Goal: Information Seeking & Learning: Find specific fact

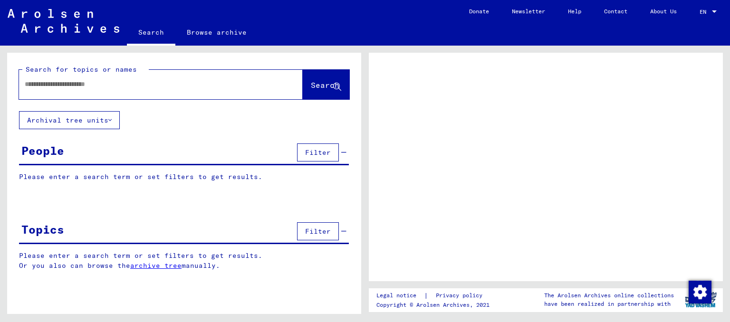
click at [65, 87] on input "text" at bounding box center [152, 84] width 255 height 10
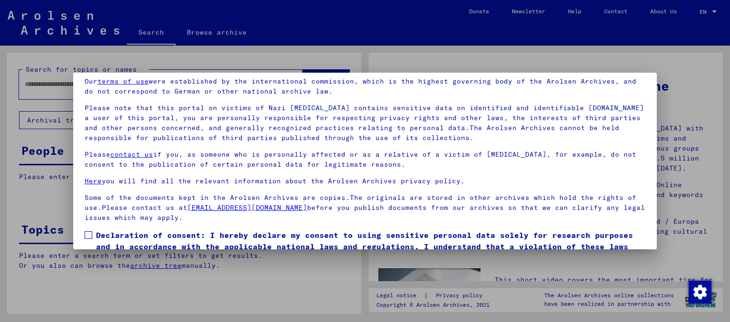
scroll to position [53, 0]
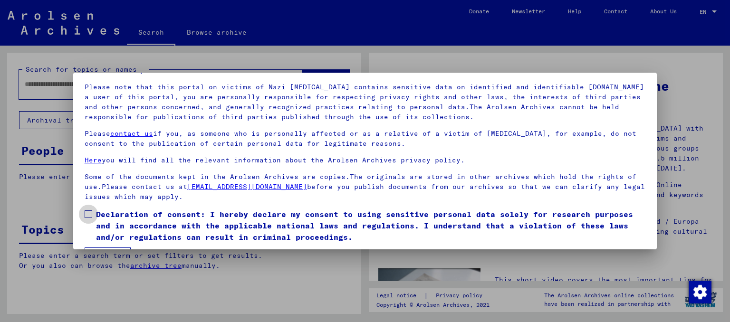
click at [87, 213] on span at bounding box center [89, 215] width 8 height 8
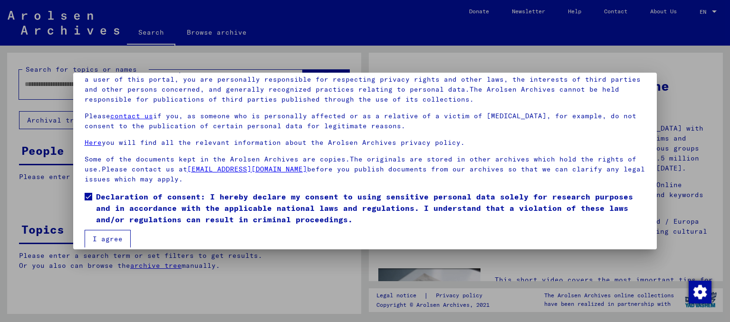
scroll to position [80, 0]
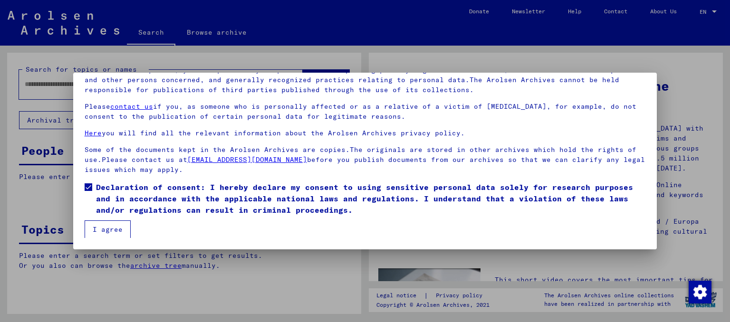
click at [95, 230] on button "I agree" at bounding box center [108, 230] width 46 height 18
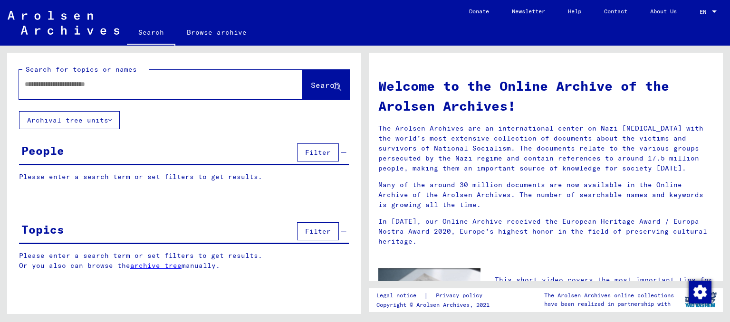
click at [86, 90] on div at bounding box center [146, 84] width 255 height 21
click at [27, 85] on input "text" at bounding box center [150, 84] width 250 height 10
type input "********"
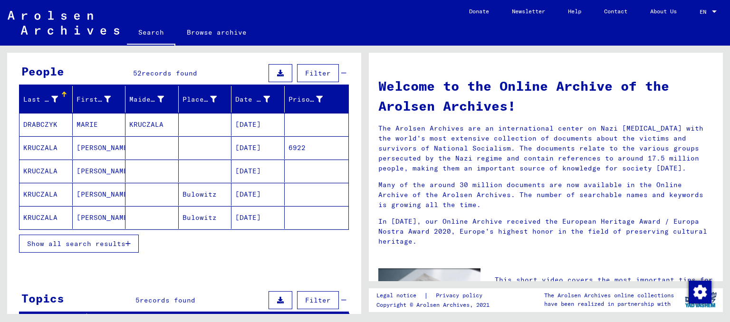
scroll to position [96, 0]
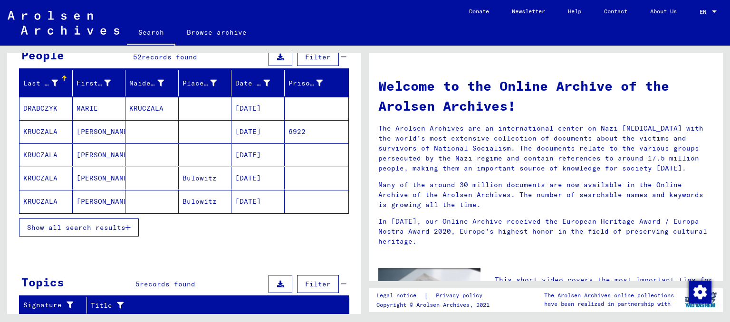
click at [98, 109] on mat-cell "MARIE" at bounding box center [99, 108] width 53 height 23
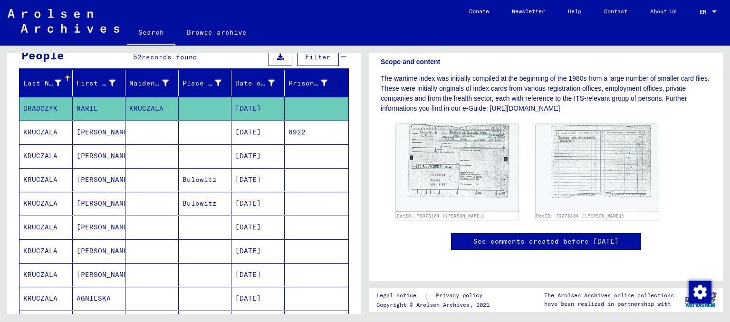
scroll to position [278, 0]
click at [472, 122] on img at bounding box center [457, 168] width 128 height 92
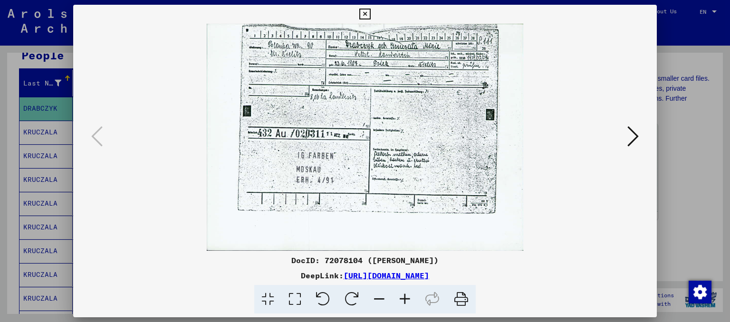
click at [638, 135] on icon at bounding box center [632, 136] width 11 height 23
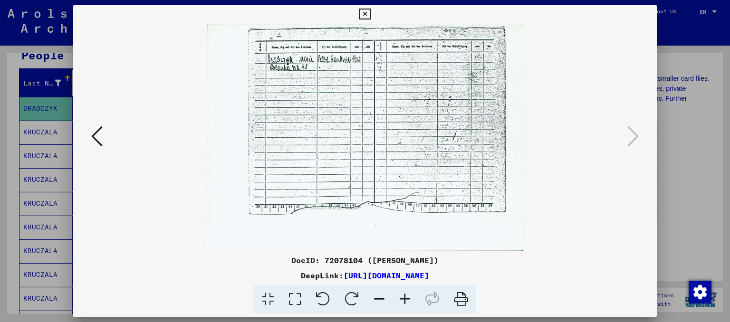
click at [366, 16] on icon at bounding box center [364, 14] width 11 height 11
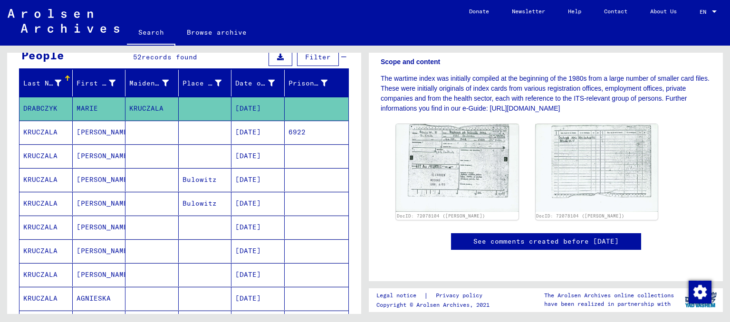
click at [77, 129] on mat-cell "[PERSON_NAME]" at bounding box center [99, 132] width 53 height 23
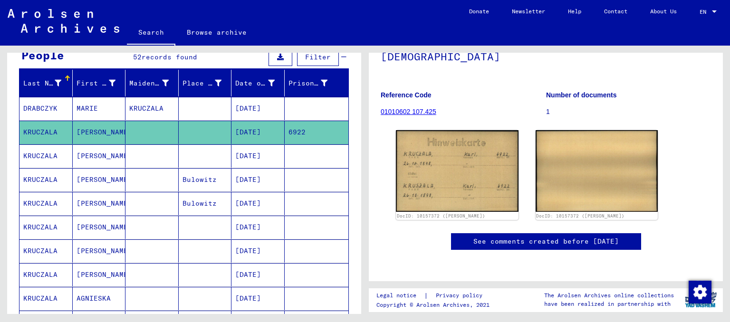
scroll to position [123, 0]
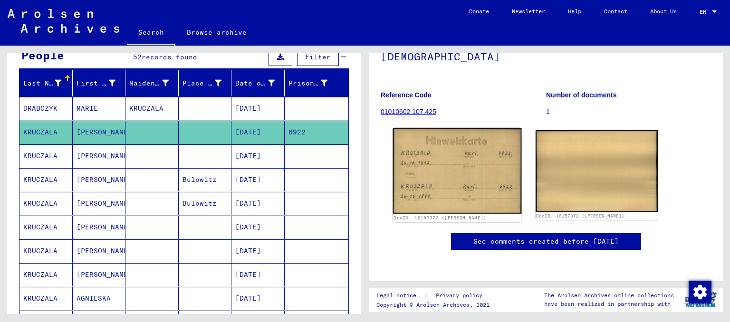
click at [455, 137] on img at bounding box center [457, 171] width 128 height 86
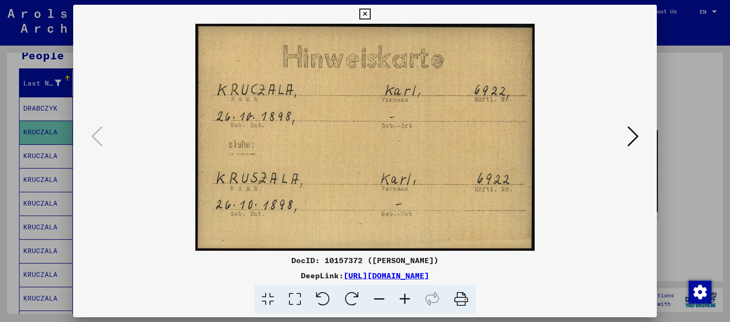
click at [367, 16] on icon at bounding box center [364, 14] width 11 height 11
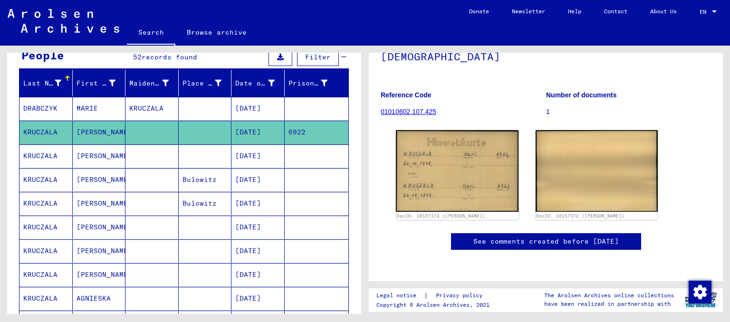
click at [87, 153] on mat-cell "[PERSON_NAME]" at bounding box center [99, 156] width 53 height 23
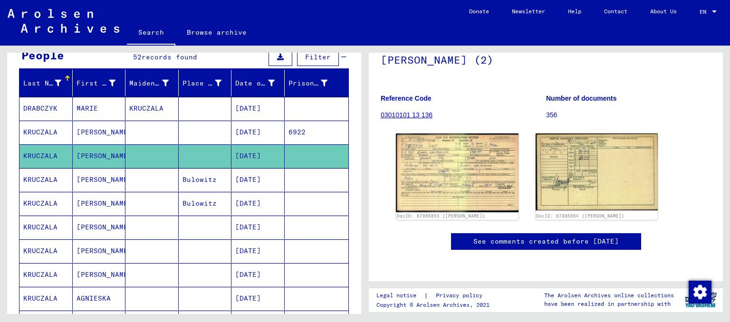
scroll to position [120, 0]
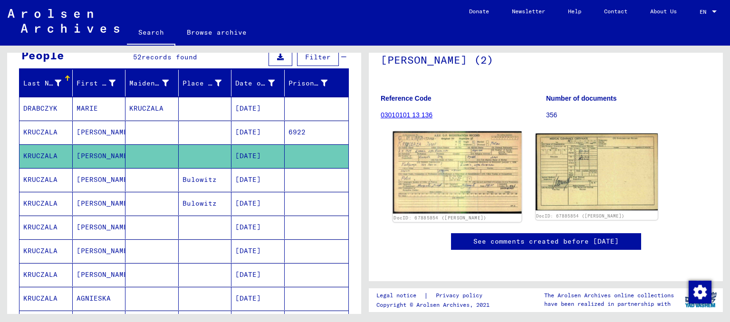
click at [454, 166] on img at bounding box center [457, 173] width 128 height 83
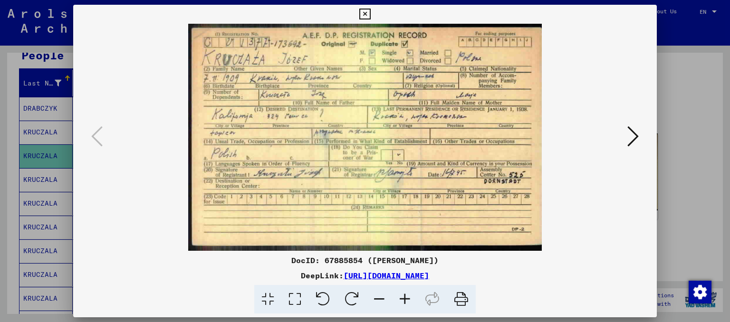
click at [362, 12] on icon at bounding box center [364, 14] width 11 height 11
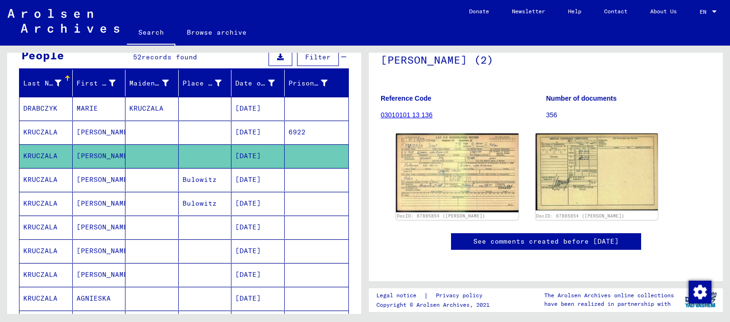
click at [93, 179] on mat-cell "[PERSON_NAME]" at bounding box center [99, 179] width 53 height 23
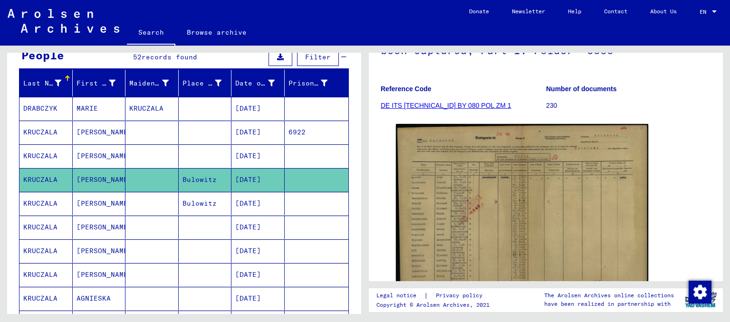
scroll to position [142, 0]
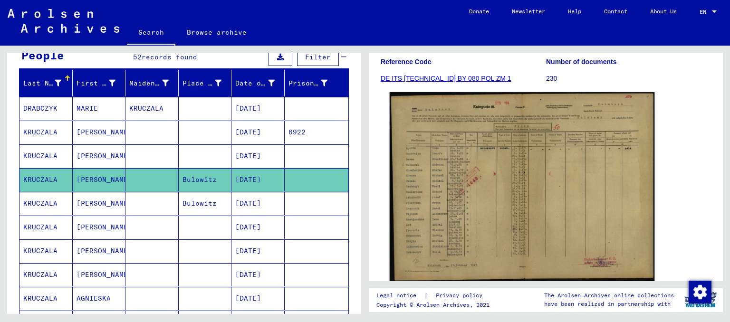
click at [487, 189] on img at bounding box center [522, 186] width 265 height 189
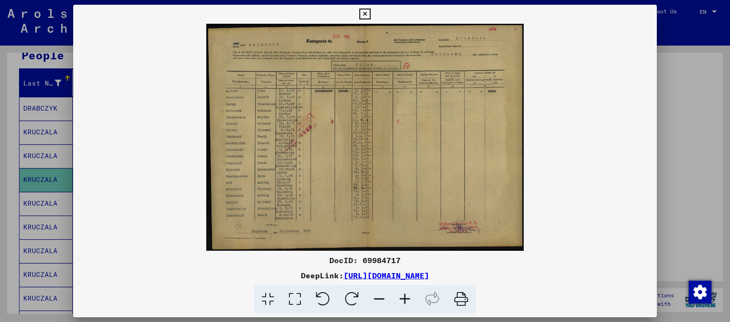
click at [363, 12] on icon at bounding box center [364, 14] width 11 height 11
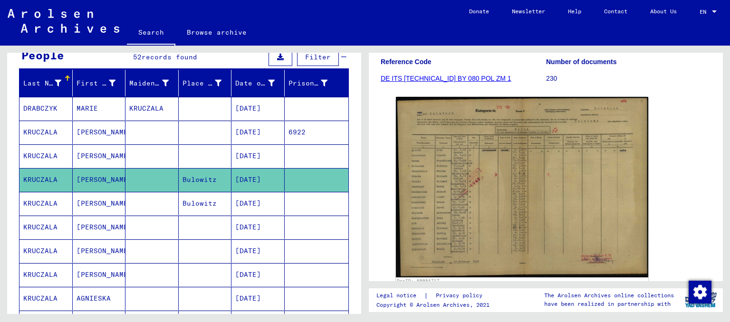
click at [88, 258] on mat-cell "[PERSON_NAME]" at bounding box center [99, 251] width 53 height 23
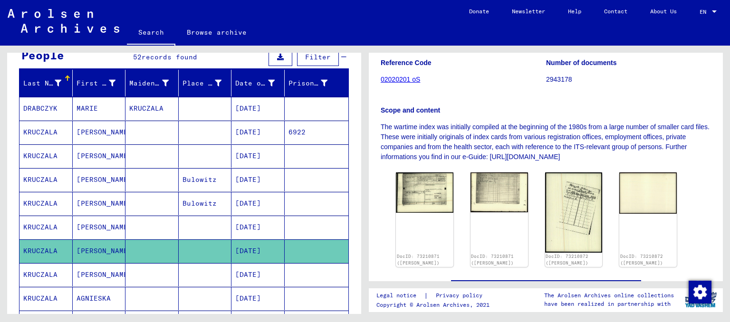
scroll to position [159, 0]
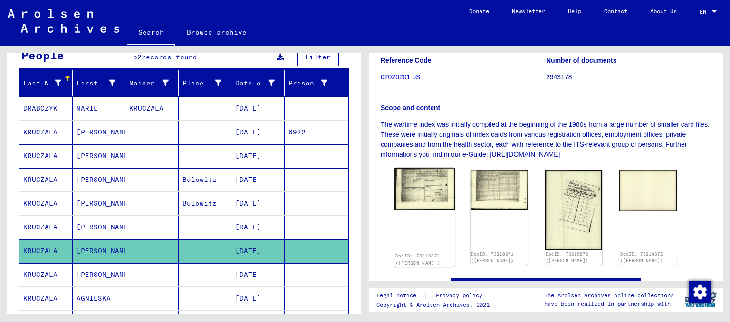
click at [416, 200] on img at bounding box center [425, 189] width 60 height 42
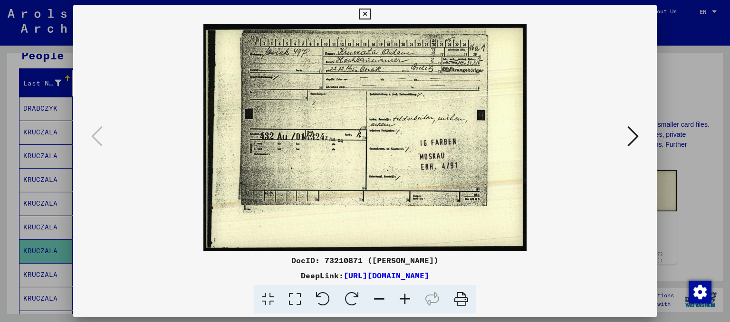
click at [403, 295] on icon at bounding box center [405, 299] width 26 height 29
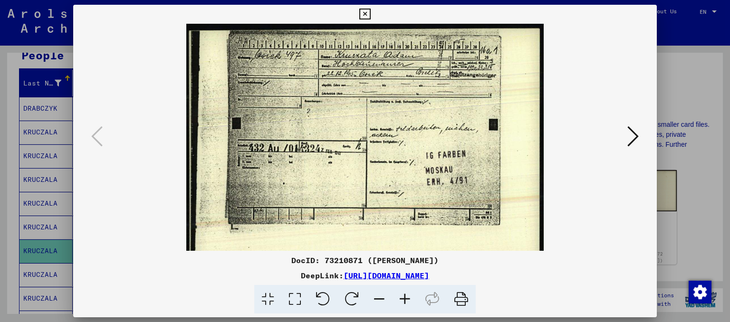
click at [403, 295] on icon at bounding box center [405, 299] width 26 height 29
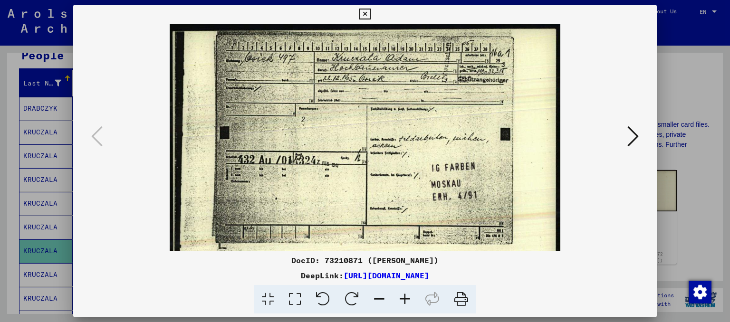
click at [403, 295] on icon at bounding box center [405, 299] width 26 height 29
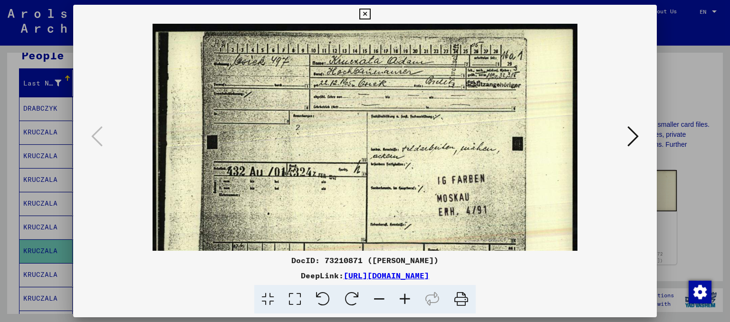
click at [403, 295] on icon at bounding box center [405, 299] width 26 height 29
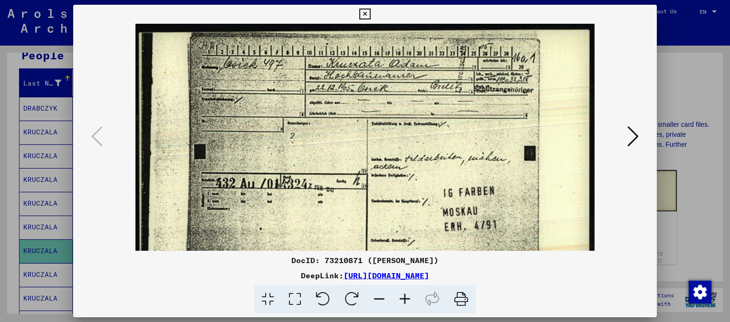
click at [403, 295] on icon at bounding box center [405, 299] width 26 height 29
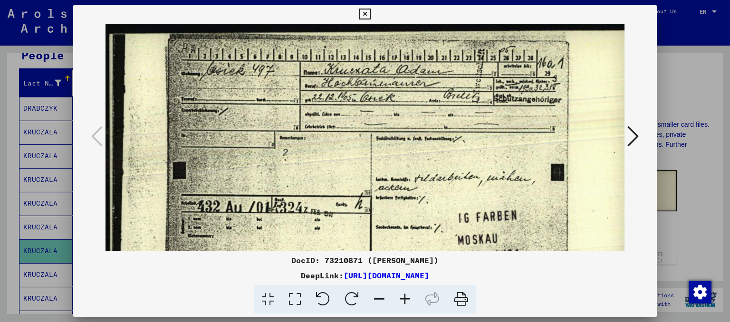
click at [403, 295] on icon at bounding box center [405, 299] width 26 height 29
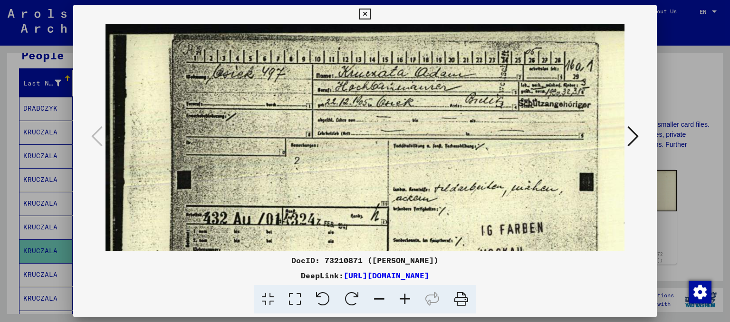
click at [403, 295] on icon at bounding box center [405, 299] width 26 height 29
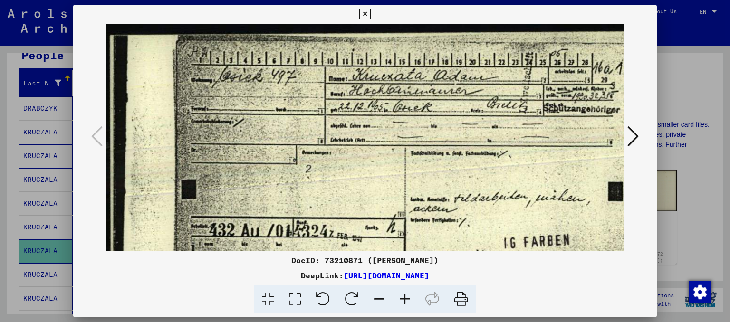
click at [403, 295] on icon at bounding box center [405, 299] width 26 height 29
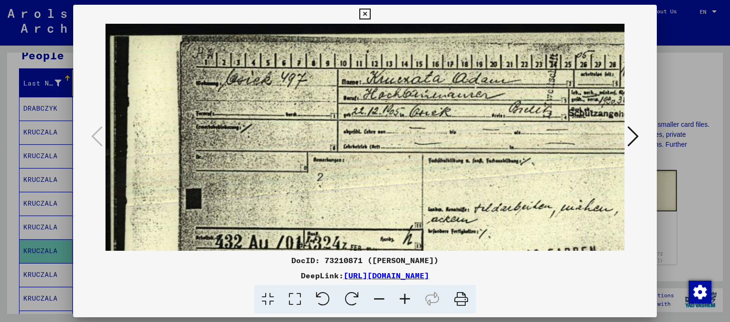
click at [403, 295] on icon at bounding box center [405, 299] width 26 height 29
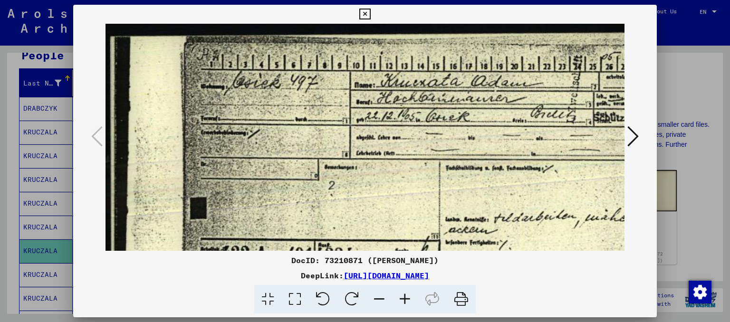
click at [631, 137] on icon at bounding box center [632, 136] width 11 height 23
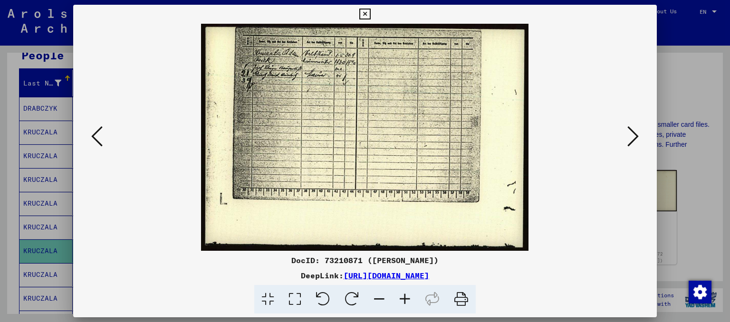
click at [411, 304] on icon at bounding box center [405, 299] width 26 height 29
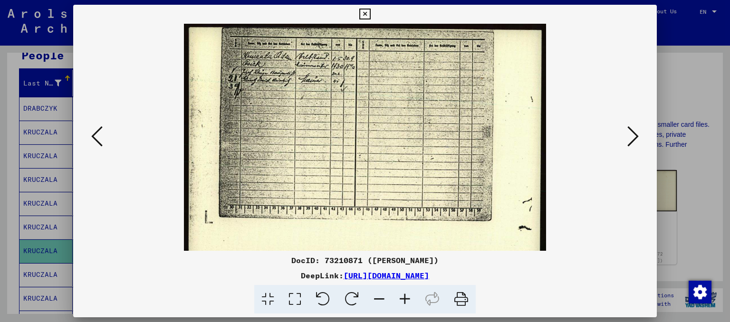
click at [411, 304] on icon at bounding box center [405, 299] width 26 height 29
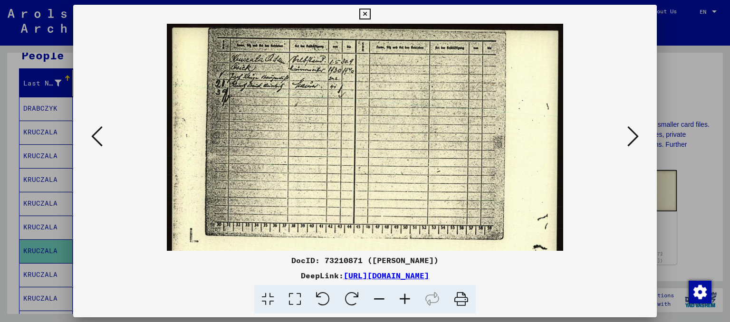
click at [411, 304] on icon at bounding box center [405, 299] width 26 height 29
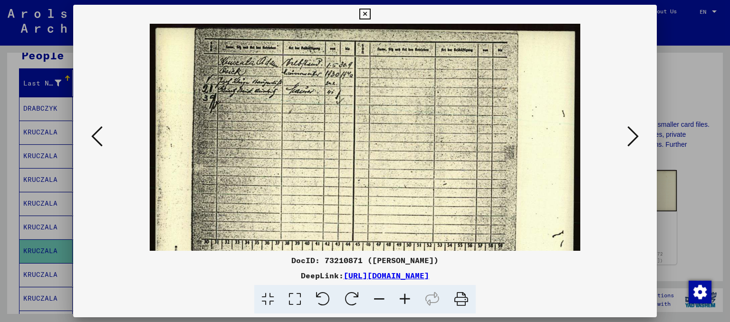
click at [411, 304] on icon at bounding box center [405, 299] width 26 height 29
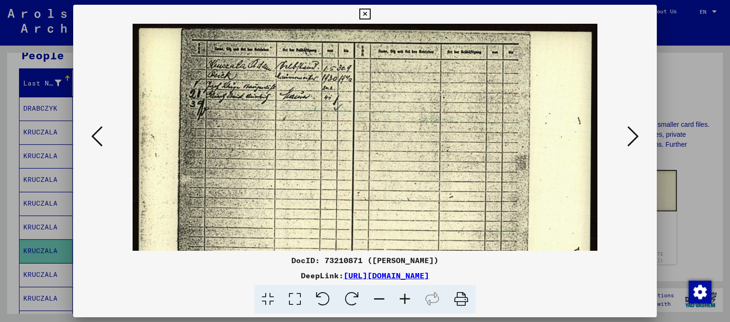
click at [411, 304] on icon at bounding box center [405, 299] width 26 height 29
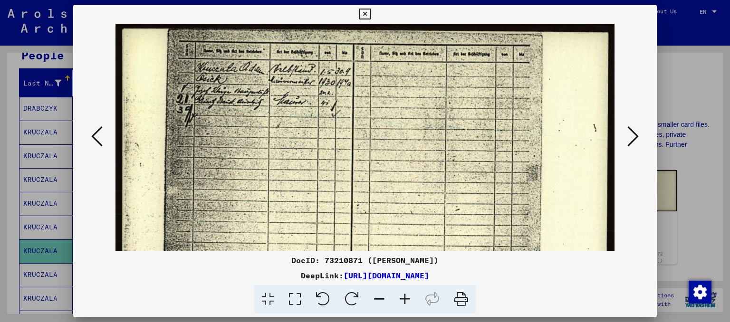
click at [411, 304] on icon at bounding box center [405, 299] width 26 height 29
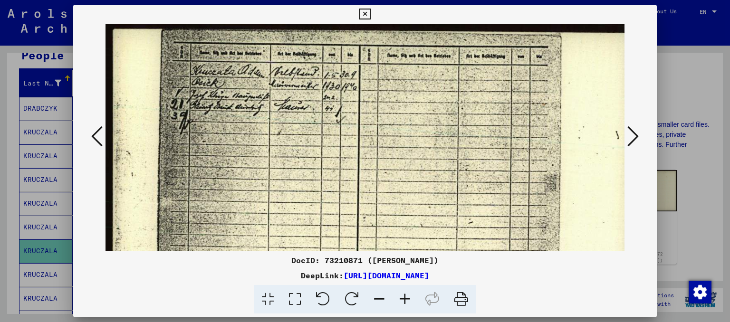
click at [411, 304] on icon at bounding box center [405, 299] width 26 height 29
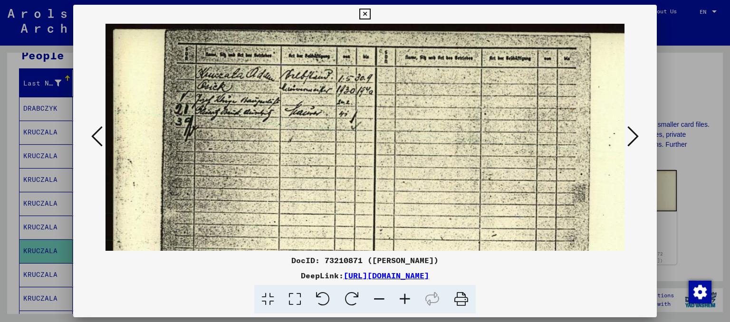
click at [411, 304] on icon at bounding box center [405, 299] width 26 height 29
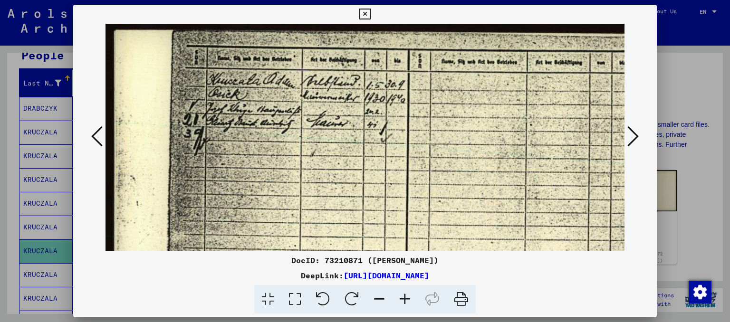
click at [411, 304] on icon at bounding box center [405, 299] width 26 height 29
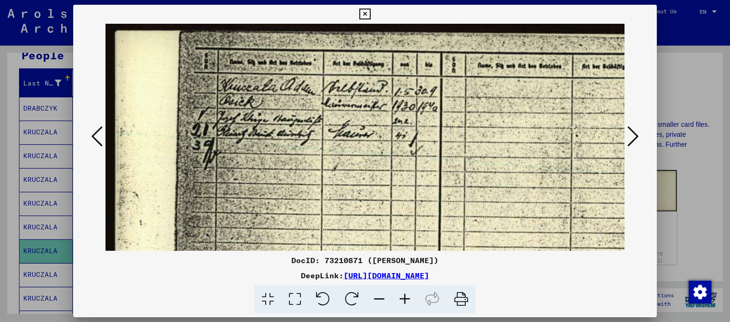
click at [411, 304] on icon at bounding box center [405, 299] width 26 height 29
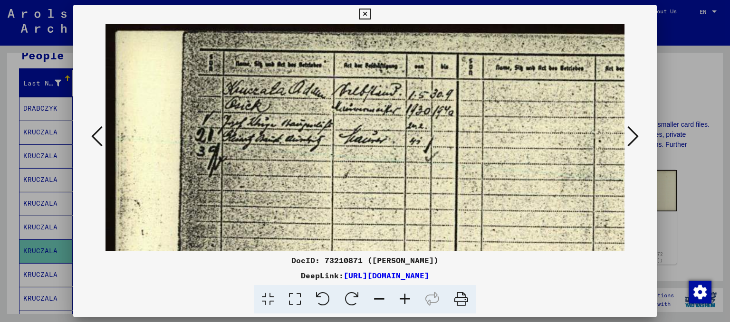
click at [411, 304] on icon at bounding box center [405, 299] width 26 height 29
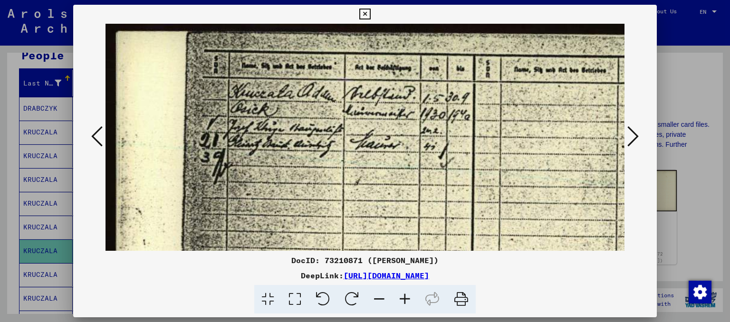
click at [411, 304] on icon at bounding box center [405, 299] width 26 height 29
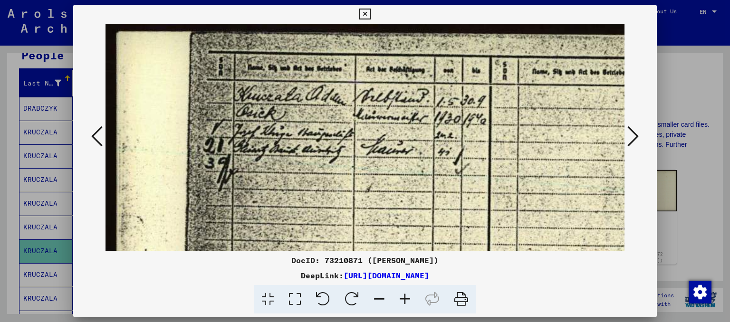
click at [411, 304] on icon at bounding box center [405, 299] width 26 height 29
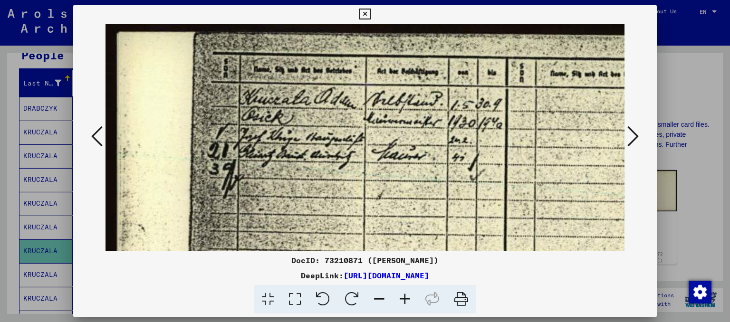
click at [411, 304] on icon at bounding box center [405, 299] width 26 height 29
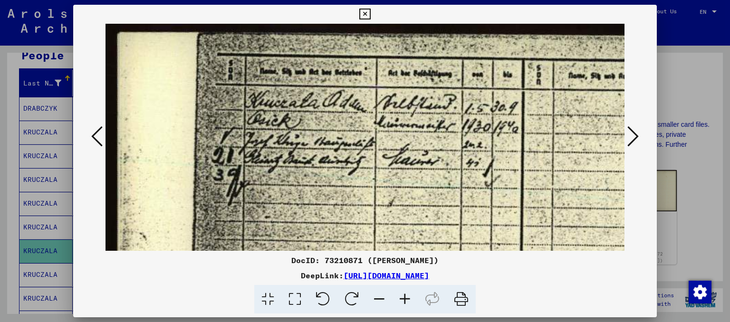
click at [411, 304] on icon at bounding box center [405, 299] width 26 height 29
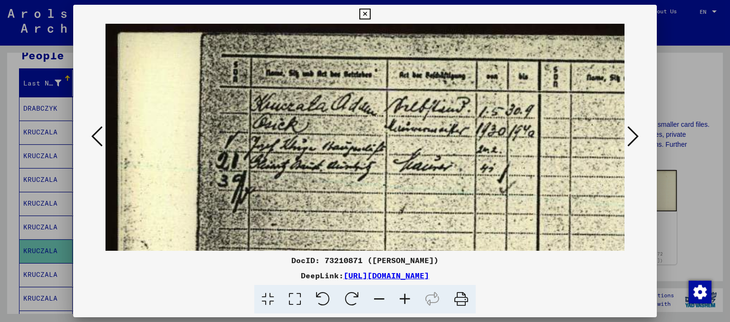
click at [411, 304] on icon at bounding box center [405, 299] width 26 height 29
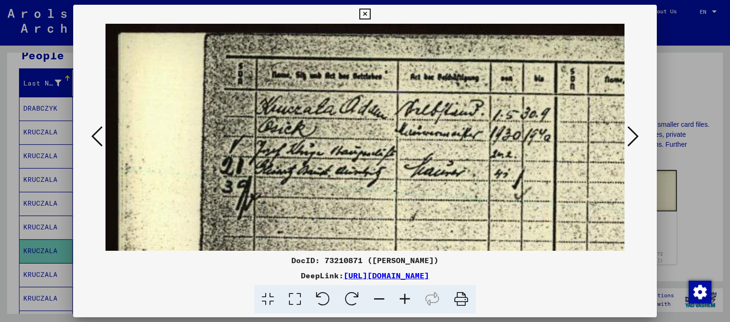
click at [96, 134] on icon at bounding box center [96, 136] width 11 height 23
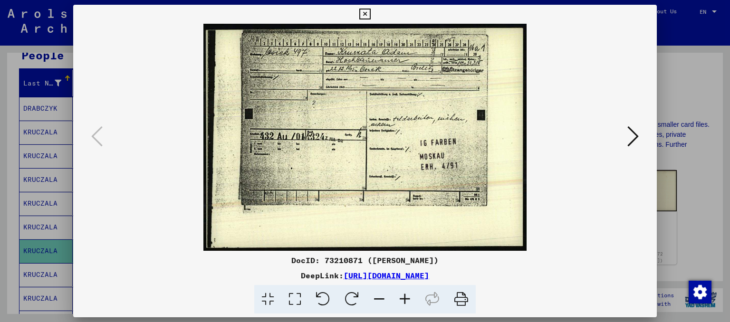
click at [404, 302] on icon at bounding box center [405, 299] width 26 height 29
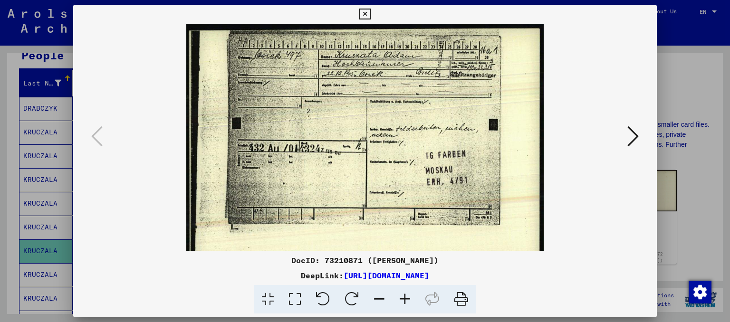
click at [404, 302] on icon at bounding box center [405, 299] width 26 height 29
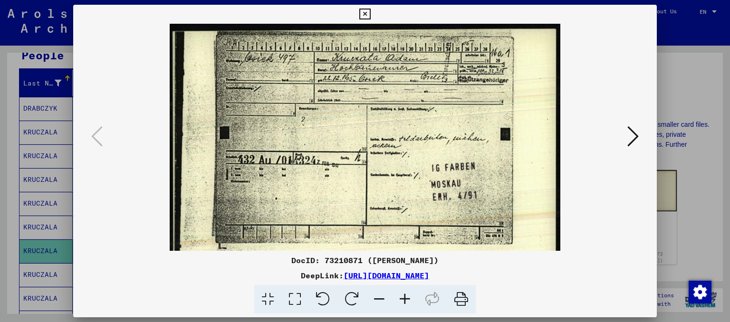
click at [404, 302] on icon at bounding box center [405, 299] width 26 height 29
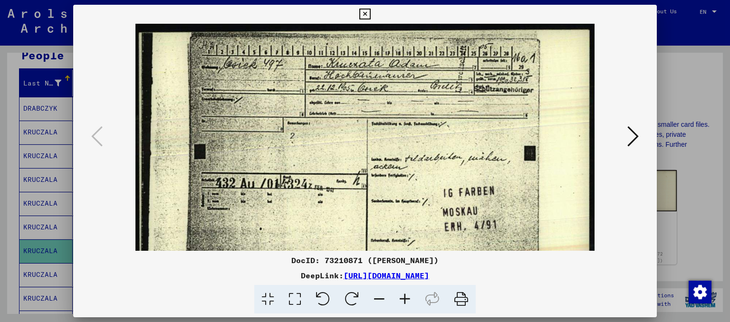
click at [404, 302] on icon at bounding box center [405, 299] width 26 height 29
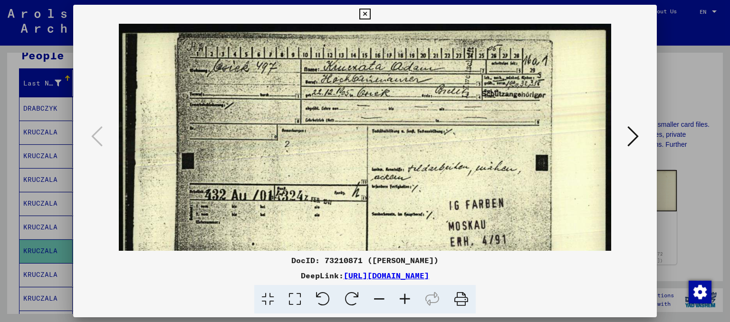
click at [404, 302] on icon at bounding box center [405, 299] width 26 height 29
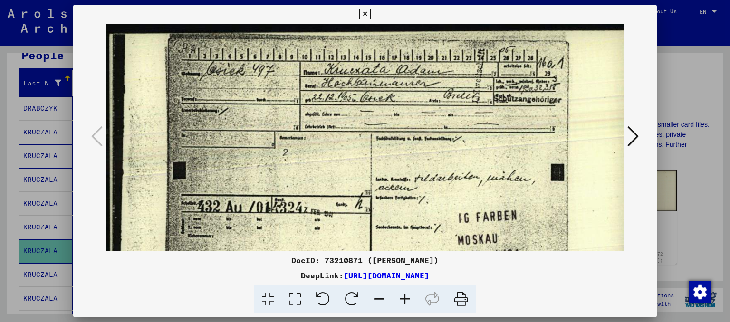
click at [404, 302] on icon at bounding box center [405, 299] width 26 height 29
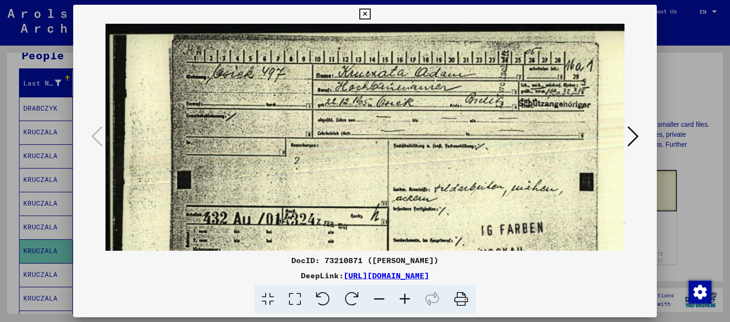
click at [404, 302] on icon at bounding box center [405, 299] width 26 height 29
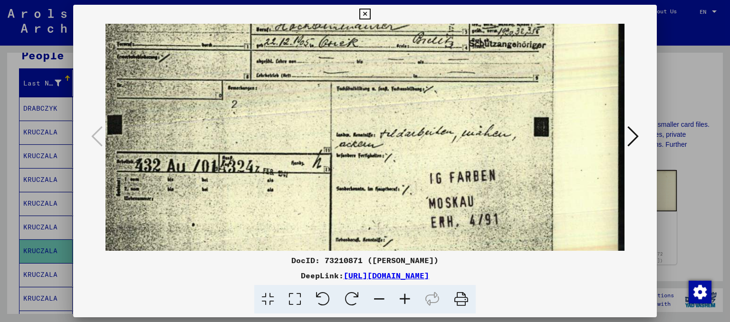
scroll to position [65, 74]
drag, startPoint x: 496, startPoint y: 218, endPoint x: 384, endPoint y: 154, distance: 129.0
click at [384, 154] on img at bounding box center [328, 167] width 594 height 417
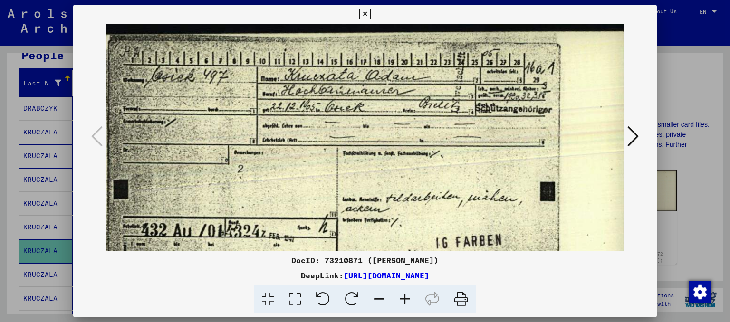
scroll to position [0, 65]
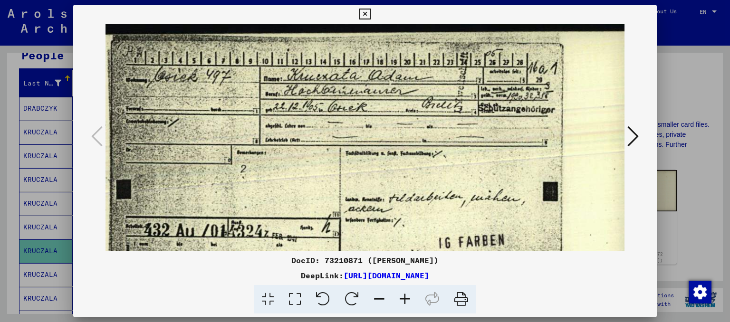
drag, startPoint x: 384, startPoint y: 154, endPoint x: 395, endPoint y: 303, distance: 148.7
click at [395, 303] on div "DocID: 73210871 ([PERSON_NAME]) DeepLink: [URL][DOMAIN_NAME]" at bounding box center [365, 159] width 584 height 309
click at [633, 137] on icon at bounding box center [632, 136] width 11 height 23
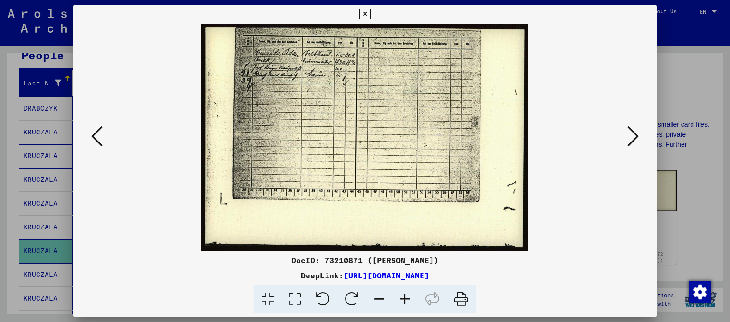
click at [399, 302] on icon at bounding box center [405, 299] width 26 height 29
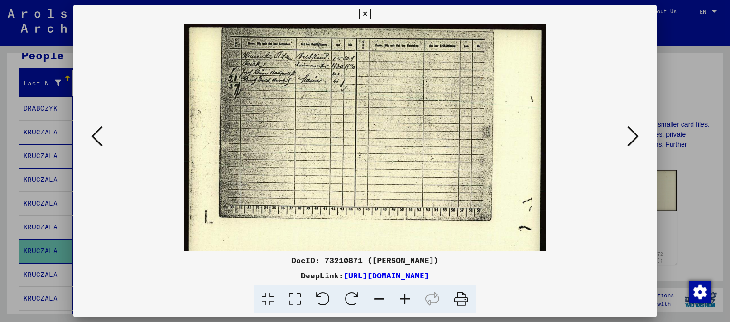
click at [399, 302] on icon at bounding box center [405, 299] width 26 height 29
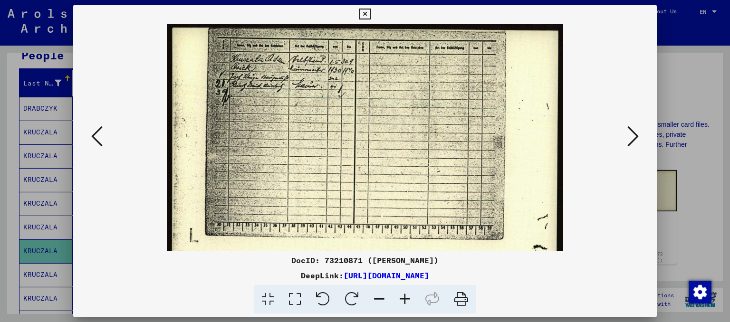
click at [399, 302] on icon at bounding box center [405, 299] width 26 height 29
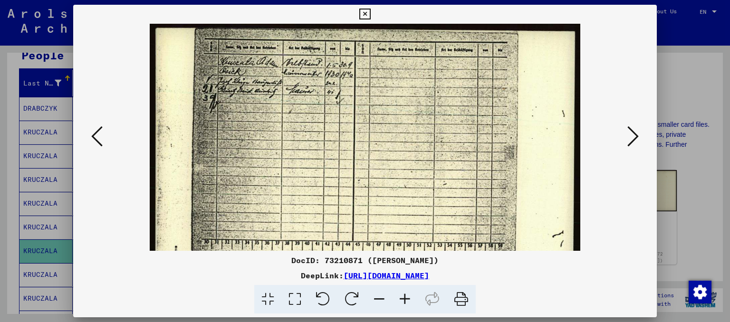
click at [399, 302] on icon at bounding box center [405, 299] width 26 height 29
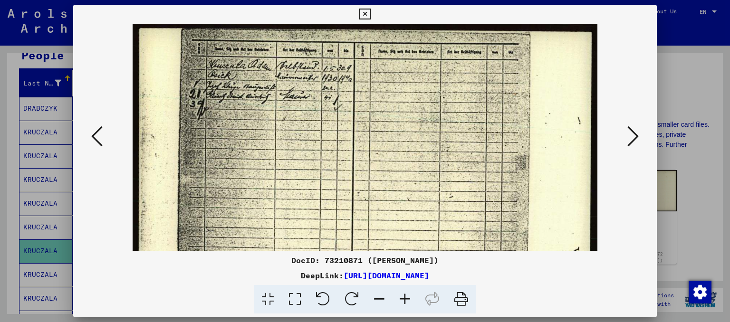
click at [399, 302] on icon at bounding box center [405, 299] width 26 height 29
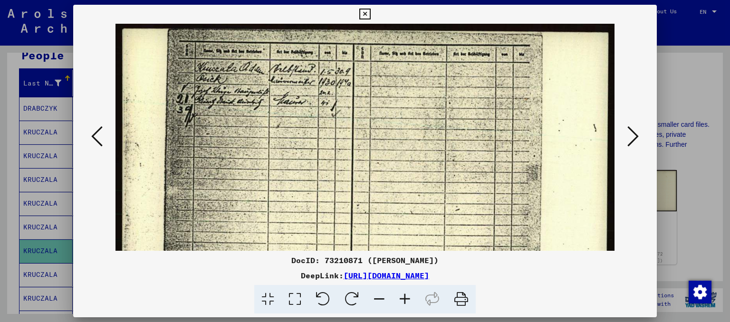
click at [399, 302] on icon at bounding box center [405, 299] width 26 height 29
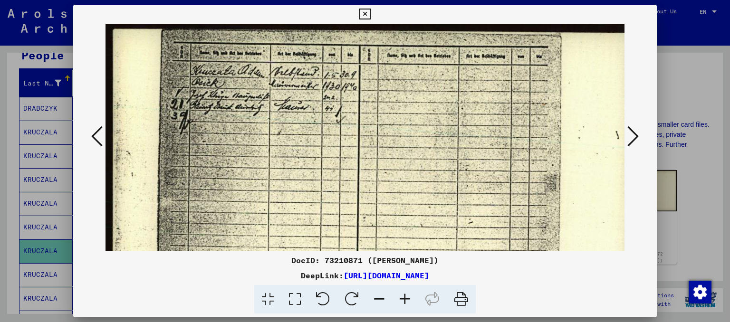
click at [399, 302] on icon at bounding box center [405, 299] width 26 height 29
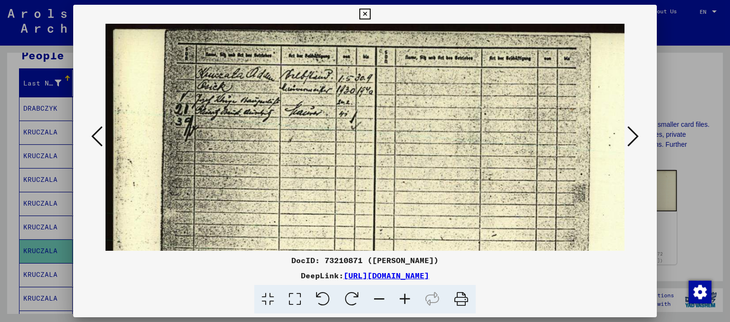
click at [399, 302] on icon at bounding box center [405, 299] width 26 height 29
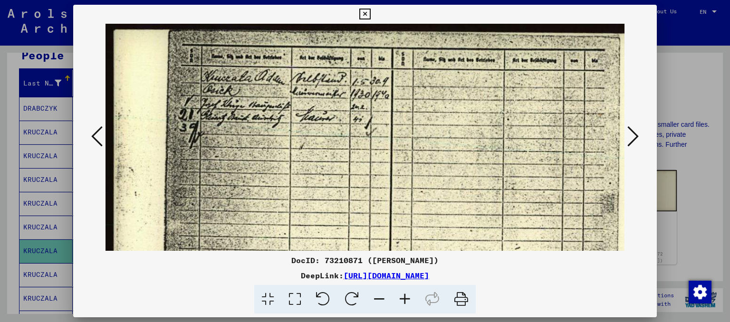
click at [399, 302] on icon at bounding box center [405, 299] width 26 height 29
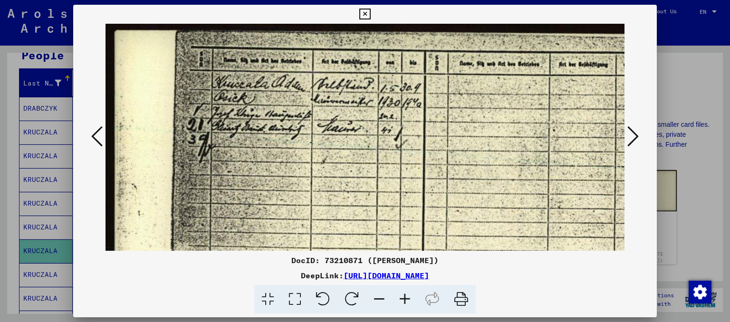
click at [399, 302] on icon at bounding box center [405, 299] width 26 height 29
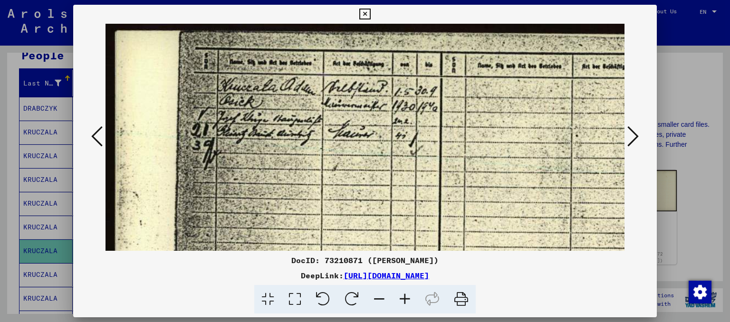
click at [399, 302] on icon at bounding box center [405, 299] width 26 height 29
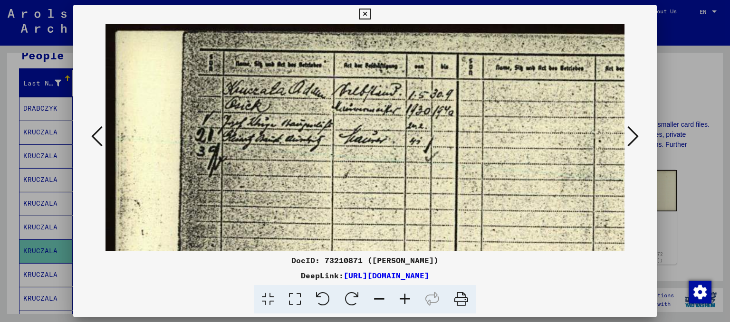
click at [399, 302] on icon at bounding box center [405, 299] width 26 height 29
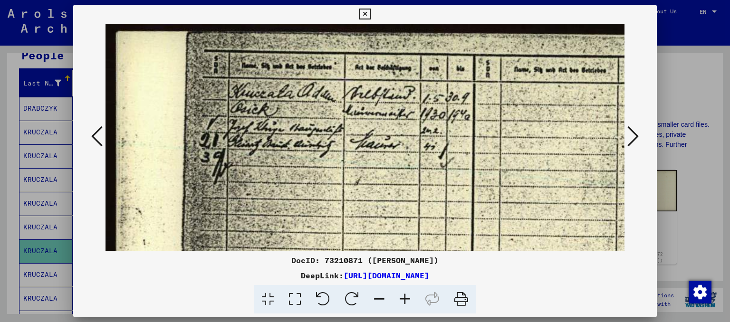
click at [401, 302] on icon at bounding box center [405, 299] width 26 height 29
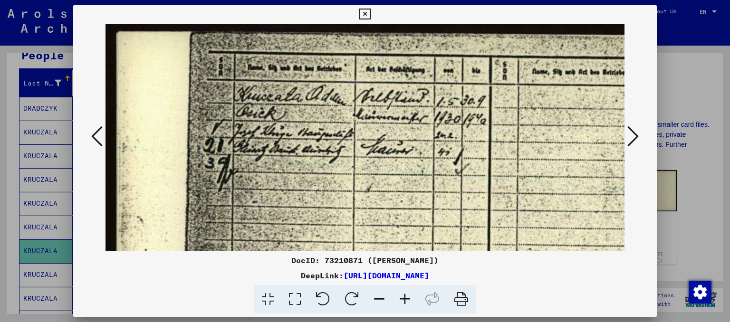
click at [397, 302] on icon at bounding box center [405, 299] width 26 height 29
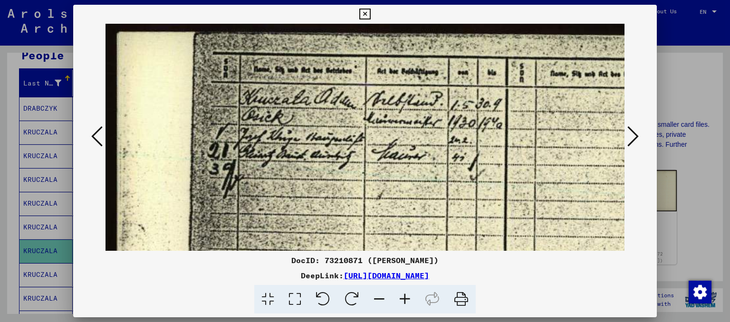
click at [397, 302] on icon at bounding box center [405, 299] width 26 height 29
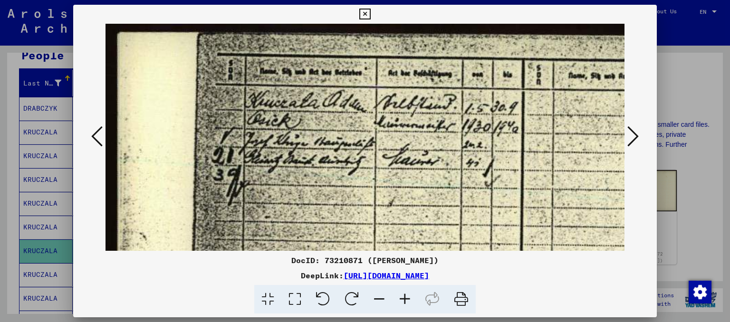
click at [403, 296] on icon at bounding box center [405, 299] width 26 height 29
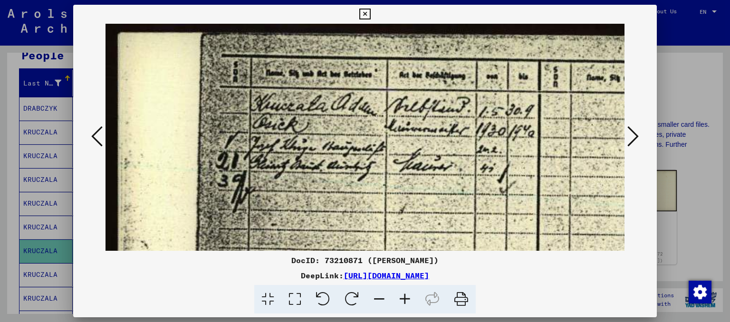
click at [403, 296] on icon at bounding box center [405, 299] width 26 height 29
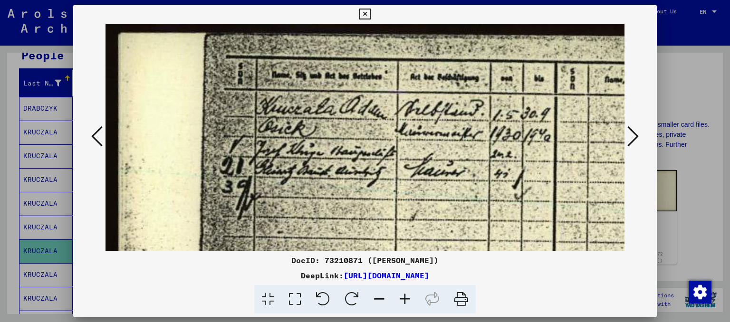
click at [403, 296] on icon at bounding box center [405, 299] width 26 height 29
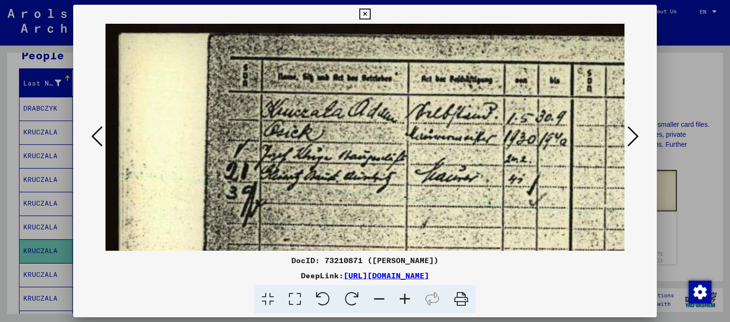
click at [403, 296] on icon at bounding box center [405, 299] width 26 height 29
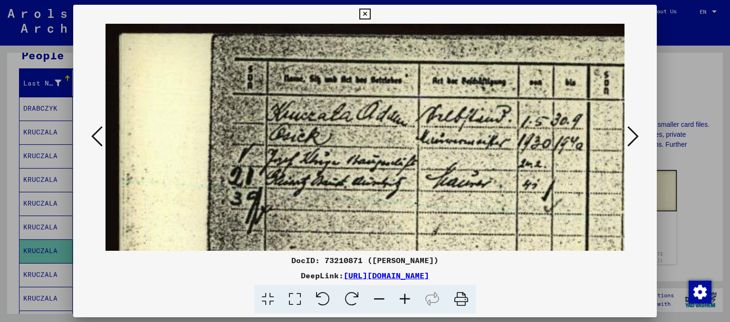
click at [403, 296] on icon at bounding box center [405, 299] width 26 height 29
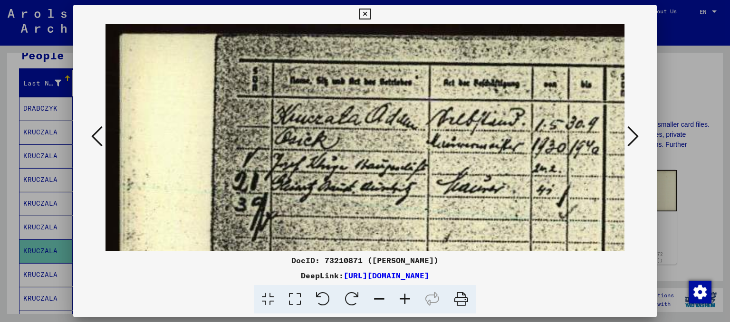
click at [403, 296] on icon at bounding box center [405, 299] width 26 height 29
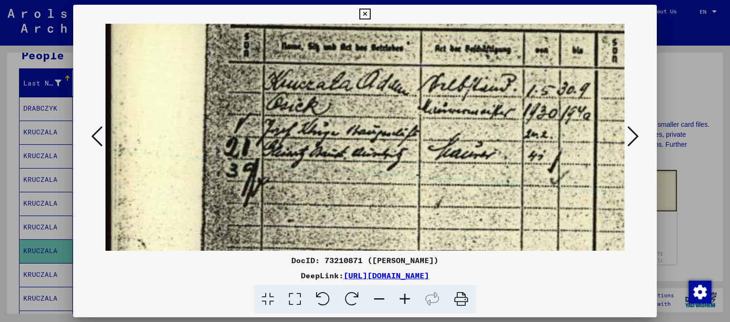
scroll to position [35, 9]
drag, startPoint x: 352, startPoint y: 207, endPoint x: 342, endPoint y: 175, distance: 33.4
drag, startPoint x: 538, startPoint y: 278, endPoint x: 243, endPoint y: 277, distance: 294.7
click at [243, 277] on div "DeepLink: [URL][DOMAIN_NAME]" at bounding box center [365, 275] width 584 height 11
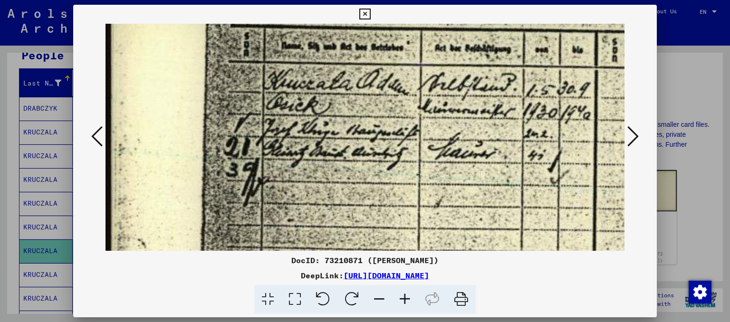
copy link "[URL][DOMAIN_NAME]"
click at [365, 17] on icon at bounding box center [364, 14] width 11 height 11
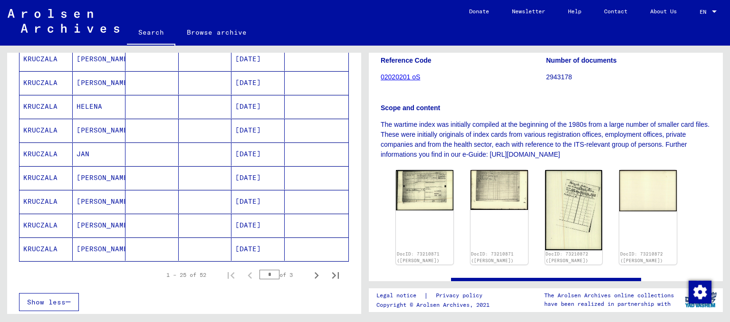
scroll to position [540, 0]
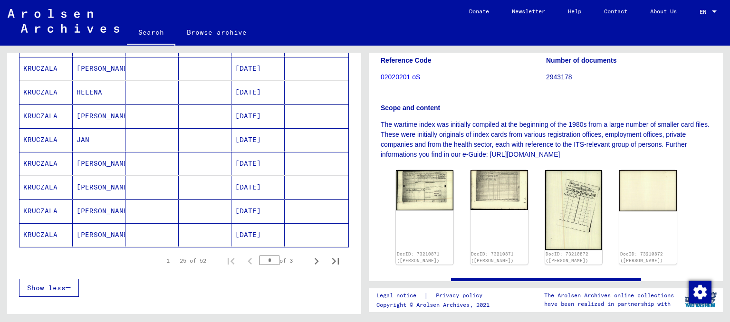
click at [103, 233] on mat-cell "[PERSON_NAME]" at bounding box center [99, 234] width 53 height 23
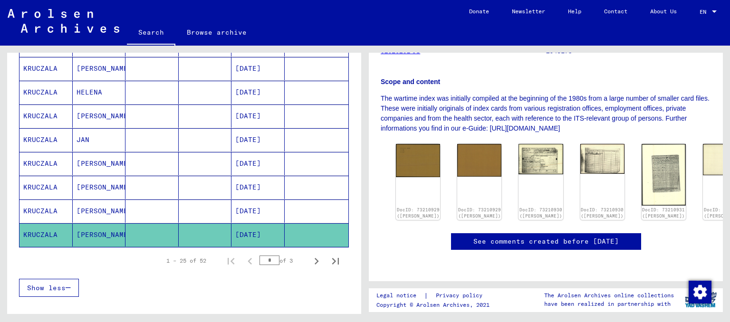
scroll to position [207, 0]
click at [413, 143] on img at bounding box center [418, 159] width 47 height 35
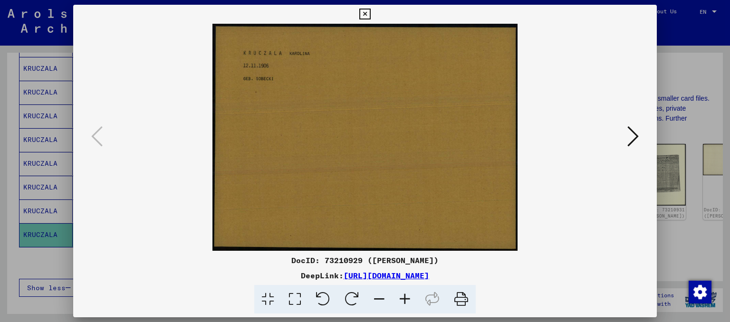
click at [637, 136] on icon at bounding box center [632, 136] width 11 height 23
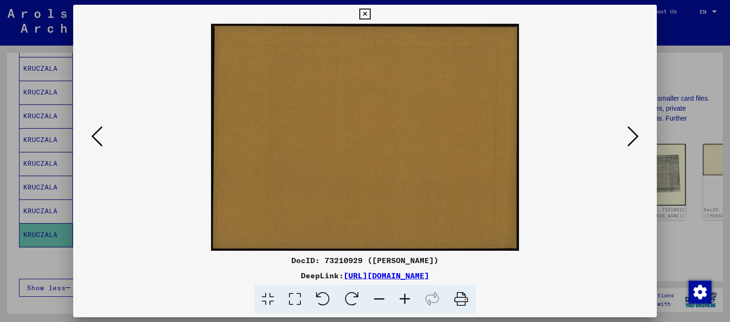
click at [637, 136] on icon at bounding box center [632, 136] width 11 height 23
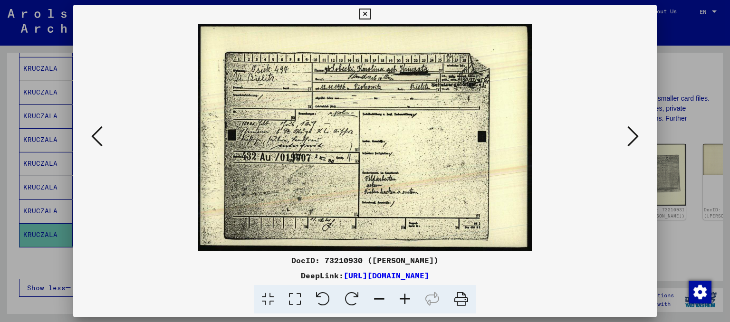
click at [297, 117] on img at bounding box center [366, 137] width 520 height 227
click at [635, 134] on icon at bounding box center [632, 136] width 11 height 23
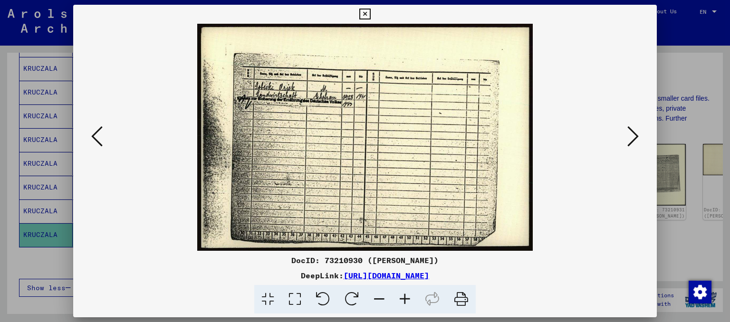
click at [411, 304] on icon at bounding box center [405, 299] width 26 height 29
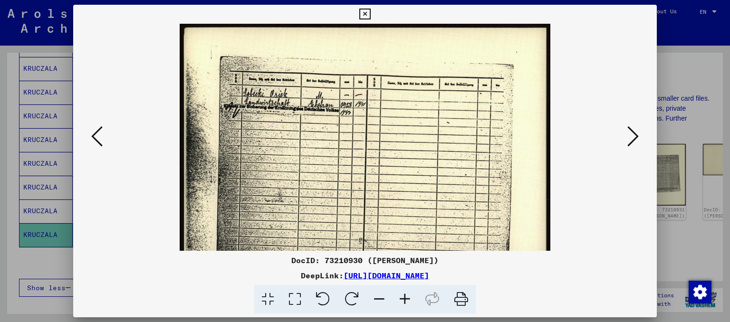
click at [411, 304] on icon at bounding box center [405, 299] width 26 height 29
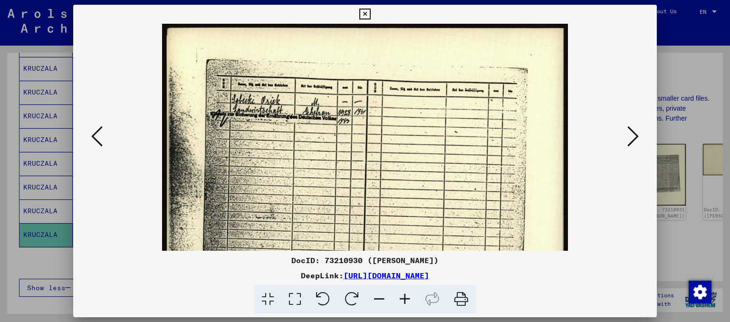
click at [411, 304] on icon at bounding box center [405, 299] width 26 height 29
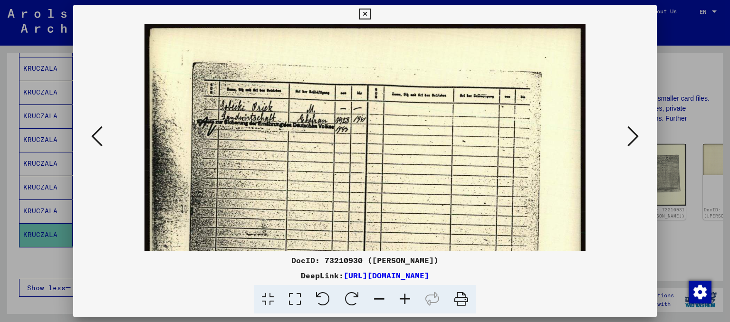
click at [411, 304] on icon at bounding box center [405, 299] width 26 height 29
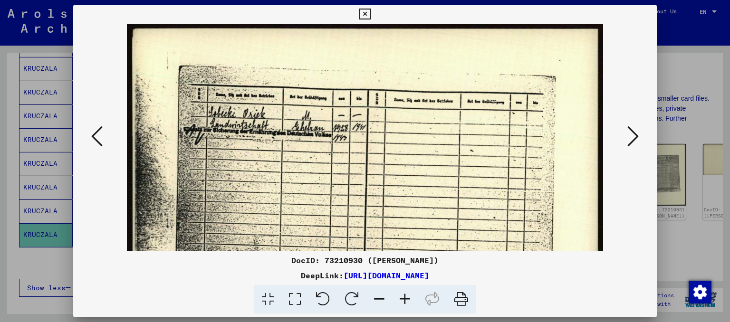
click at [411, 304] on icon at bounding box center [405, 299] width 26 height 29
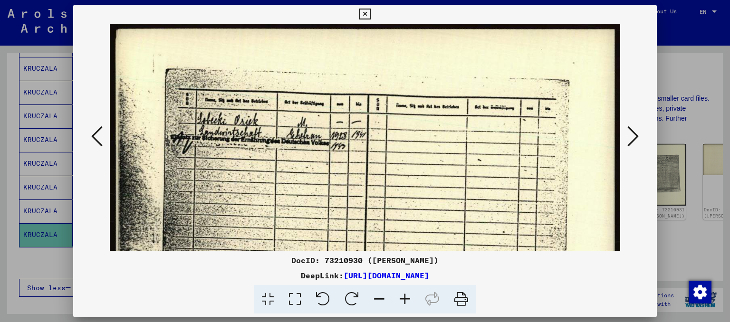
click at [411, 304] on icon at bounding box center [405, 299] width 26 height 29
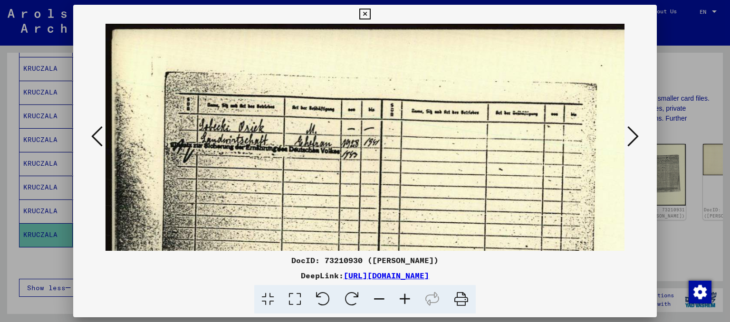
click at [411, 304] on icon at bounding box center [405, 299] width 26 height 29
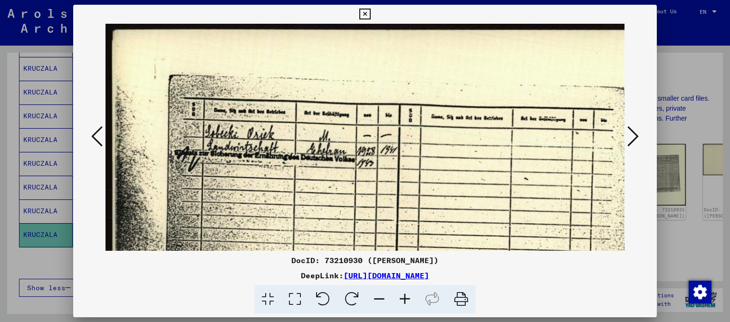
click at [411, 304] on icon at bounding box center [405, 299] width 26 height 29
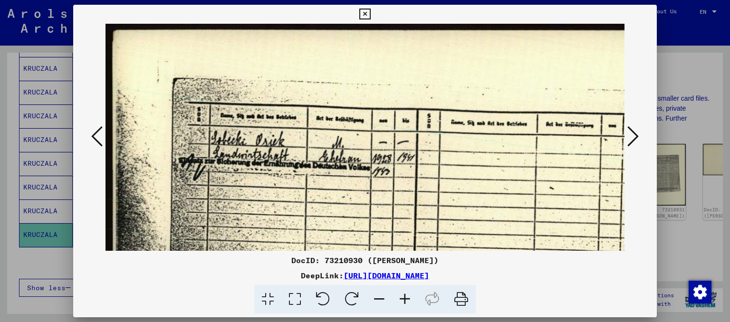
click at [411, 304] on icon at bounding box center [405, 299] width 26 height 29
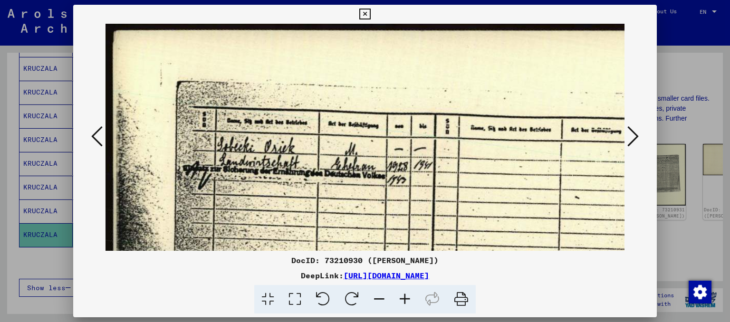
click at [411, 304] on icon at bounding box center [405, 299] width 26 height 29
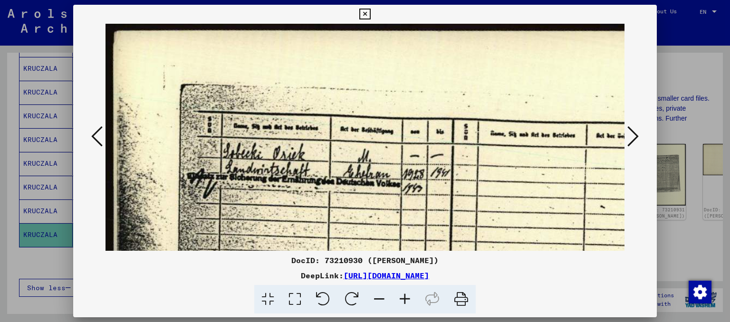
click at [411, 304] on icon at bounding box center [405, 299] width 26 height 29
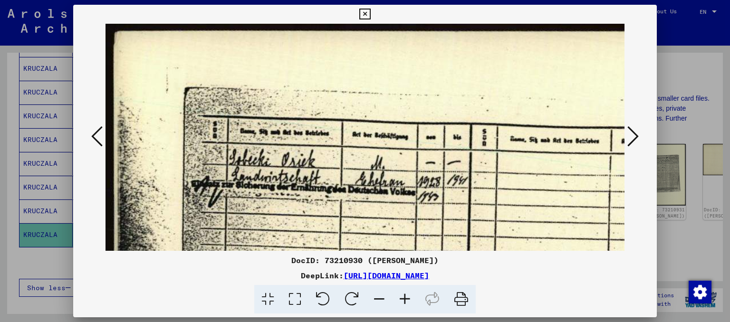
click at [411, 304] on icon at bounding box center [405, 299] width 26 height 29
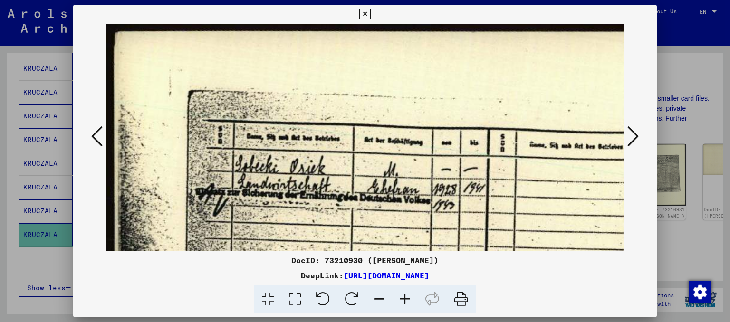
click at [411, 304] on icon at bounding box center [405, 299] width 26 height 29
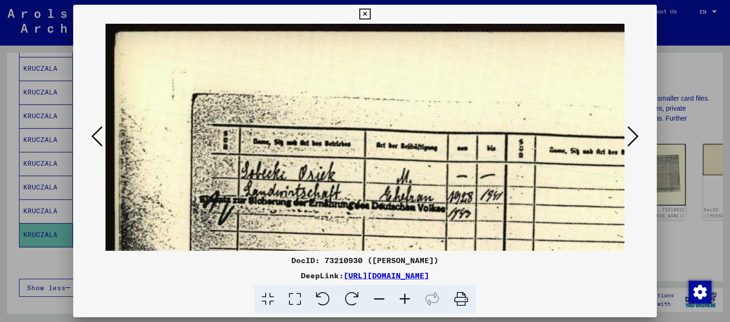
click at [411, 304] on icon at bounding box center [405, 299] width 26 height 29
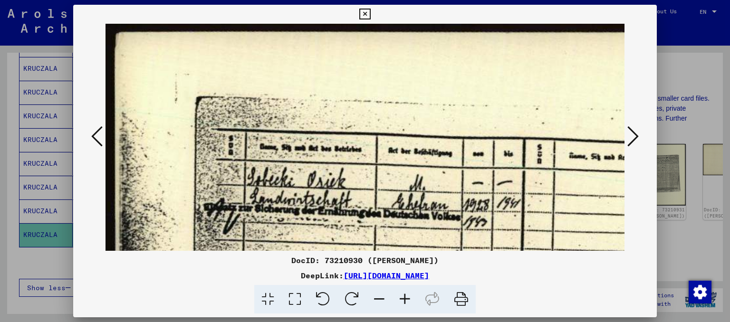
drag, startPoint x: 496, startPoint y: 181, endPoint x: 88, endPoint y: 133, distance: 411.1
click at [88, 133] on div at bounding box center [365, 137] width 584 height 227
click at [99, 137] on icon at bounding box center [96, 136] width 11 height 23
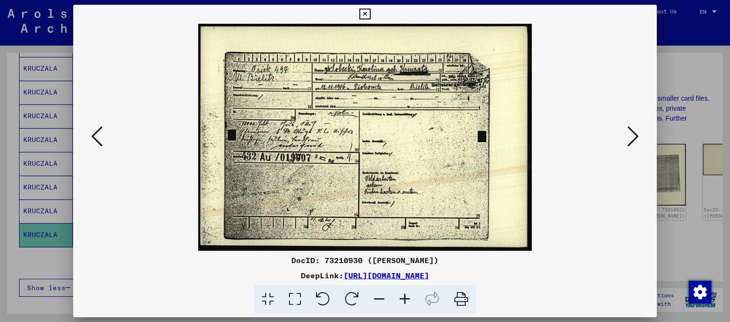
click at [370, 10] on icon at bounding box center [364, 14] width 11 height 11
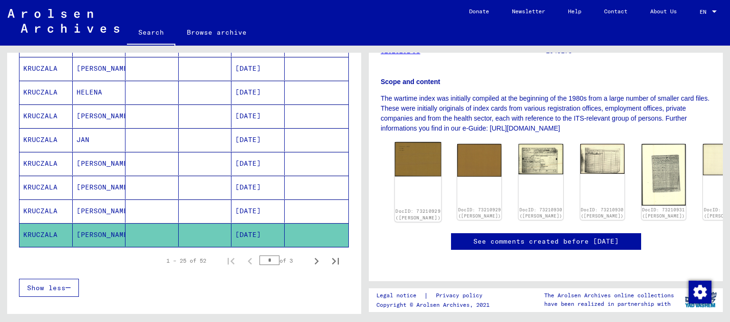
click at [412, 142] on img at bounding box center [418, 159] width 47 height 35
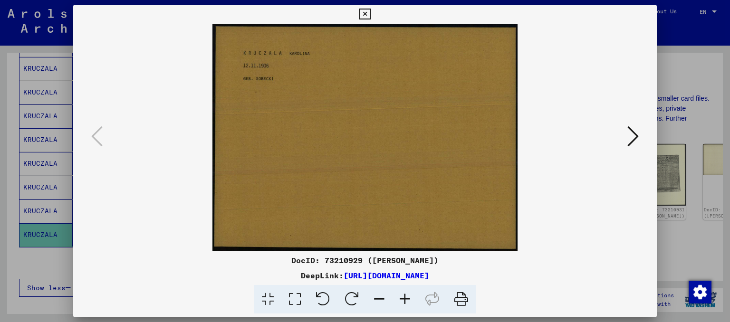
click at [411, 303] on icon at bounding box center [405, 299] width 26 height 29
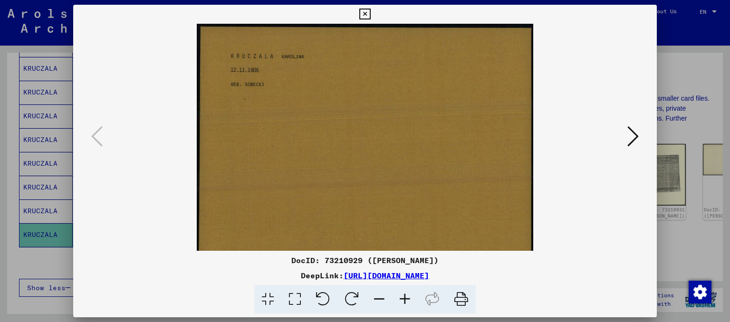
click at [411, 303] on icon at bounding box center [405, 299] width 26 height 29
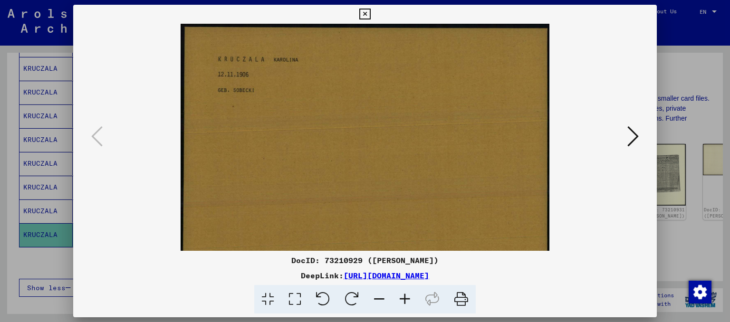
click at [411, 303] on icon at bounding box center [405, 299] width 26 height 29
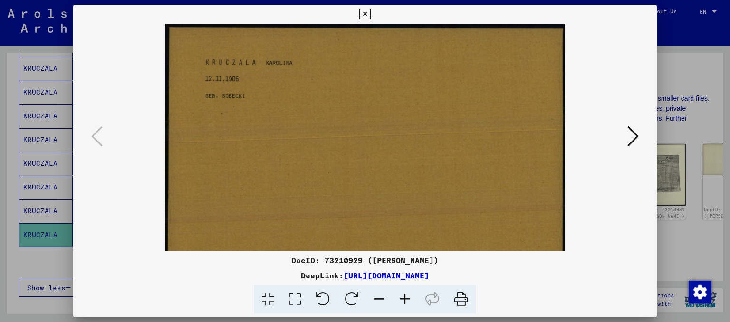
click at [411, 303] on icon at bounding box center [405, 299] width 26 height 29
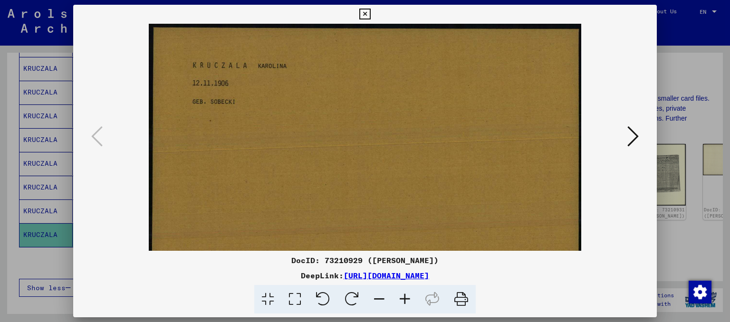
click at [363, 10] on icon at bounding box center [364, 14] width 11 height 11
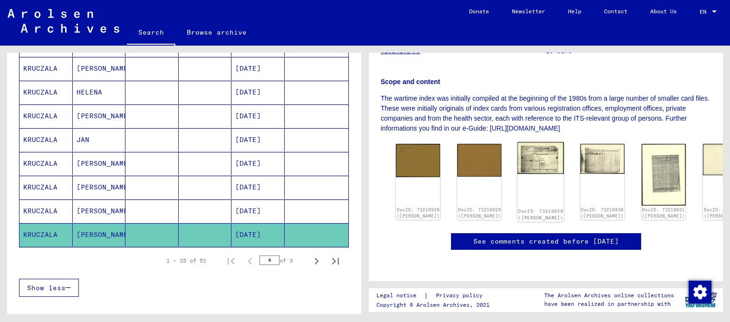
click at [518, 142] on img at bounding box center [541, 158] width 47 height 32
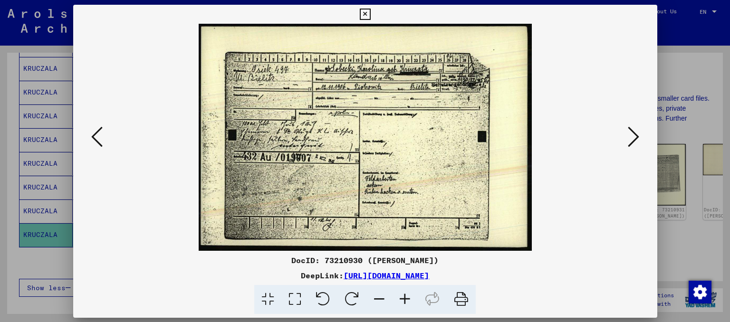
click at [511, 139] on img at bounding box center [366, 137] width 520 height 227
click at [407, 302] on icon at bounding box center [405, 299] width 26 height 29
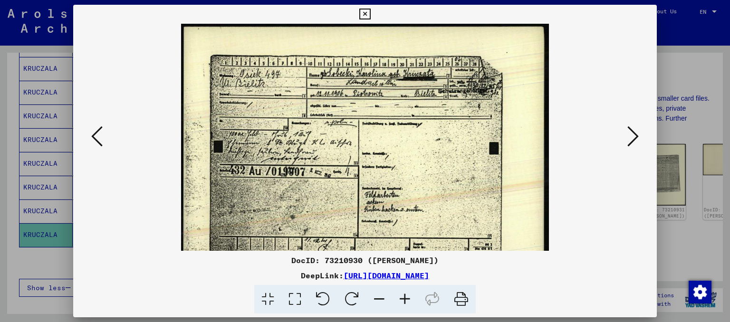
click at [407, 302] on icon at bounding box center [405, 299] width 26 height 29
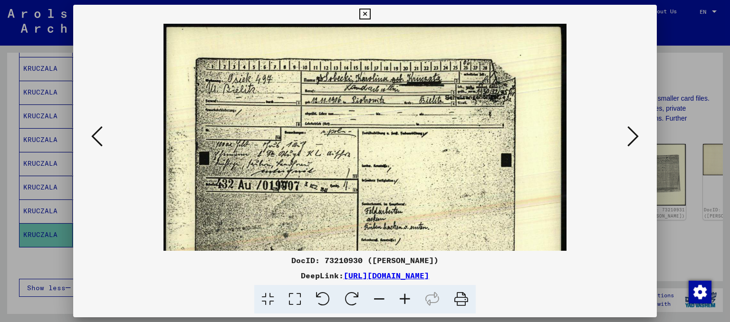
click at [407, 302] on icon at bounding box center [405, 299] width 26 height 29
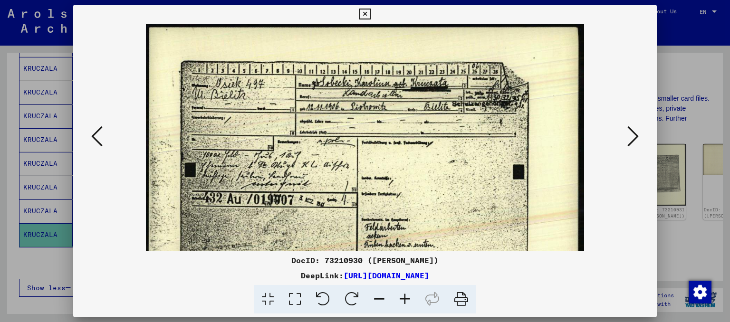
click at [407, 302] on icon at bounding box center [405, 299] width 26 height 29
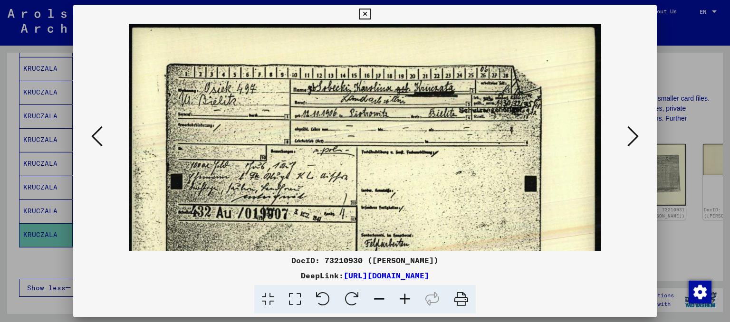
click at [407, 302] on icon at bounding box center [405, 299] width 26 height 29
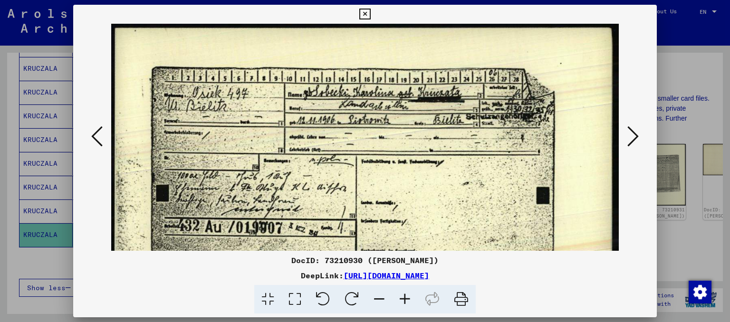
click at [407, 302] on icon at bounding box center [405, 299] width 26 height 29
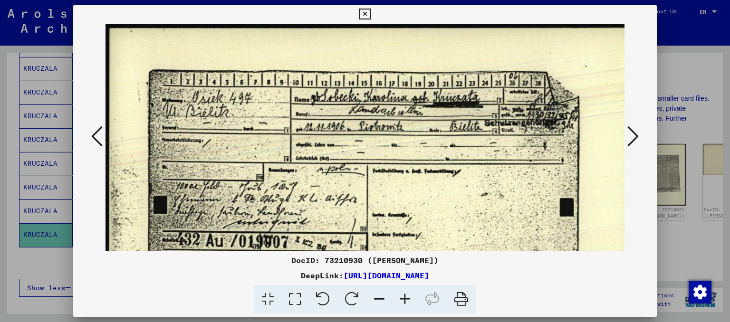
click at [407, 302] on icon at bounding box center [405, 299] width 26 height 29
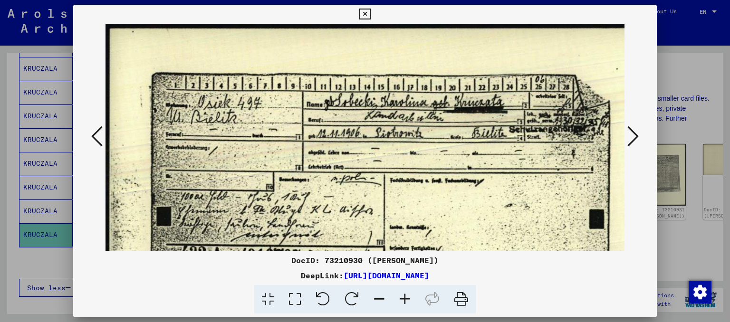
click at [407, 302] on icon at bounding box center [405, 299] width 26 height 29
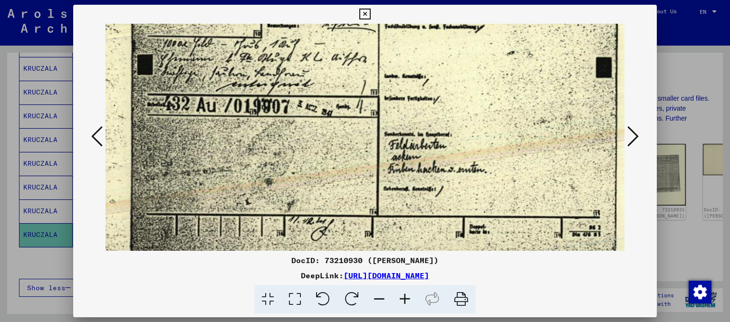
scroll to position [166, 23]
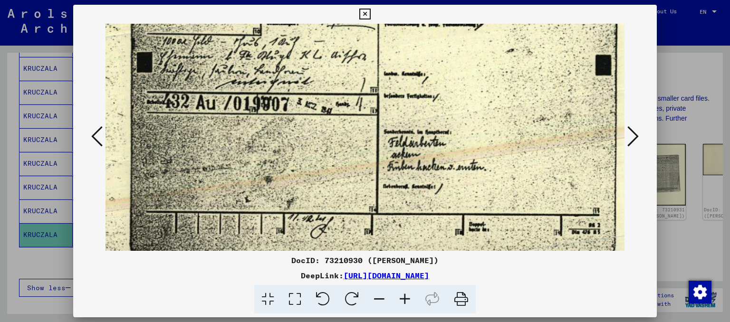
drag, startPoint x: 337, startPoint y: 219, endPoint x: 314, endPoint y: 55, distance: 165.6
click at [314, 55] on img at bounding box center [389, 66] width 612 height 417
click at [402, 297] on icon at bounding box center [405, 299] width 26 height 29
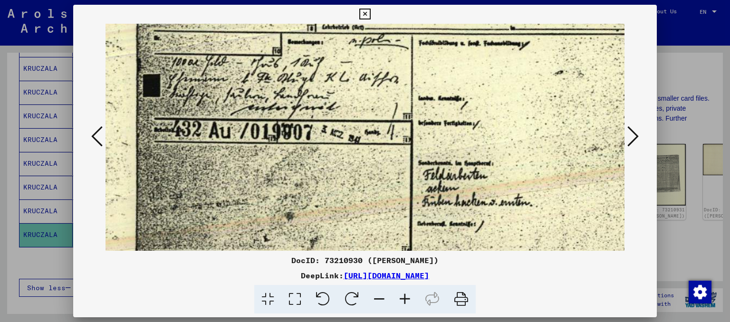
click at [402, 297] on icon at bounding box center [405, 299] width 26 height 29
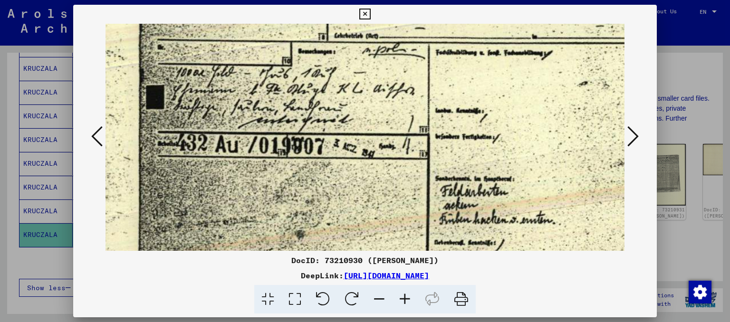
click at [402, 297] on icon at bounding box center [405, 299] width 26 height 29
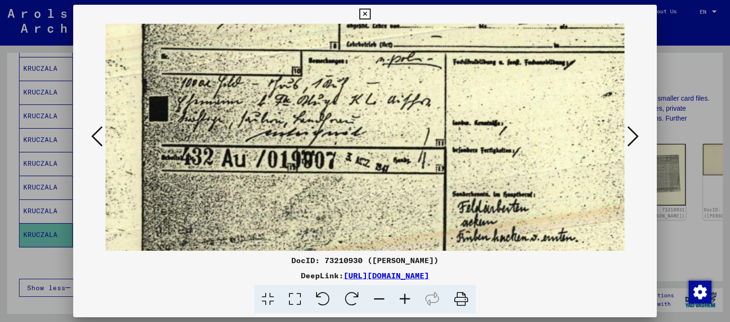
click at [402, 297] on icon at bounding box center [405, 299] width 26 height 29
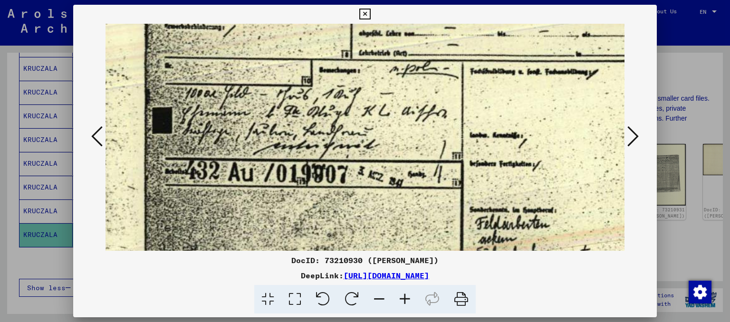
click at [402, 297] on icon at bounding box center [405, 299] width 26 height 29
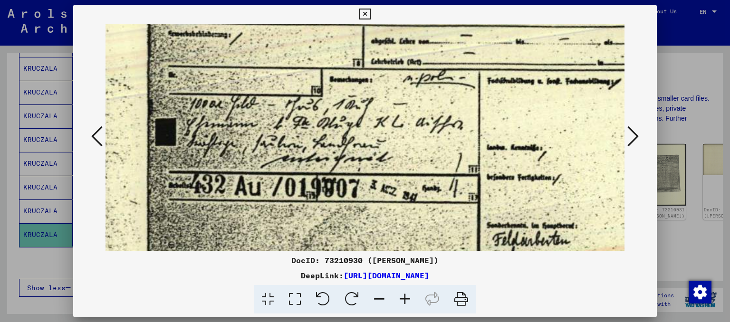
click at [402, 297] on icon at bounding box center [405, 299] width 26 height 29
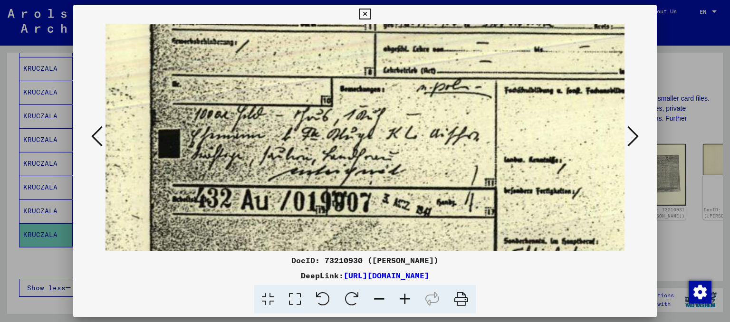
click at [402, 297] on icon at bounding box center [405, 299] width 26 height 29
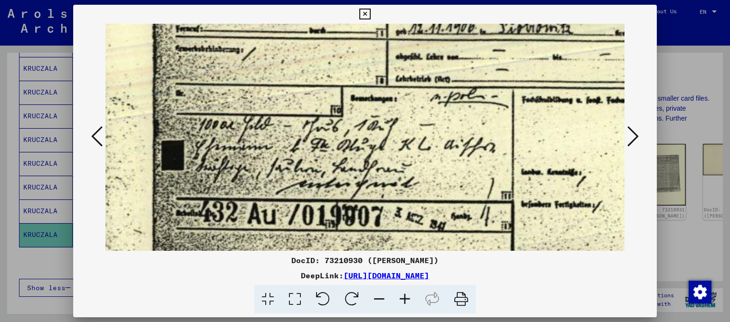
click at [402, 297] on icon at bounding box center [405, 299] width 26 height 29
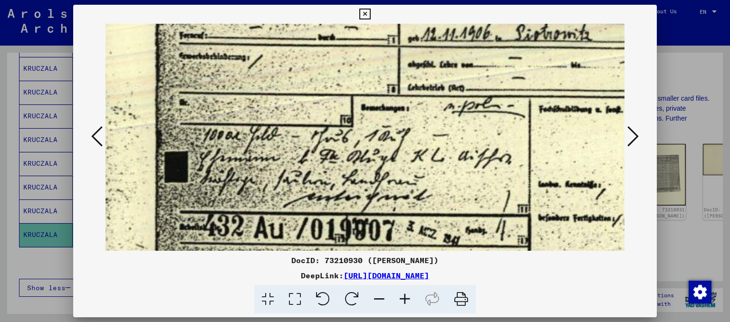
click at [375, 144] on img at bounding box center [546, 173] width 926 height 631
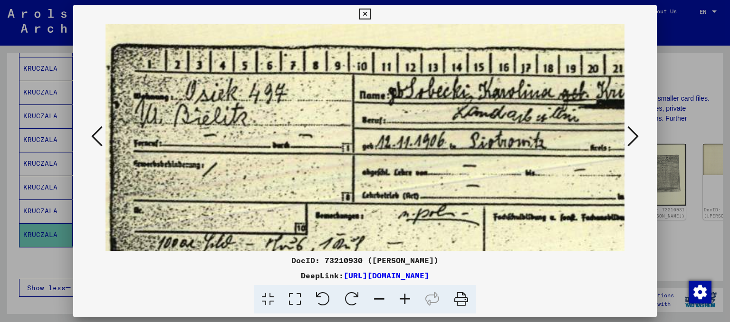
scroll to position [54, 73]
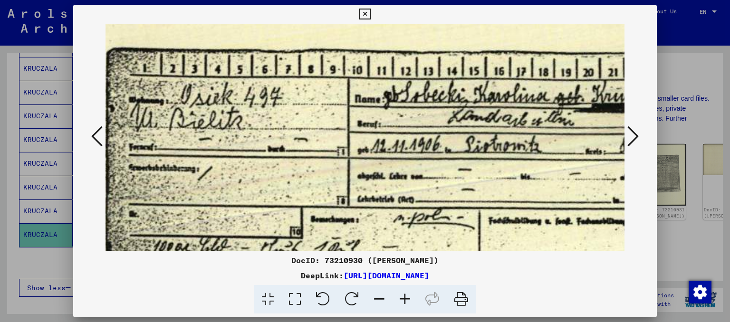
drag, startPoint x: 358, startPoint y: 61, endPoint x: 309, endPoint y: 175, distance: 124.3
click at [309, 175] on img at bounding box center [495, 285] width 926 height 631
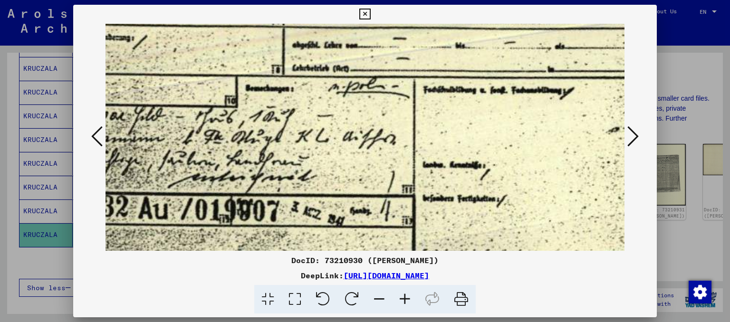
drag, startPoint x: 384, startPoint y: 160, endPoint x: 307, endPoint y: 52, distance: 132.6
click at [321, 31] on img at bounding box center [430, 153] width 926 height 631
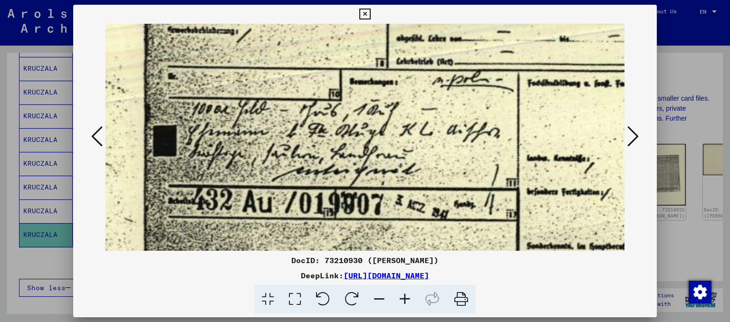
drag, startPoint x: 308, startPoint y: 113, endPoint x: 397, endPoint y: 112, distance: 88.9
click at [412, 106] on img at bounding box center [534, 147] width 926 height 631
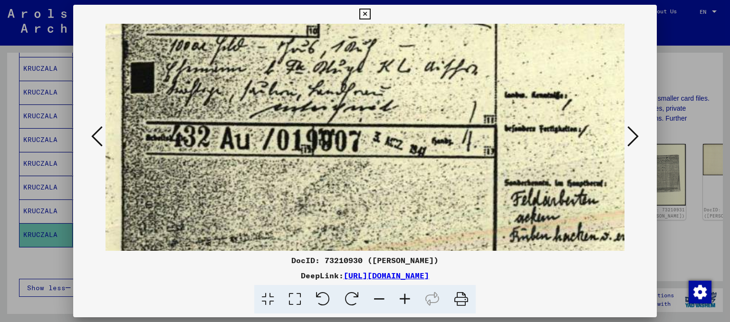
drag, startPoint x: 489, startPoint y: 171, endPoint x: 470, endPoint y: 107, distance: 66.5
click at [470, 107] on img at bounding box center [512, 84] width 926 height 631
click at [638, 132] on icon at bounding box center [632, 136] width 11 height 23
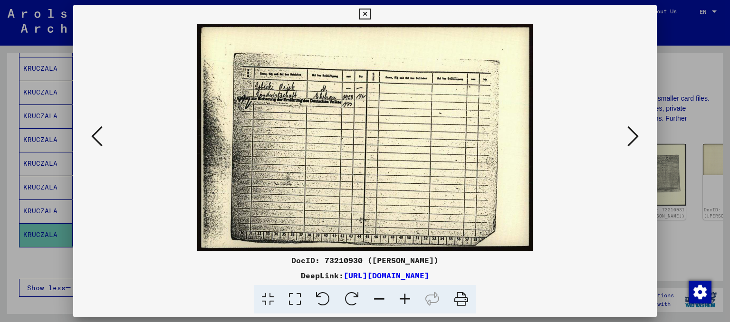
scroll to position [0, 0]
click at [397, 297] on icon at bounding box center [405, 299] width 26 height 29
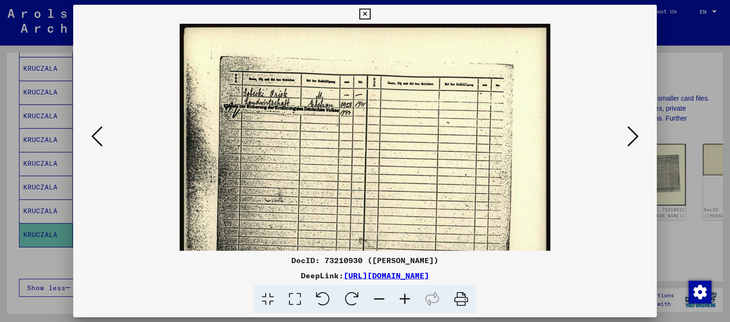
click at [398, 297] on icon at bounding box center [405, 299] width 26 height 29
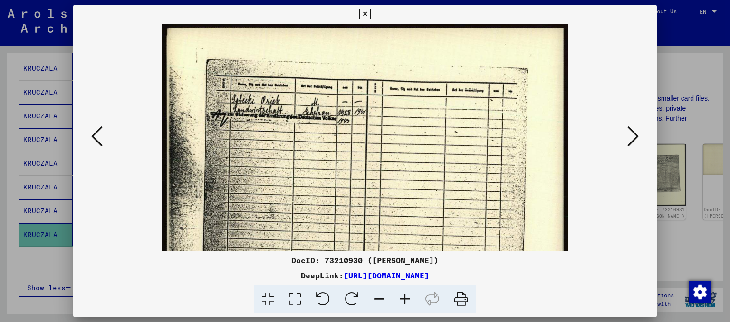
click at [398, 297] on icon at bounding box center [405, 299] width 26 height 29
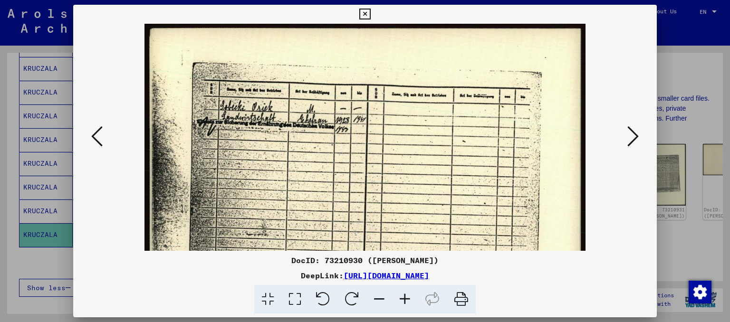
click at [398, 297] on icon at bounding box center [405, 299] width 26 height 29
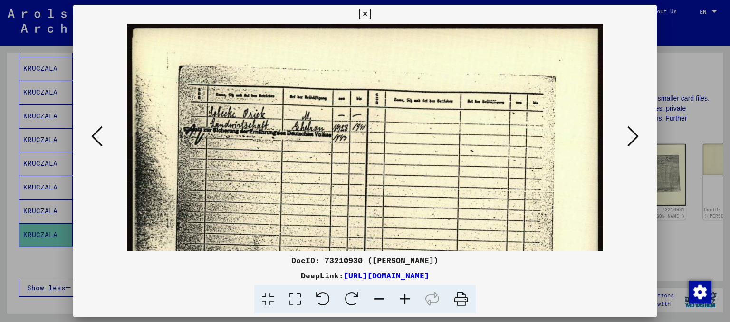
click at [398, 297] on icon at bounding box center [405, 299] width 26 height 29
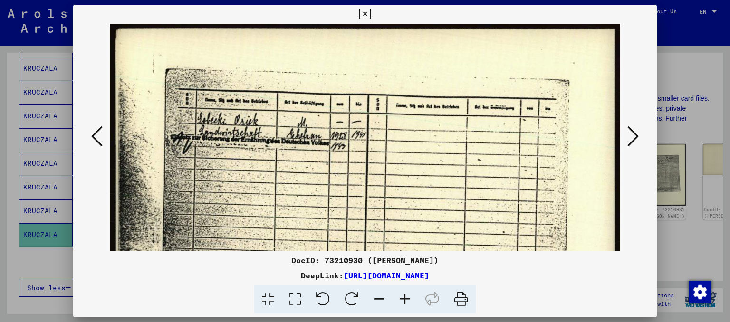
click at [398, 297] on icon at bounding box center [405, 299] width 26 height 29
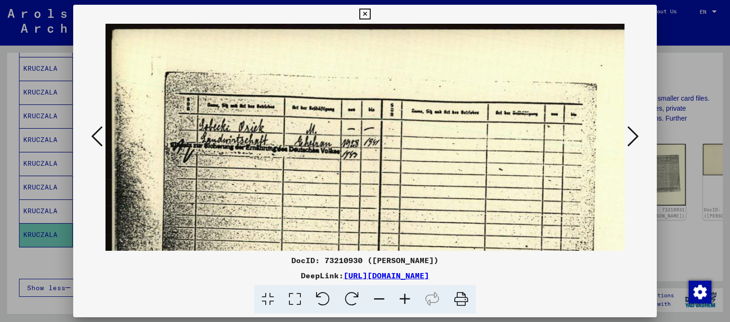
click at [398, 297] on icon at bounding box center [405, 299] width 26 height 29
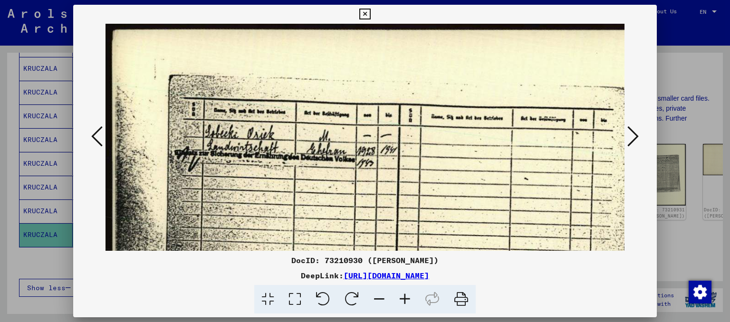
click at [398, 297] on icon at bounding box center [405, 299] width 26 height 29
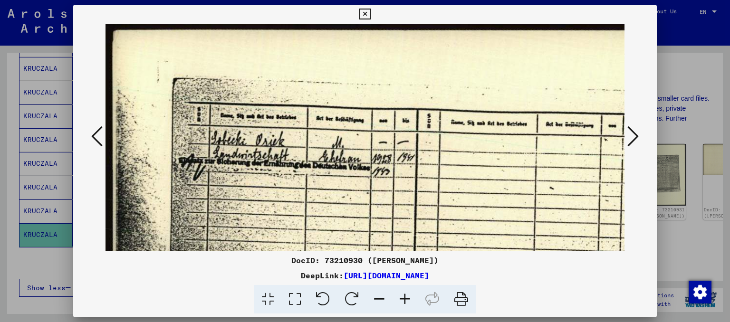
click at [398, 297] on icon at bounding box center [405, 299] width 26 height 29
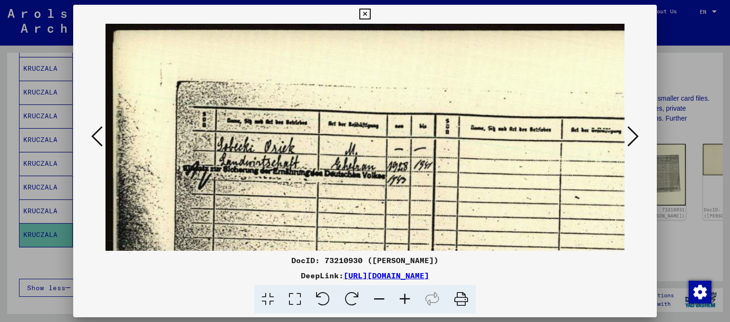
click at [398, 297] on icon at bounding box center [405, 299] width 26 height 29
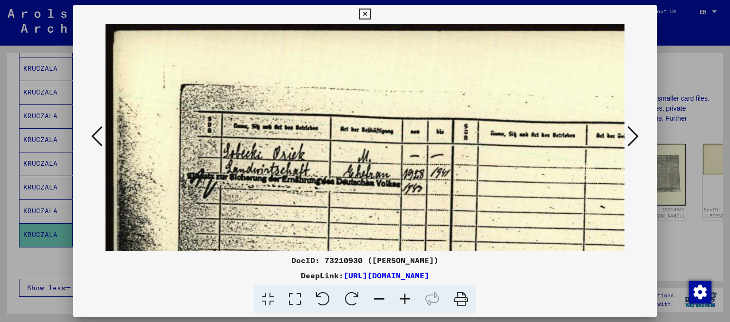
click at [398, 297] on icon at bounding box center [405, 299] width 26 height 29
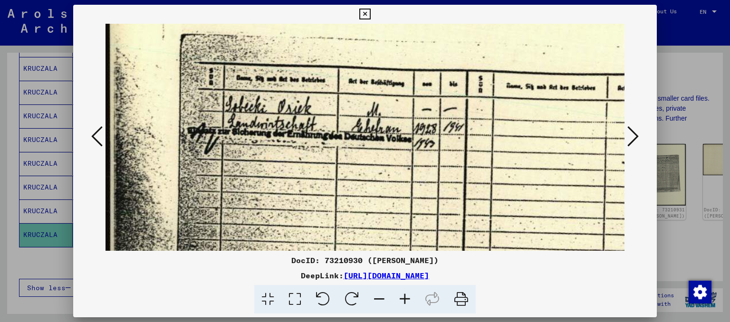
scroll to position [54, 4]
drag, startPoint x: 388, startPoint y: 215, endPoint x: 383, endPoint y: 164, distance: 52.1
click at [383, 164] on img at bounding box center [462, 214] width 722 height 489
drag, startPoint x: 538, startPoint y: 276, endPoint x: 245, endPoint y: 280, distance: 292.4
click at [245, 280] on div "DeepLink: [URL][DOMAIN_NAME]" at bounding box center [365, 275] width 584 height 11
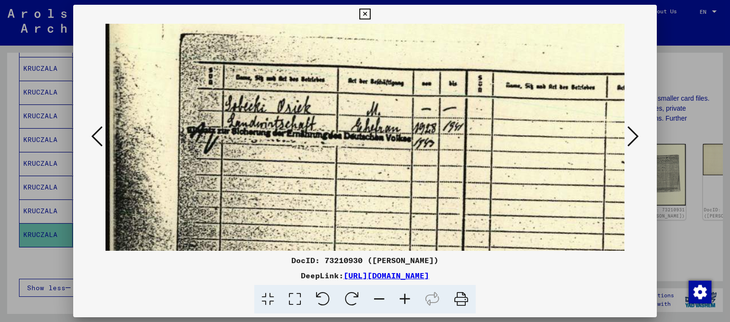
copy link "[URL][DOMAIN_NAME]"
click at [363, 18] on icon at bounding box center [364, 14] width 11 height 11
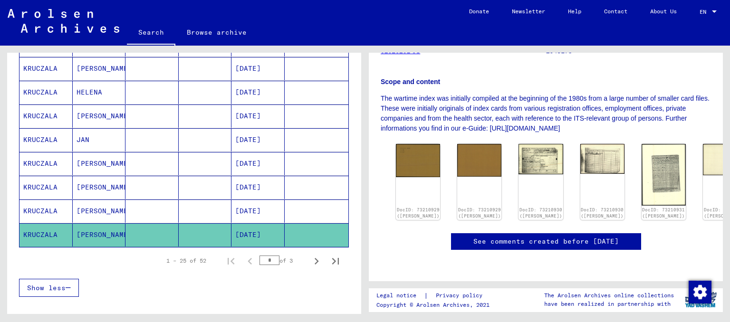
click at [247, 206] on mat-cell "[DATE]" at bounding box center [257, 211] width 53 height 23
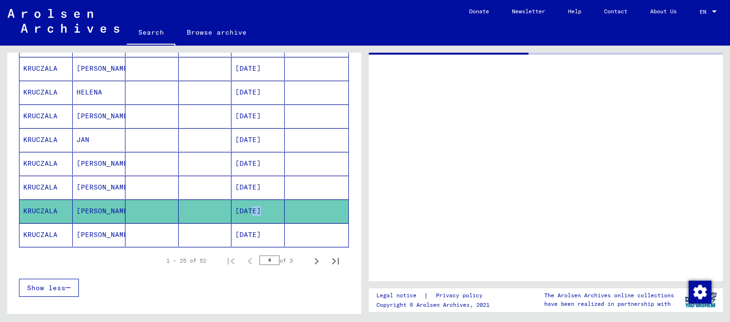
click at [247, 206] on mat-cell "[DATE]" at bounding box center [257, 211] width 53 height 23
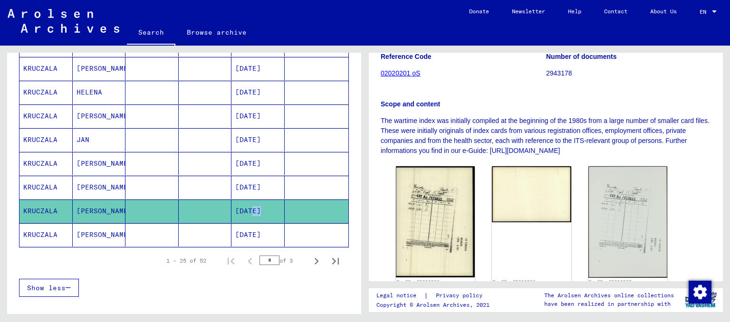
scroll to position [160, 0]
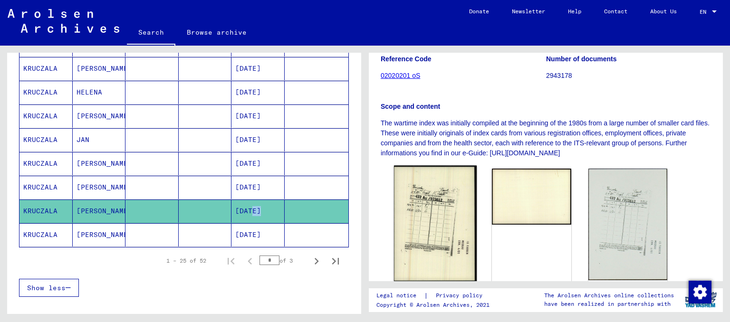
click at [426, 222] on img at bounding box center [435, 224] width 83 height 117
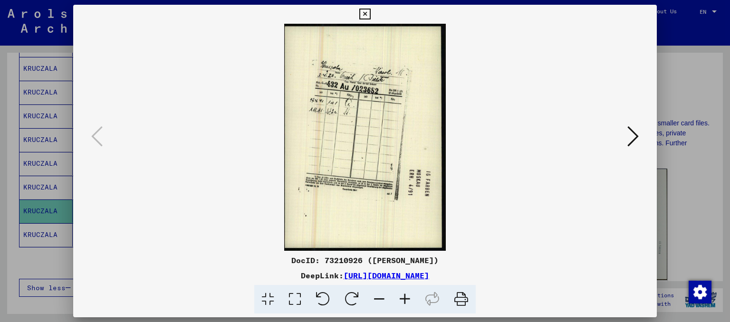
click at [365, 13] on icon at bounding box center [364, 14] width 11 height 11
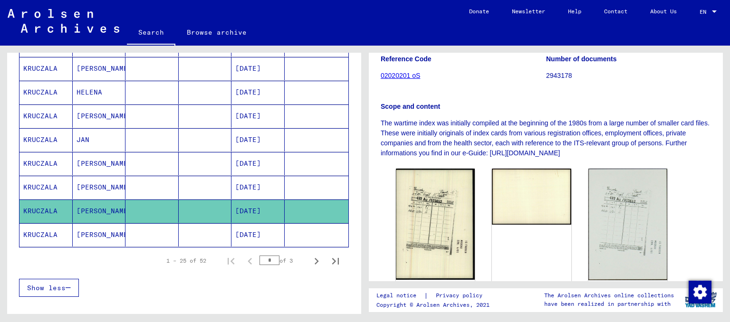
click at [79, 179] on mat-cell "[PERSON_NAME]" at bounding box center [99, 187] width 53 height 23
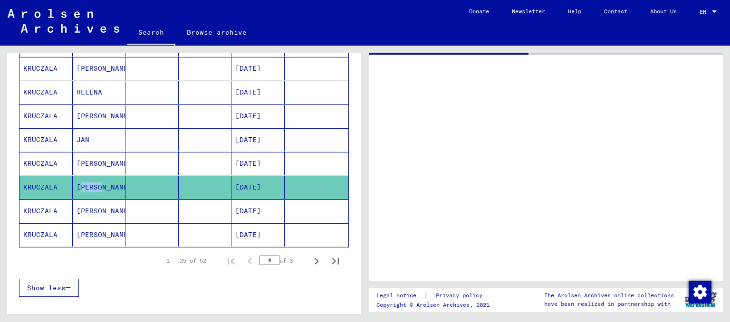
click at [79, 179] on mat-cell "[PERSON_NAME]" at bounding box center [99, 187] width 53 height 23
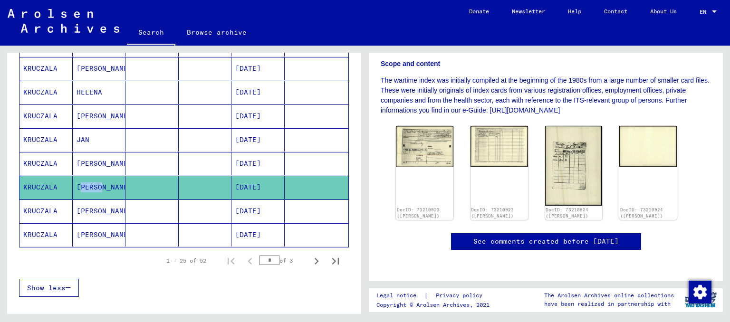
scroll to position [209, 0]
click at [436, 137] on img at bounding box center [425, 145] width 60 height 43
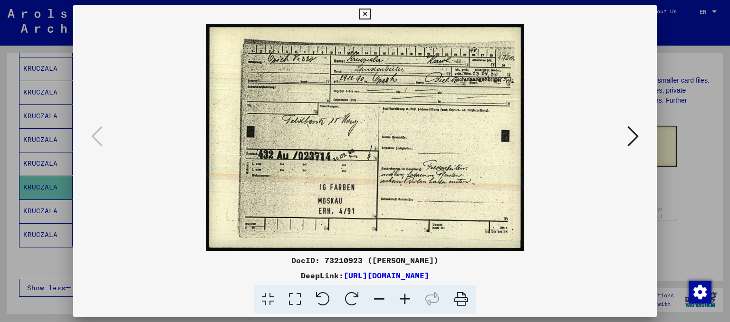
click at [402, 298] on icon at bounding box center [405, 299] width 26 height 29
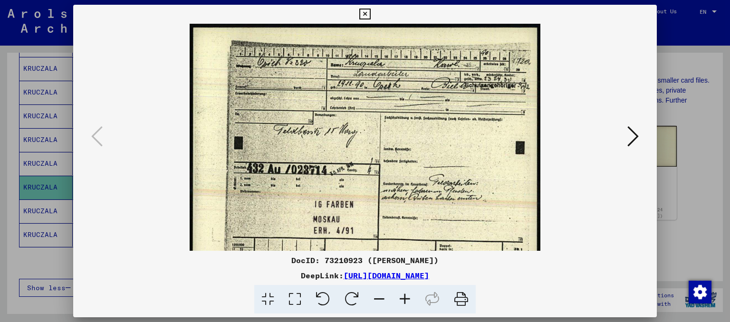
click at [402, 298] on icon at bounding box center [405, 299] width 26 height 29
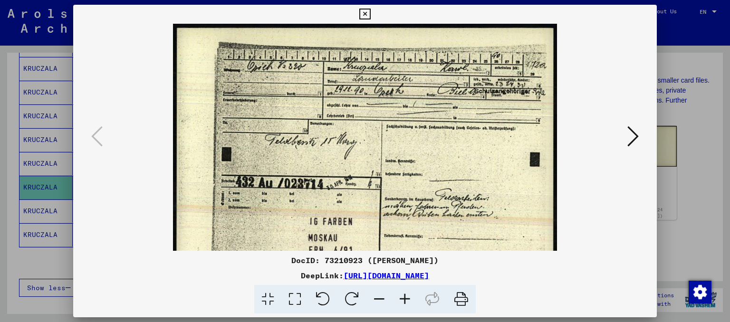
click at [402, 298] on icon at bounding box center [405, 299] width 26 height 29
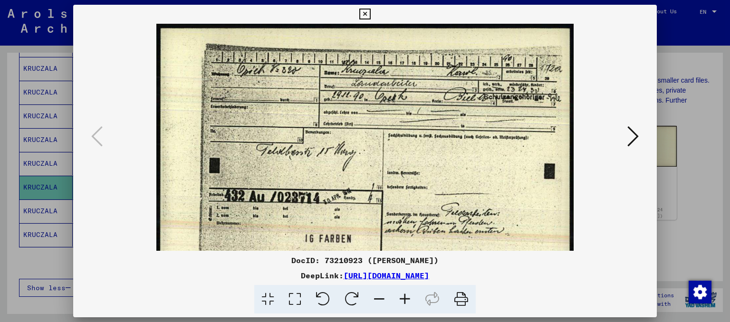
click at [402, 298] on icon at bounding box center [405, 299] width 26 height 29
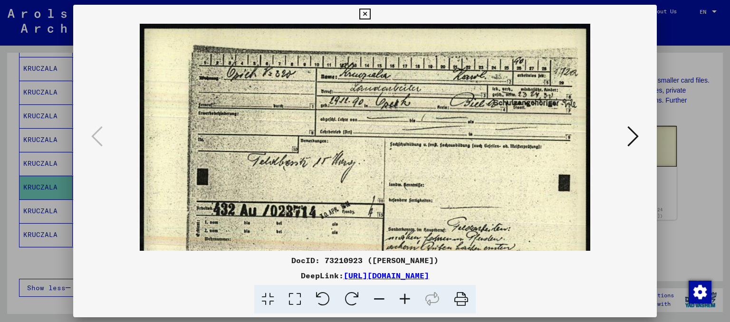
click at [402, 298] on icon at bounding box center [405, 299] width 26 height 29
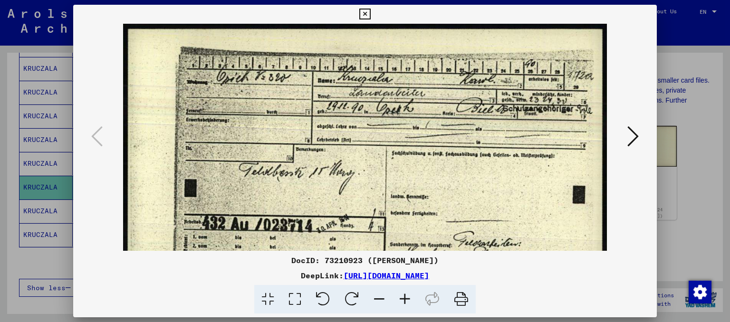
click at [402, 298] on icon at bounding box center [405, 299] width 26 height 29
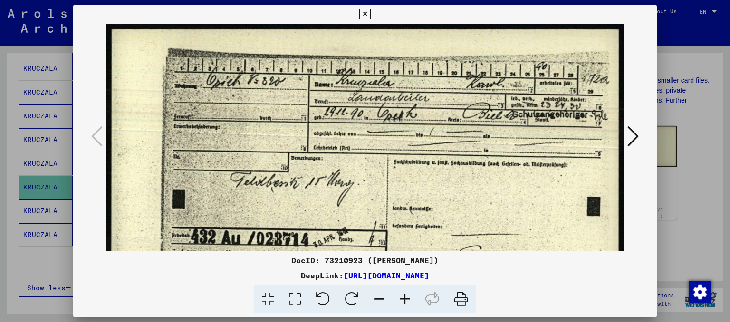
click at [402, 298] on icon at bounding box center [405, 299] width 26 height 29
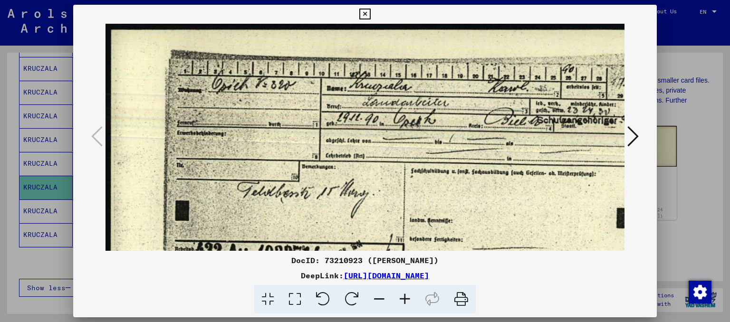
click at [402, 298] on icon at bounding box center [405, 299] width 26 height 29
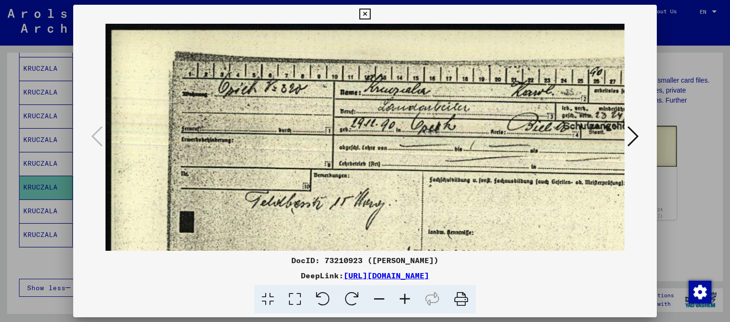
click at [402, 298] on icon at bounding box center [405, 299] width 26 height 29
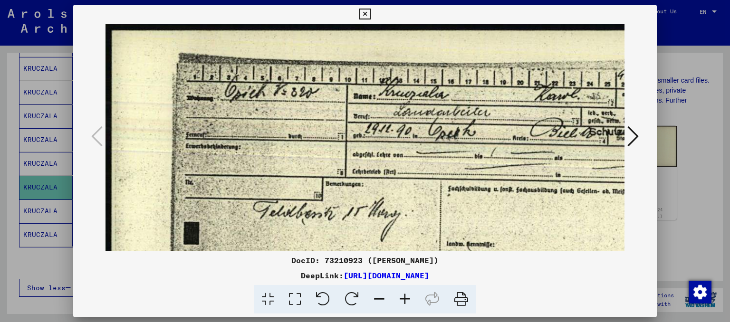
click at [402, 298] on icon at bounding box center [405, 299] width 26 height 29
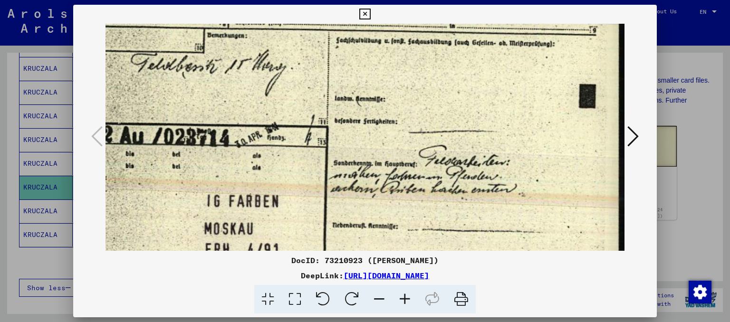
scroll to position [152, 130]
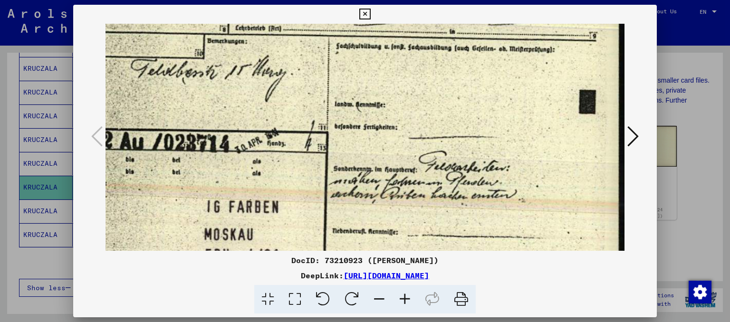
drag, startPoint x: 548, startPoint y: 182, endPoint x: 399, endPoint y: 33, distance: 210.4
click at [399, 33] on img at bounding box center [300, 104] width 650 height 465
click at [636, 135] on icon at bounding box center [632, 136] width 11 height 23
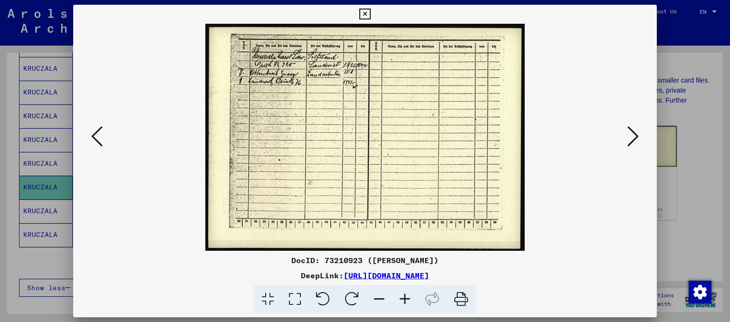
click at [402, 301] on icon at bounding box center [405, 299] width 26 height 29
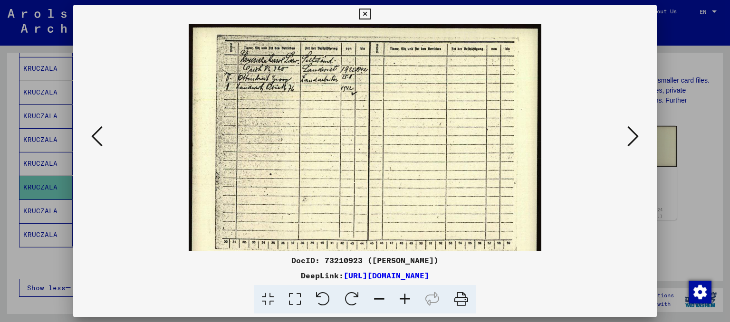
click at [402, 301] on icon at bounding box center [405, 299] width 26 height 29
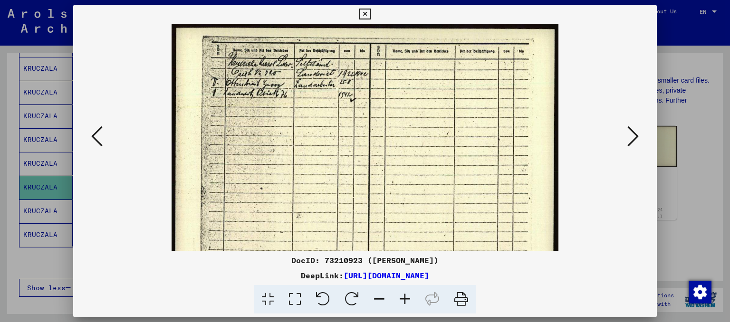
click at [402, 301] on icon at bounding box center [405, 299] width 26 height 29
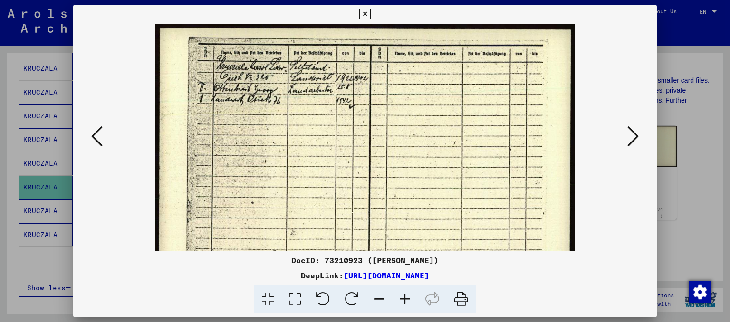
click at [402, 301] on icon at bounding box center [405, 299] width 26 height 29
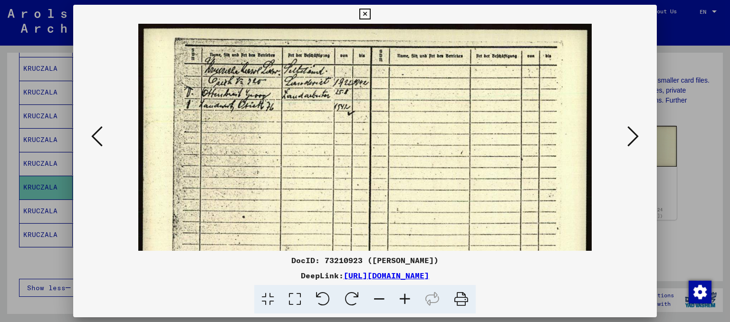
click at [402, 301] on icon at bounding box center [405, 299] width 26 height 29
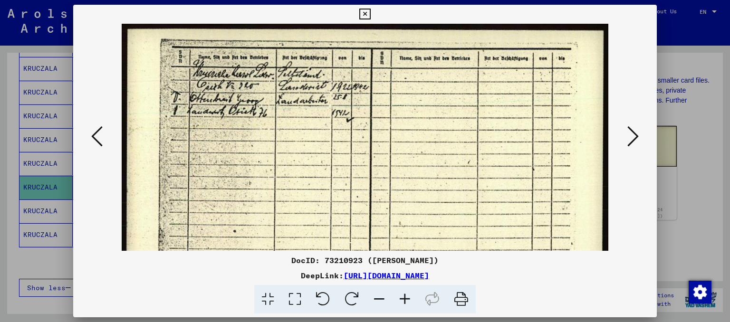
click at [402, 301] on icon at bounding box center [405, 299] width 26 height 29
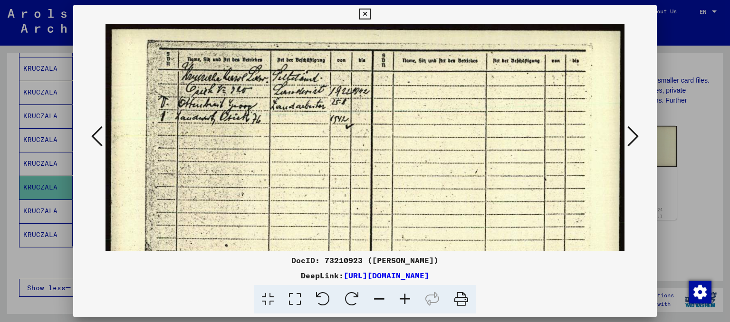
click at [402, 301] on icon at bounding box center [405, 299] width 26 height 29
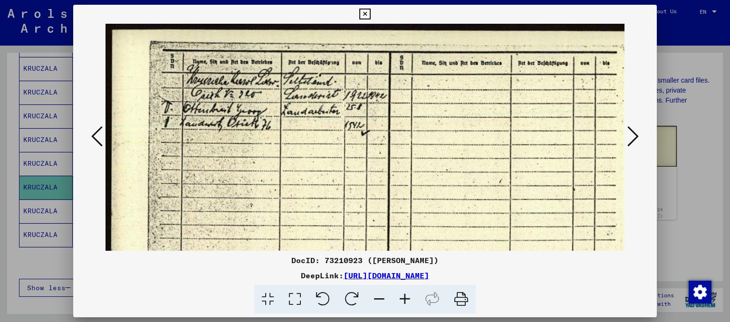
click at [401, 295] on icon at bounding box center [405, 299] width 26 height 29
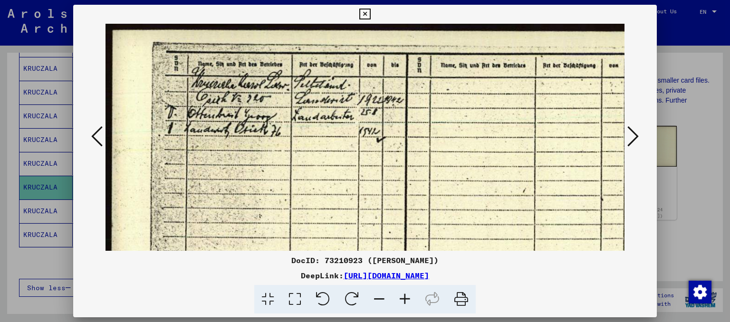
click at [401, 295] on icon at bounding box center [405, 299] width 26 height 29
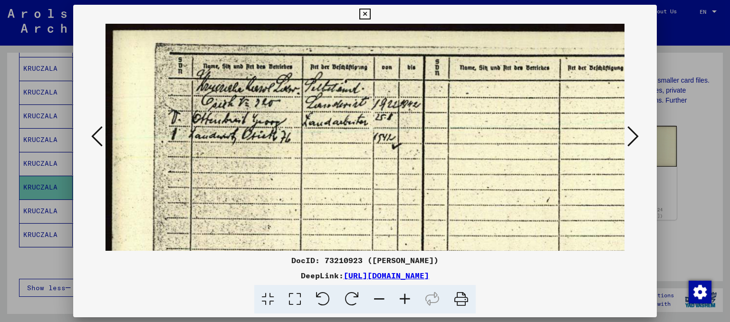
click at [401, 295] on icon at bounding box center [405, 299] width 26 height 29
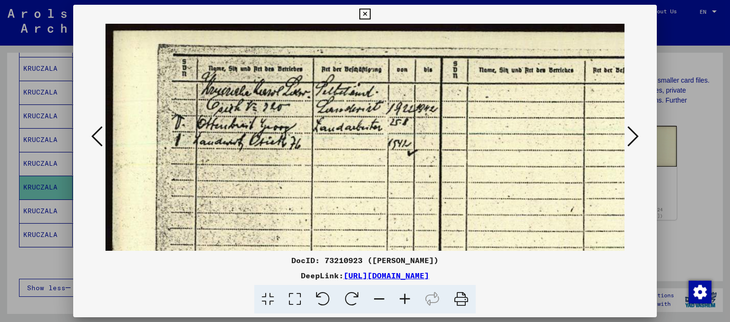
click at [401, 295] on icon at bounding box center [405, 299] width 26 height 29
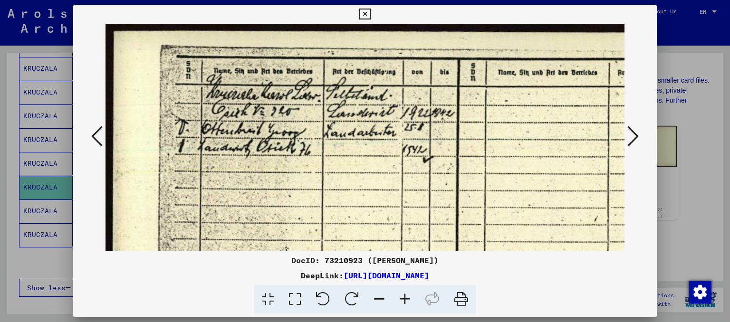
drag, startPoint x: 537, startPoint y: 272, endPoint x: 242, endPoint y: 276, distance: 295.2
click at [242, 276] on div "DeepLink: [URL][DOMAIN_NAME]" at bounding box center [365, 275] width 584 height 11
copy div "[URL][DOMAIN_NAME]"
click at [625, 131] on button at bounding box center [633, 137] width 17 height 27
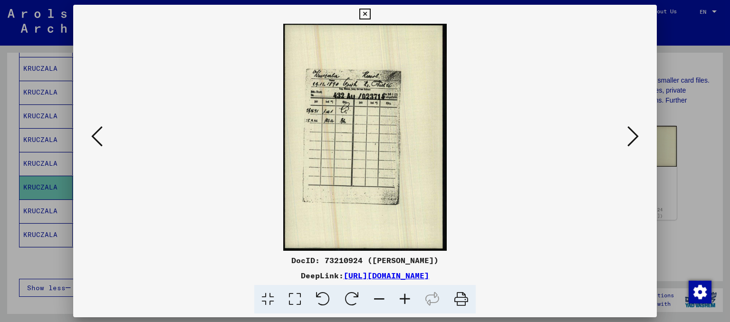
click at [626, 137] on button at bounding box center [633, 137] width 17 height 27
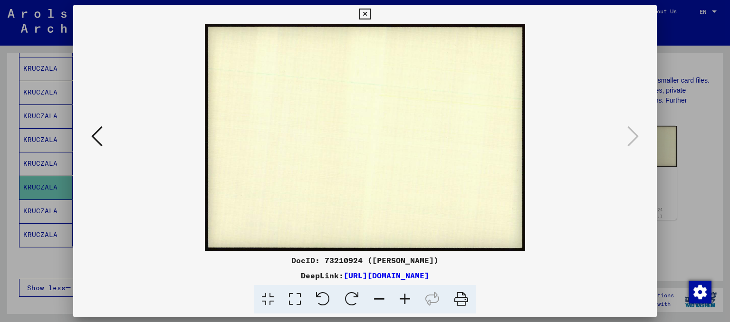
click at [94, 138] on icon at bounding box center [96, 136] width 11 height 23
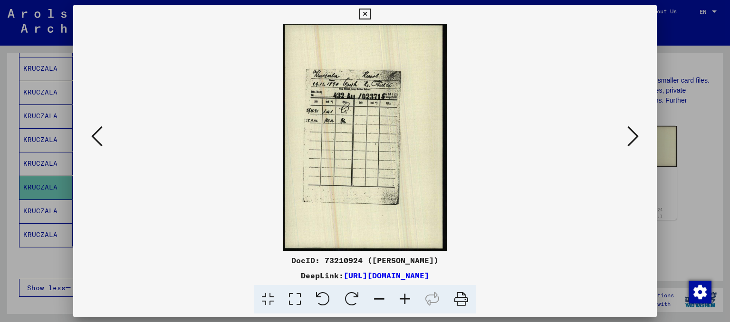
click at [94, 138] on icon at bounding box center [96, 136] width 11 height 23
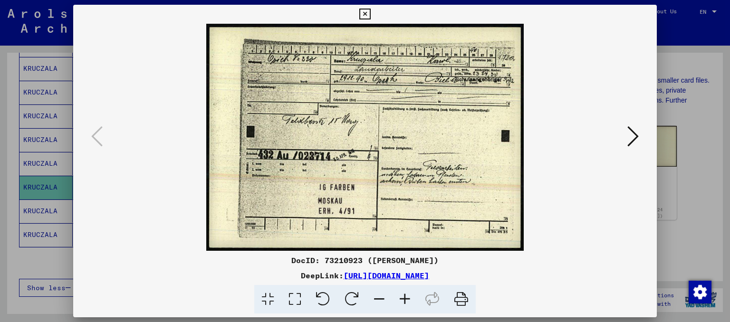
drag, startPoint x: 543, startPoint y: 272, endPoint x: 246, endPoint y: 276, distance: 296.6
click at [246, 276] on div "DeepLink: [URL][DOMAIN_NAME]" at bounding box center [365, 275] width 584 height 11
copy link "[URL][DOMAIN_NAME]"
click at [363, 13] on icon at bounding box center [364, 14] width 11 height 11
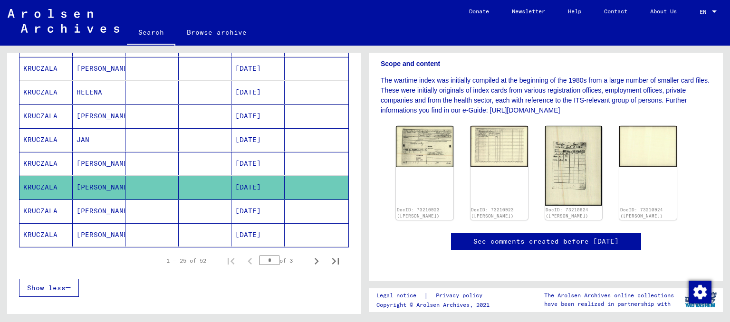
click at [85, 162] on mat-cell "[PERSON_NAME]" at bounding box center [99, 163] width 53 height 23
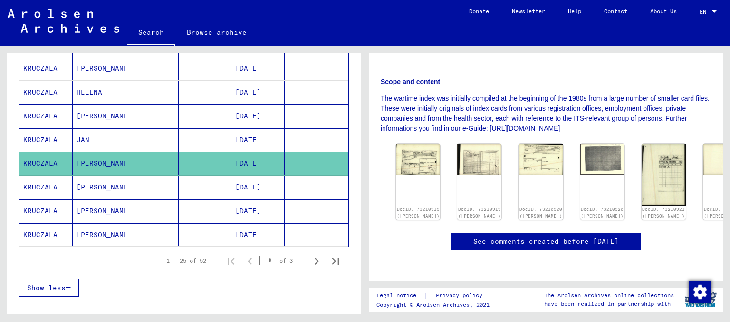
scroll to position [230, 0]
click at [404, 142] on img at bounding box center [418, 158] width 47 height 33
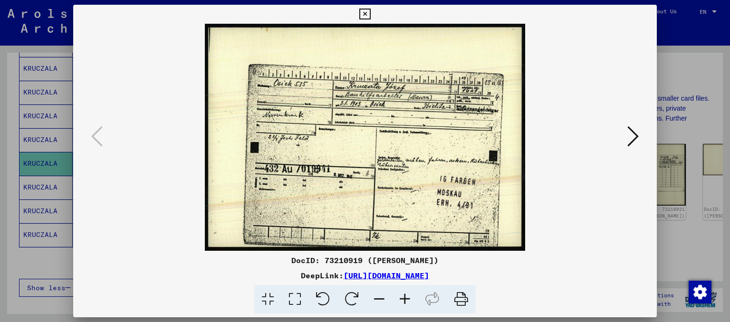
click at [635, 139] on icon at bounding box center [632, 136] width 11 height 23
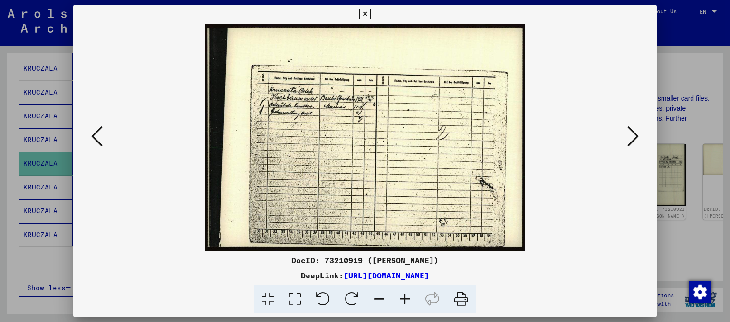
click at [403, 314] on mat-dialog-container "DocID: 73210919 ([PERSON_NAME]) DeepLink: [URL][DOMAIN_NAME]" at bounding box center [365, 161] width 584 height 313
click at [407, 303] on icon at bounding box center [405, 299] width 26 height 29
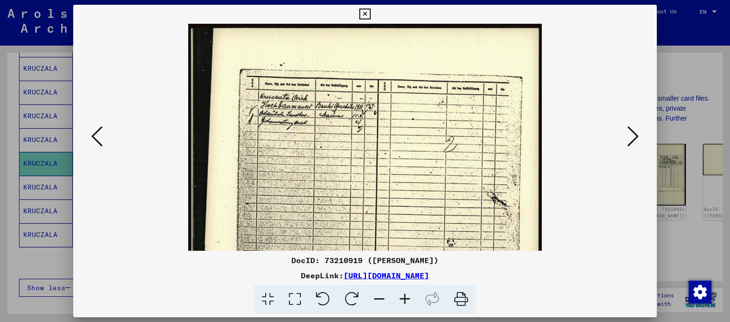
click at [407, 303] on icon at bounding box center [405, 299] width 26 height 29
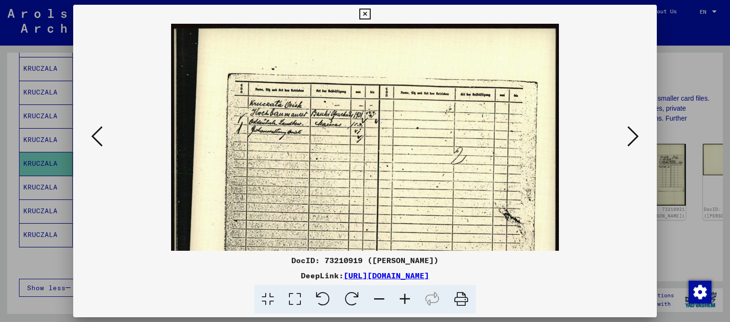
click at [407, 303] on icon at bounding box center [405, 299] width 26 height 29
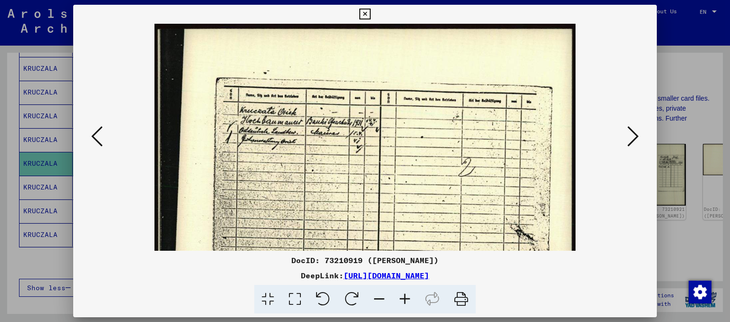
click at [407, 303] on icon at bounding box center [405, 299] width 26 height 29
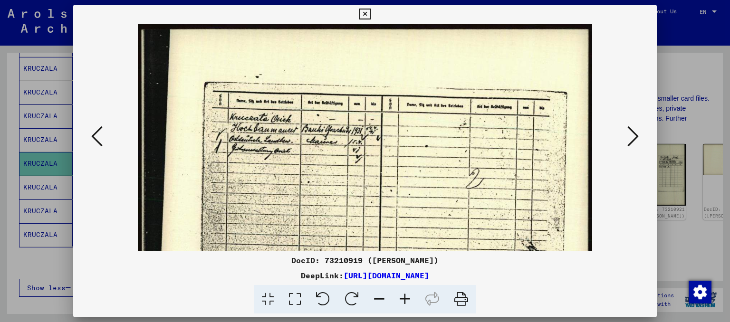
click at [407, 303] on icon at bounding box center [405, 299] width 26 height 29
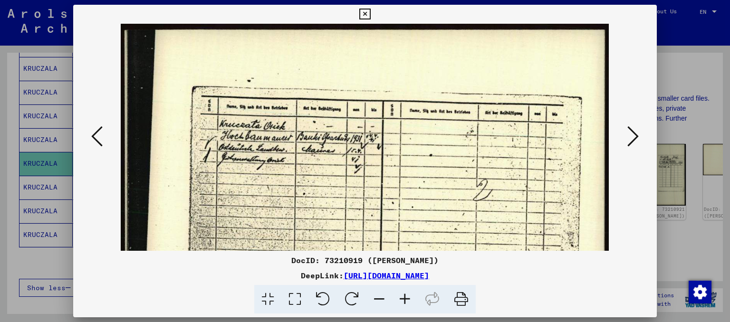
click at [407, 303] on icon at bounding box center [405, 299] width 26 height 29
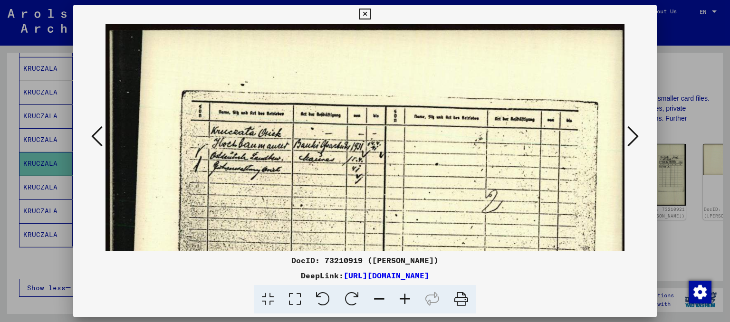
click at [407, 303] on icon at bounding box center [405, 299] width 26 height 29
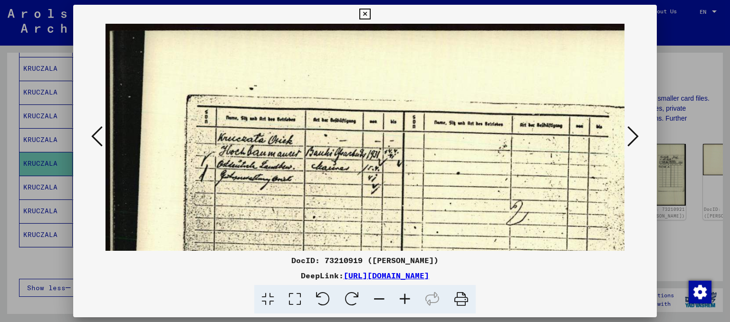
click at [407, 303] on icon at bounding box center [405, 299] width 26 height 29
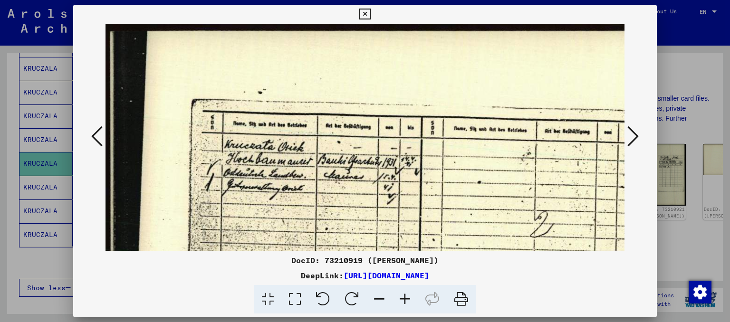
click at [407, 303] on icon at bounding box center [405, 299] width 26 height 29
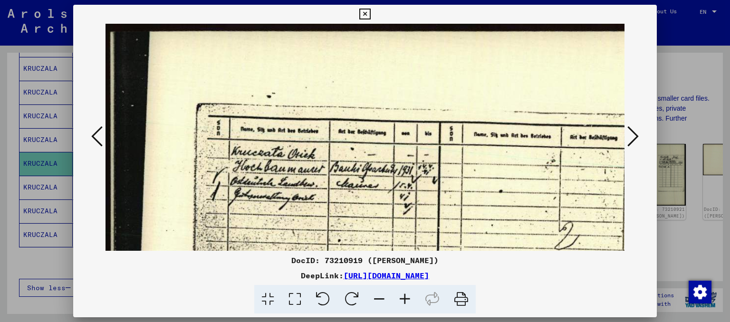
click at [407, 303] on icon at bounding box center [405, 299] width 26 height 29
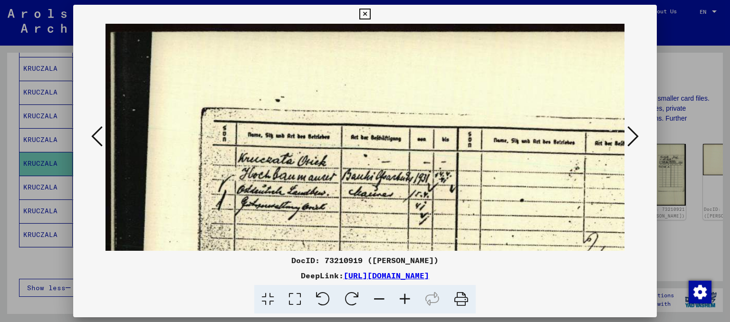
click at [361, 9] on icon at bounding box center [364, 14] width 11 height 11
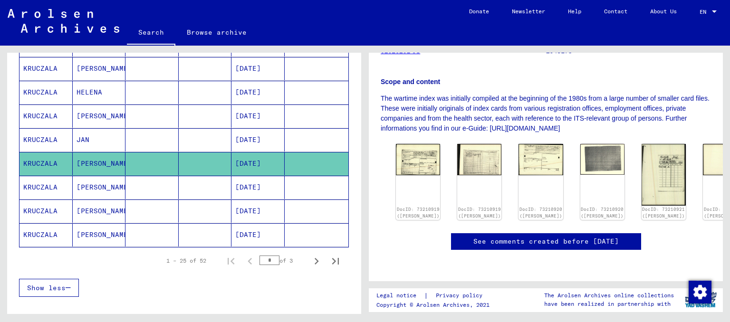
click at [244, 139] on mat-cell "[DATE]" at bounding box center [257, 139] width 53 height 23
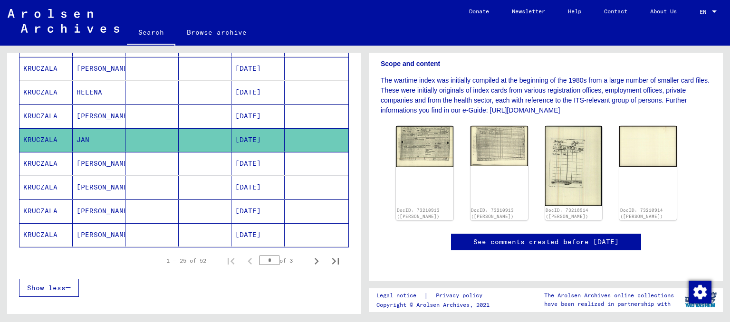
scroll to position [226, 0]
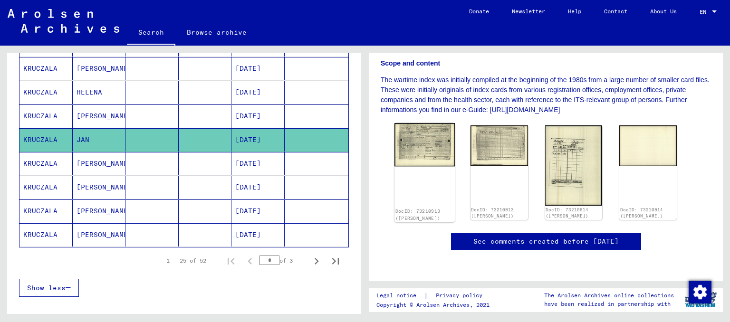
click at [421, 124] on img at bounding box center [425, 144] width 60 height 43
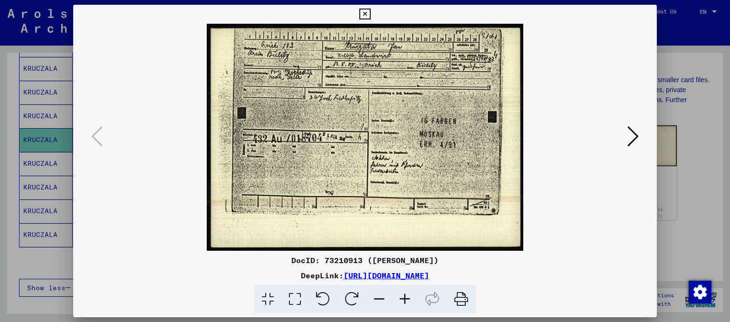
click at [403, 298] on icon at bounding box center [405, 299] width 26 height 29
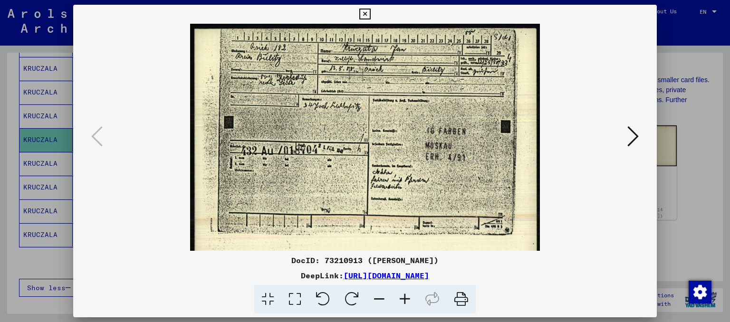
click at [403, 298] on icon at bounding box center [405, 299] width 26 height 29
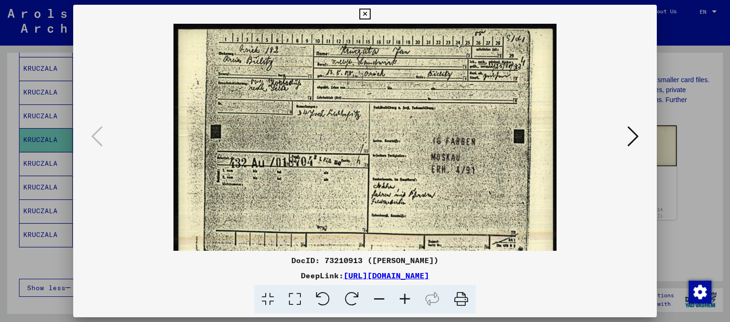
click at [403, 298] on icon at bounding box center [405, 299] width 26 height 29
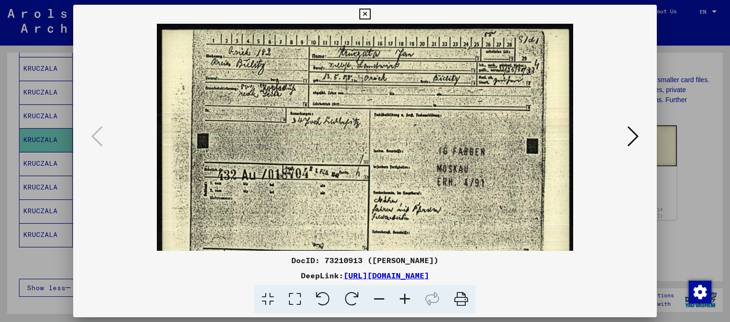
click at [403, 299] on icon at bounding box center [405, 299] width 26 height 29
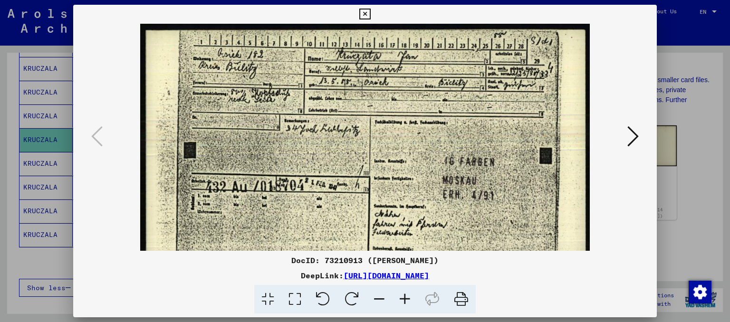
click at [403, 300] on icon at bounding box center [405, 299] width 26 height 29
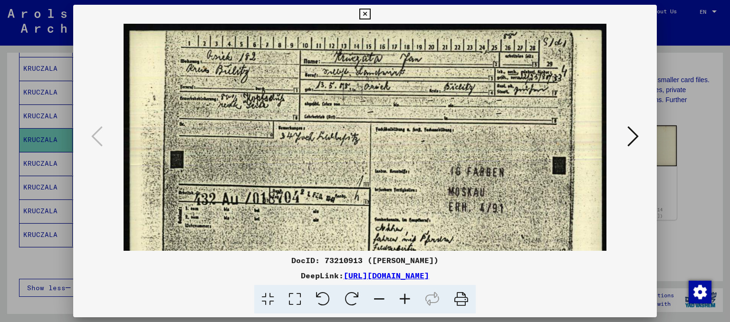
click at [403, 300] on icon at bounding box center [405, 299] width 26 height 29
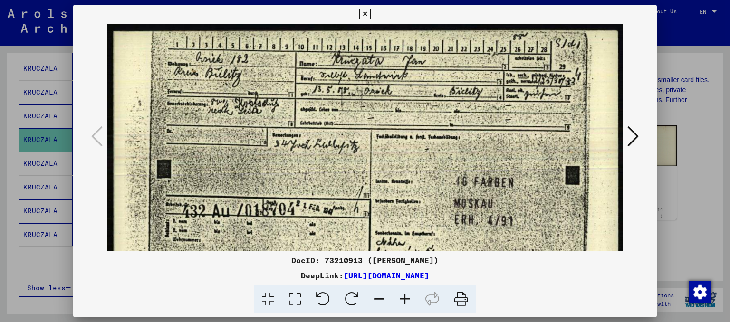
click at [403, 300] on icon at bounding box center [405, 299] width 26 height 29
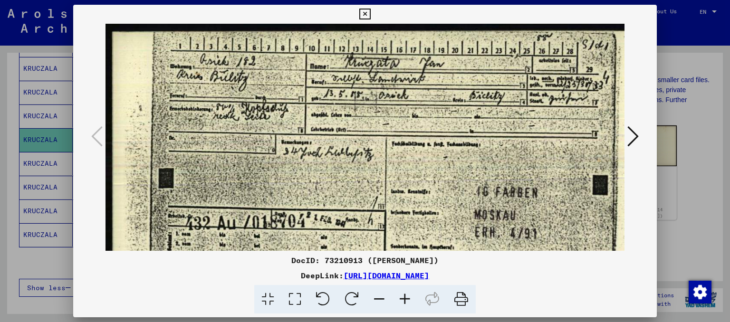
click at [403, 300] on icon at bounding box center [405, 299] width 26 height 29
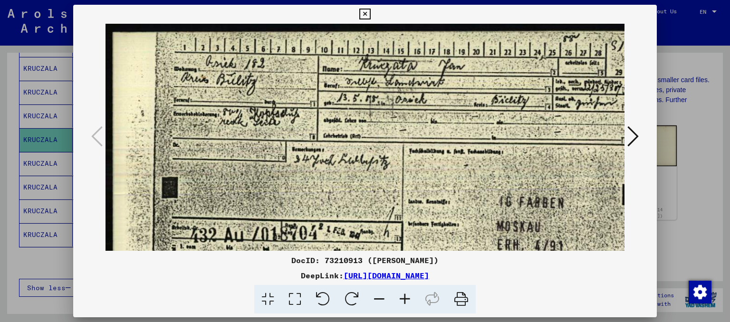
click at [403, 300] on icon at bounding box center [405, 299] width 26 height 29
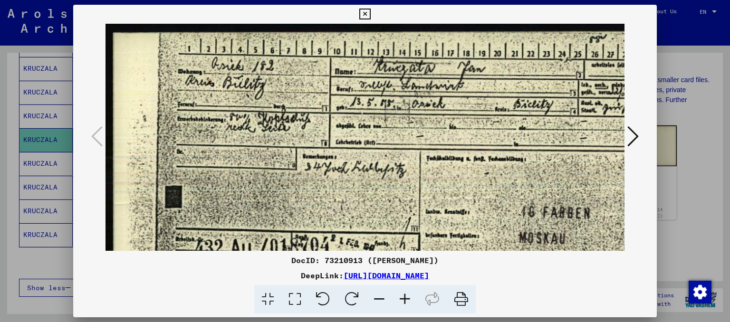
click at [403, 300] on icon at bounding box center [405, 299] width 26 height 29
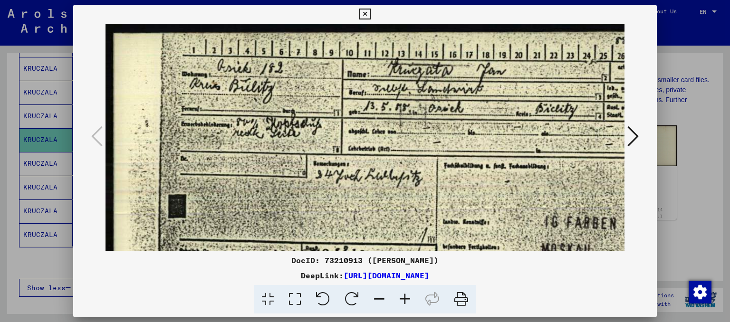
click at [361, 11] on icon at bounding box center [364, 14] width 11 height 11
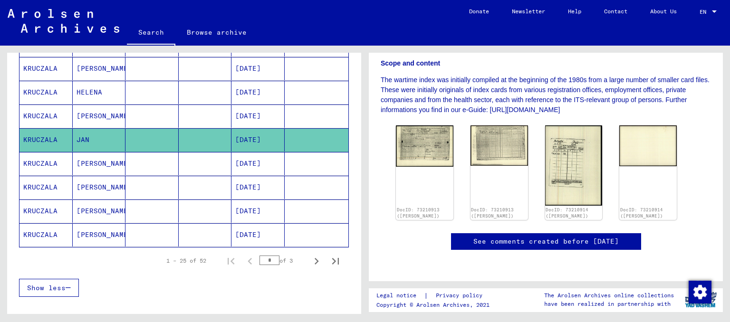
click at [91, 105] on mat-cell "[PERSON_NAME]" at bounding box center [99, 116] width 53 height 23
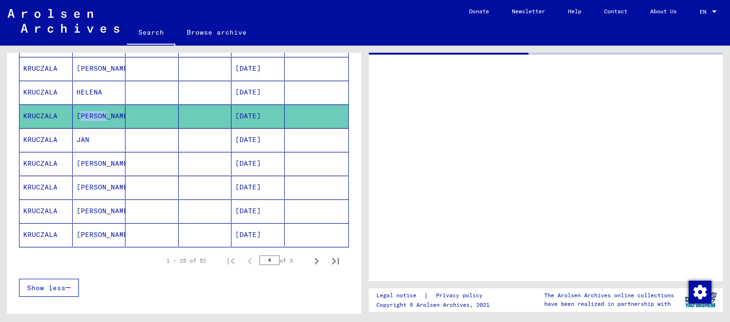
click at [91, 105] on mat-cell "[PERSON_NAME]" at bounding box center [99, 116] width 53 height 23
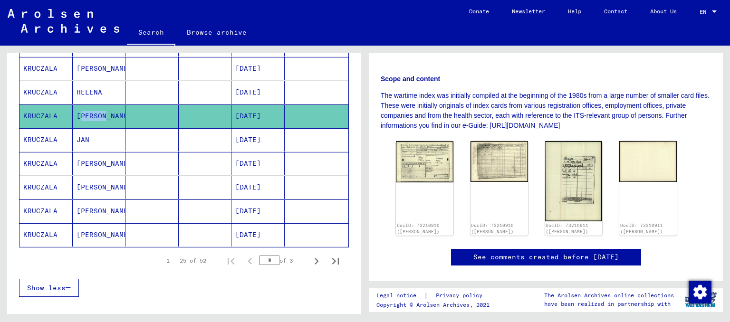
scroll to position [228, 0]
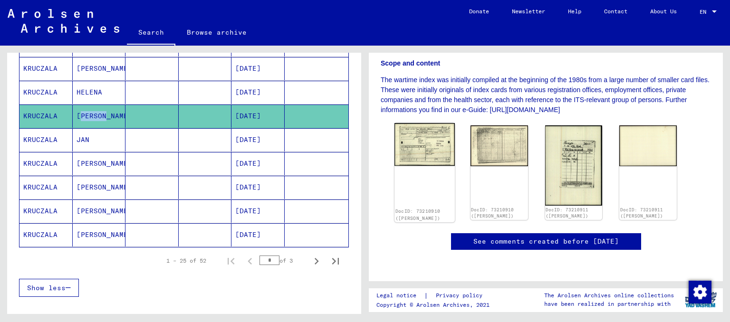
click at [426, 123] on img at bounding box center [425, 144] width 60 height 43
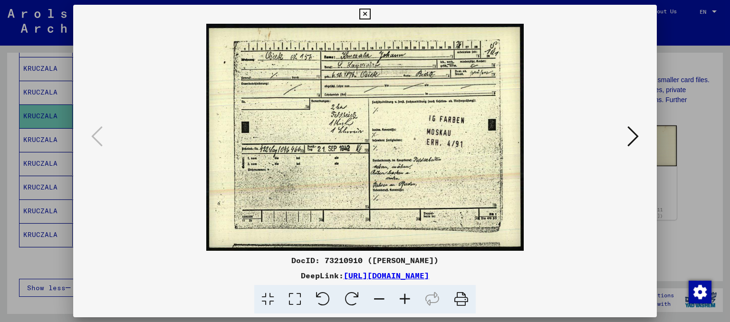
click at [401, 300] on icon at bounding box center [405, 299] width 26 height 29
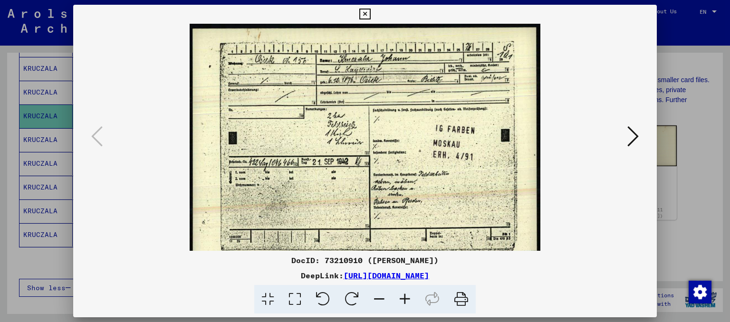
click at [410, 298] on icon at bounding box center [405, 299] width 26 height 29
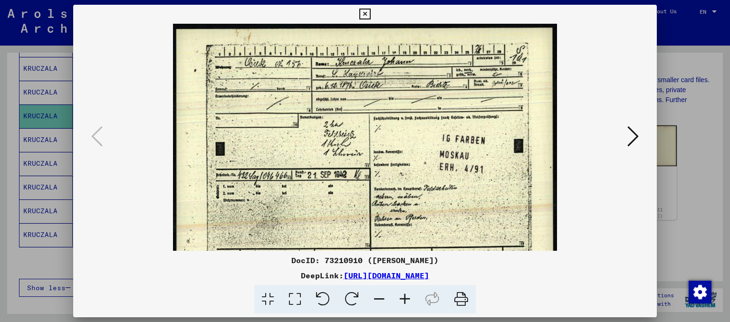
click at [410, 298] on icon at bounding box center [405, 299] width 26 height 29
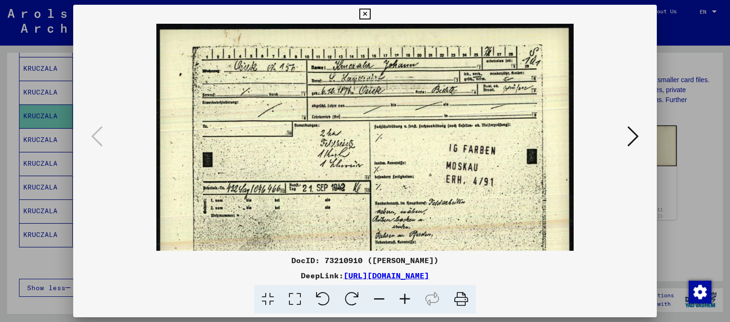
click at [410, 298] on icon at bounding box center [405, 299] width 26 height 29
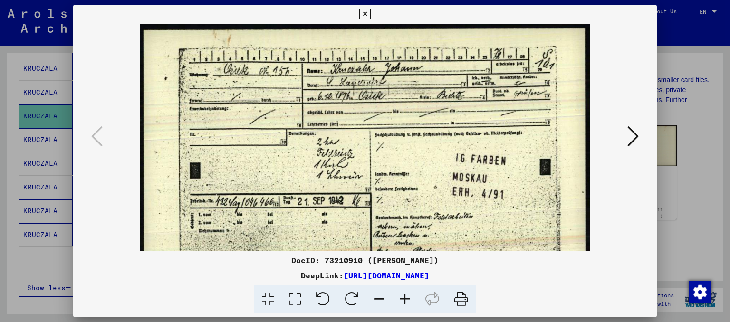
click at [410, 298] on icon at bounding box center [405, 299] width 26 height 29
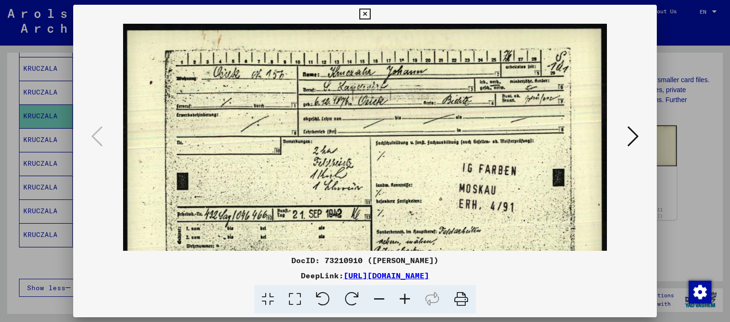
click at [410, 298] on icon at bounding box center [405, 299] width 26 height 29
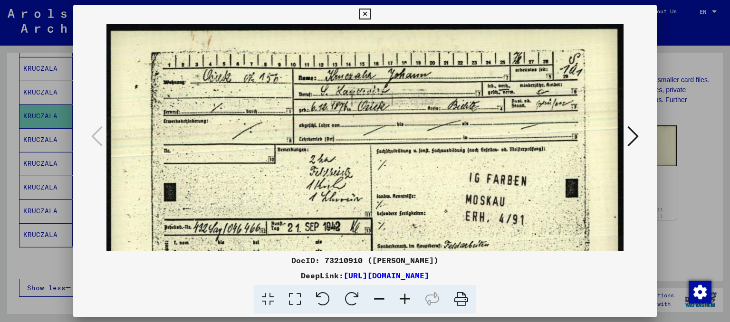
click at [410, 298] on icon at bounding box center [405, 299] width 26 height 29
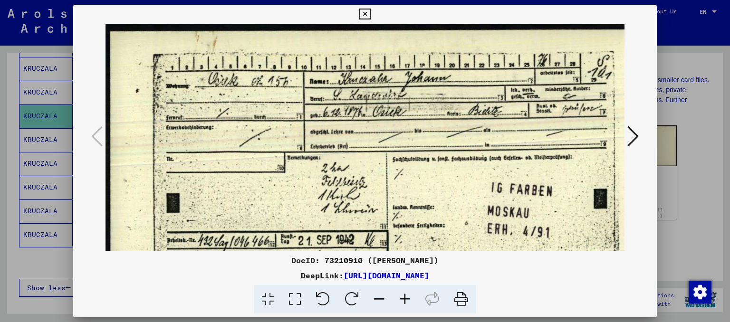
click at [307, 190] on img at bounding box center [381, 221] width 550 height 394
click at [642, 138] on div at bounding box center [365, 137] width 584 height 227
click at [632, 142] on icon at bounding box center [632, 136] width 11 height 23
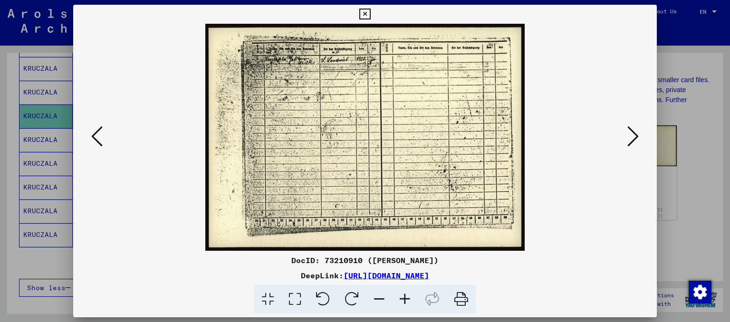
click at [404, 301] on icon at bounding box center [405, 299] width 26 height 29
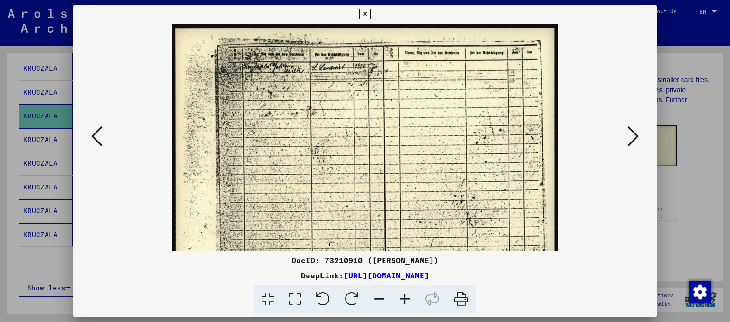
click at [404, 301] on icon at bounding box center [405, 299] width 26 height 29
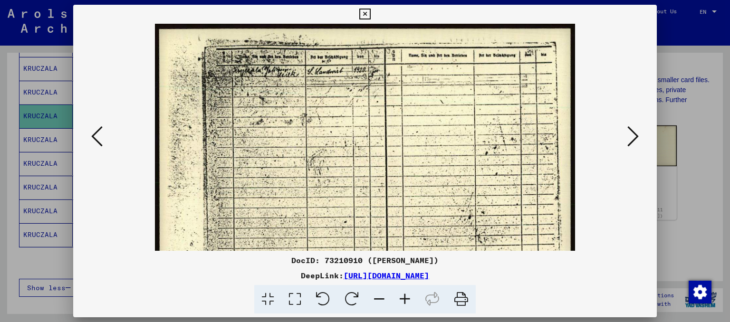
click at [404, 301] on icon at bounding box center [405, 299] width 26 height 29
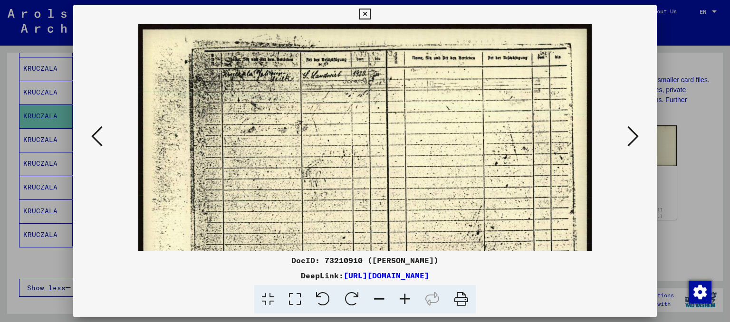
click at [404, 301] on icon at bounding box center [405, 299] width 26 height 29
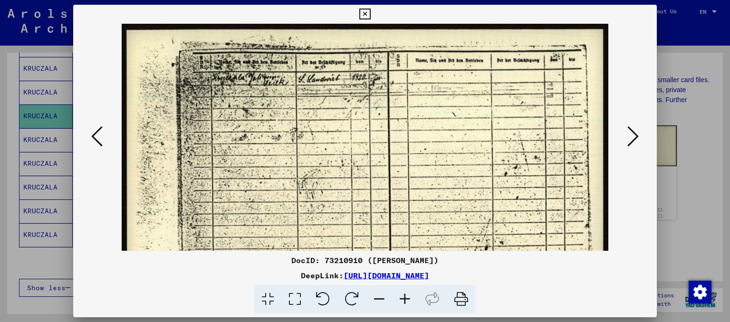
click at [404, 301] on icon at bounding box center [405, 299] width 26 height 29
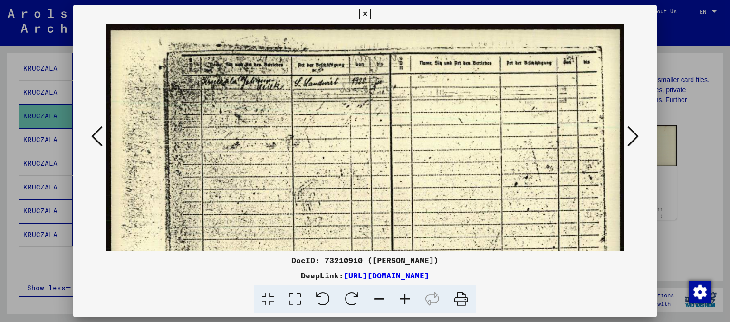
click at [404, 301] on icon at bounding box center [405, 299] width 26 height 29
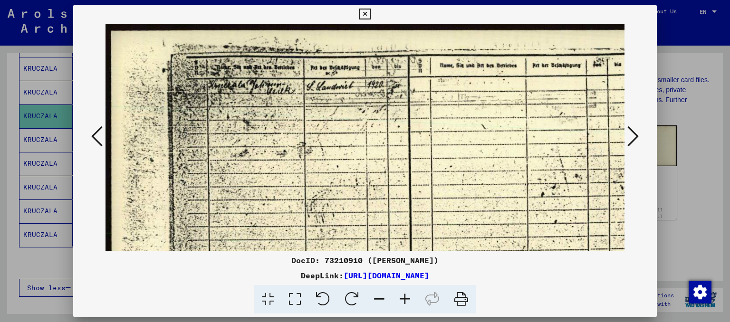
click at [404, 301] on icon at bounding box center [405, 299] width 26 height 29
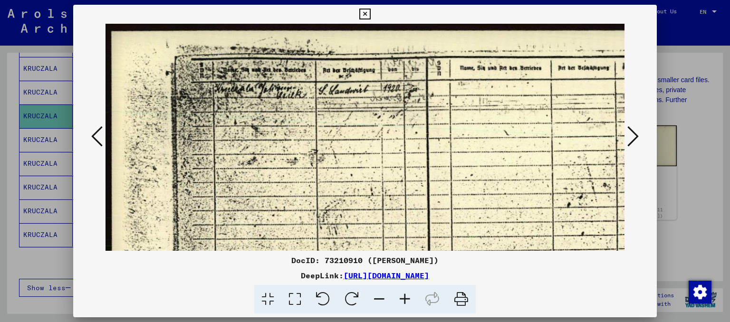
click at [404, 301] on icon at bounding box center [405, 299] width 26 height 29
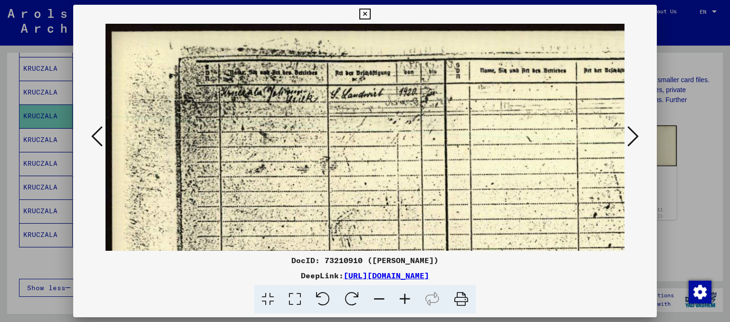
click at [404, 301] on icon at bounding box center [405, 299] width 26 height 29
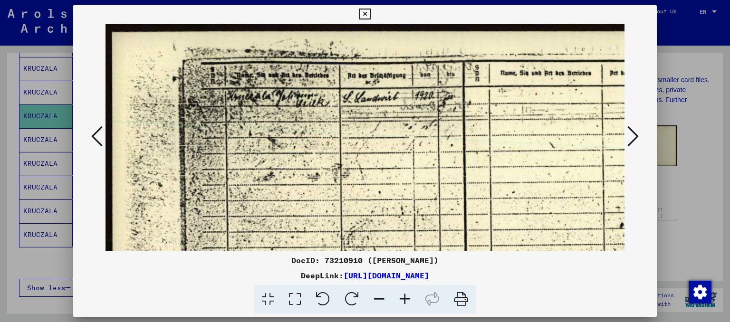
click at [404, 301] on icon at bounding box center [405, 299] width 26 height 29
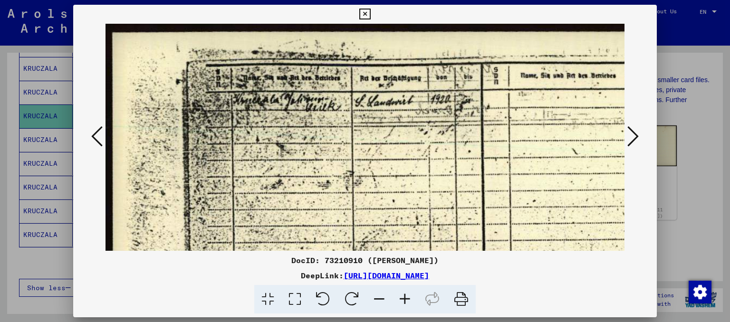
click at [404, 301] on icon at bounding box center [405, 299] width 26 height 29
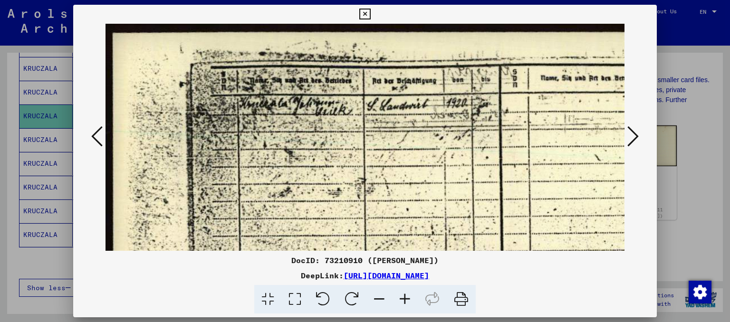
click at [404, 301] on icon at bounding box center [405, 299] width 26 height 29
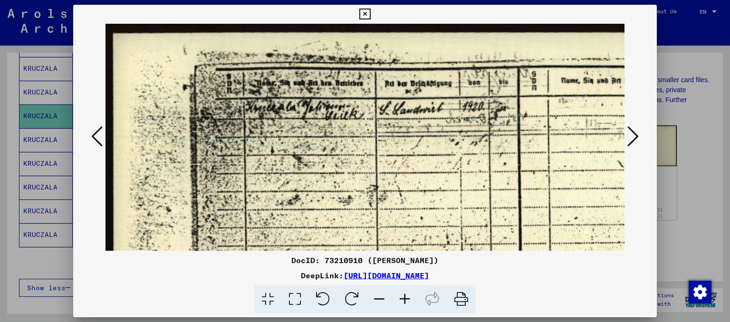
click at [404, 301] on icon at bounding box center [405, 299] width 26 height 29
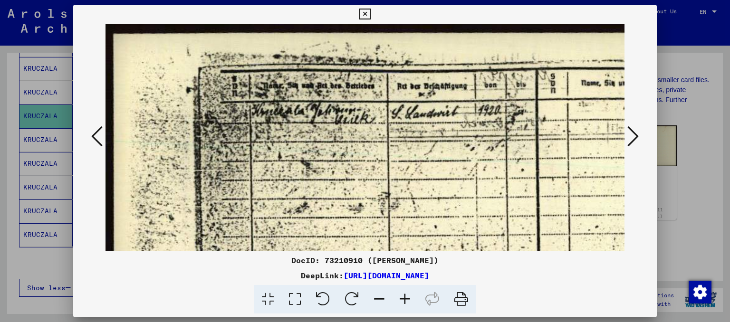
click at [404, 300] on icon at bounding box center [405, 299] width 26 height 29
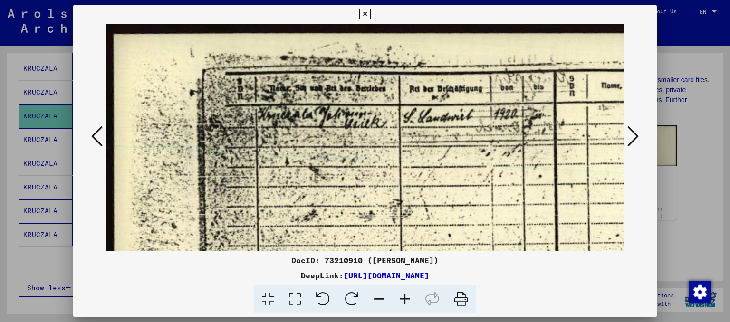
click at [366, 17] on icon at bounding box center [364, 14] width 11 height 11
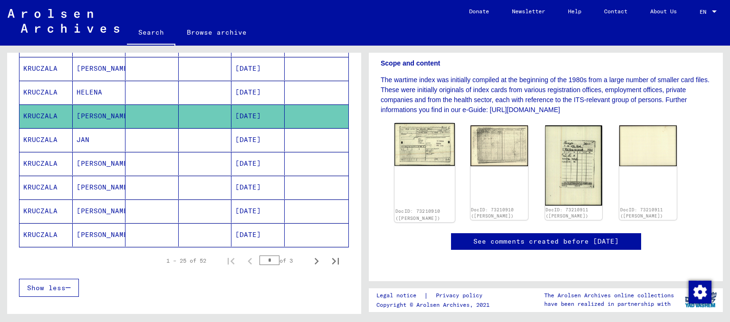
click at [432, 125] on img at bounding box center [425, 144] width 60 height 43
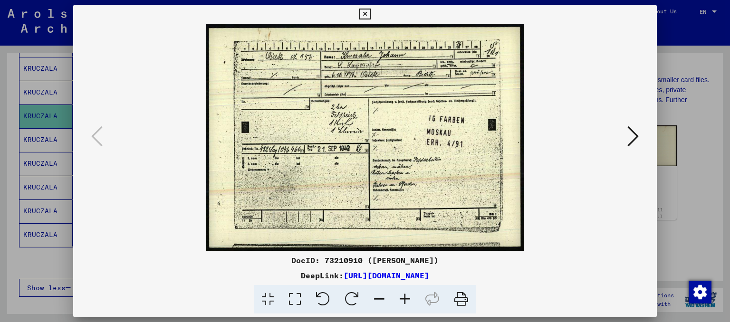
click at [432, 125] on img at bounding box center [366, 137] width 520 height 227
drag, startPoint x: 540, startPoint y: 272, endPoint x: 243, endPoint y: 268, distance: 297.1
click at [243, 268] on div "DocID: 73210910 ([PERSON_NAME]) DeepLink: [URL][DOMAIN_NAME]" at bounding box center [365, 284] width 584 height 59
copy link "[URL][DOMAIN_NAME]"
click at [361, 11] on icon at bounding box center [364, 14] width 11 height 11
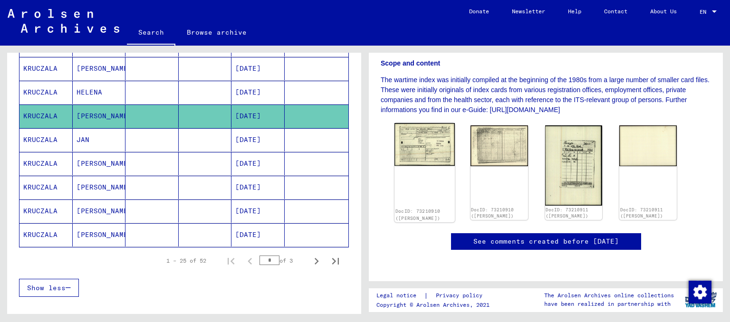
click at [416, 123] on img at bounding box center [425, 144] width 60 height 43
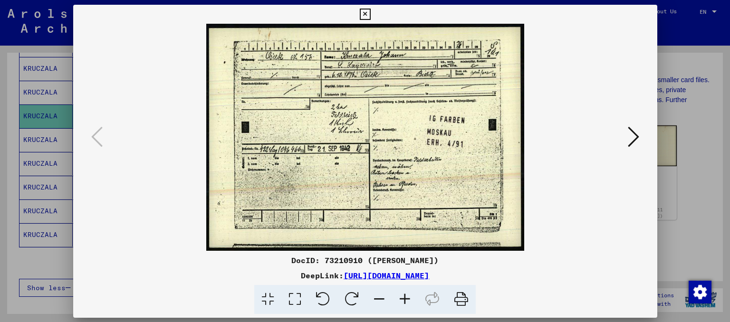
click at [416, 120] on img at bounding box center [366, 137] width 520 height 227
click at [633, 138] on icon at bounding box center [632, 136] width 11 height 23
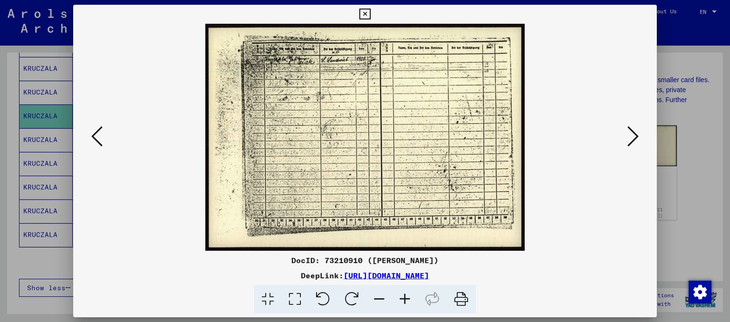
click at [413, 297] on icon at bounding box center [405, 299] width 26 height 29
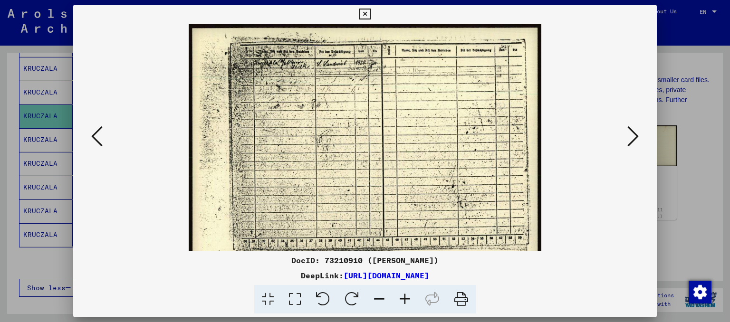
click at [413, 297] on icon at bounding box center [405, 299] width 26 height 29
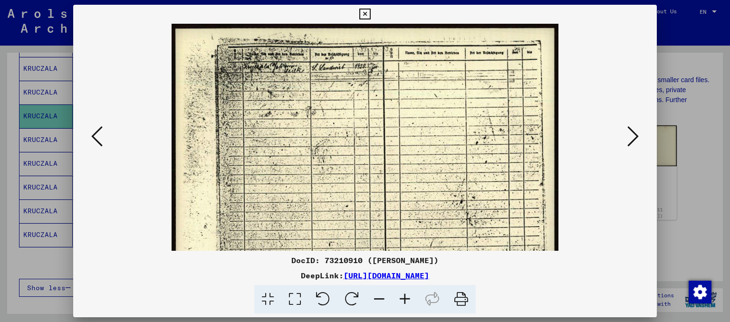
click at [413, 297] on icon at bounding box center [405, 299] width 26 height 29
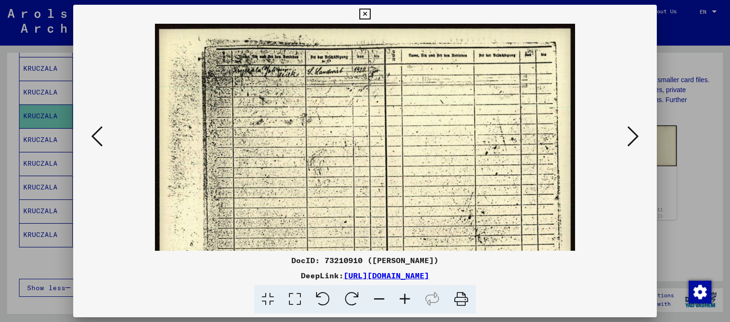
click at [413, 297] on icon at bounding box center [405, 299] width 26 height 29
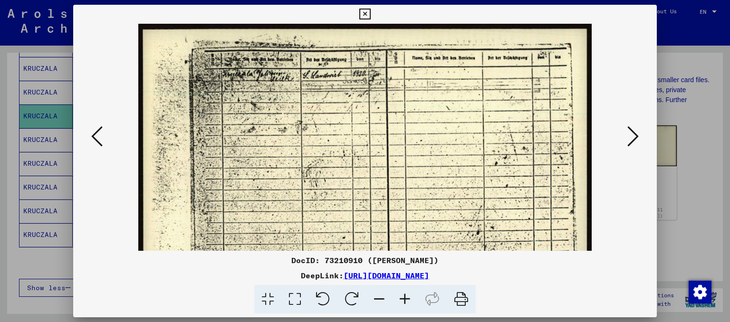
click at [413, 297] on icon at bounding box center [405, 299] width 26 height 29
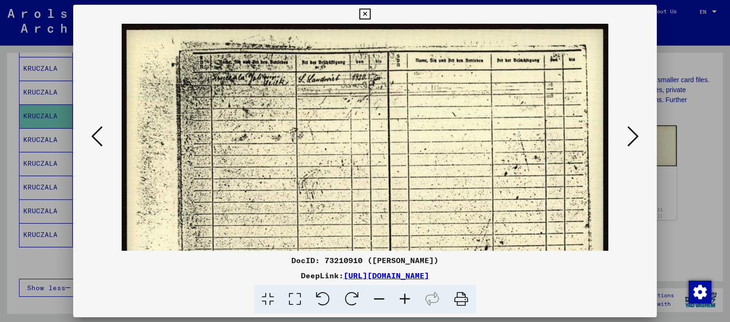
click at [413, 297] on icon at bounding box center [405, 299] width 26 height 29
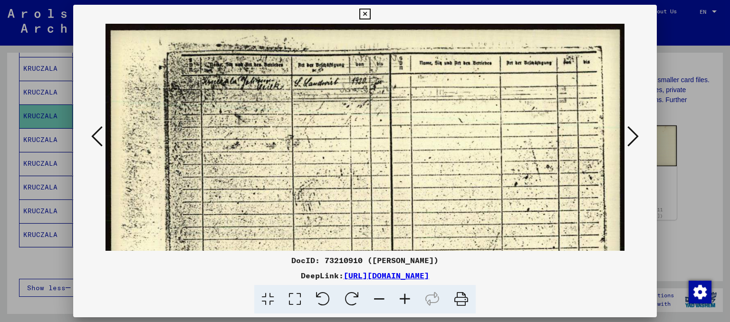
click at [413, 297] on icon at bounding box center [405, 299] width 26 height 29
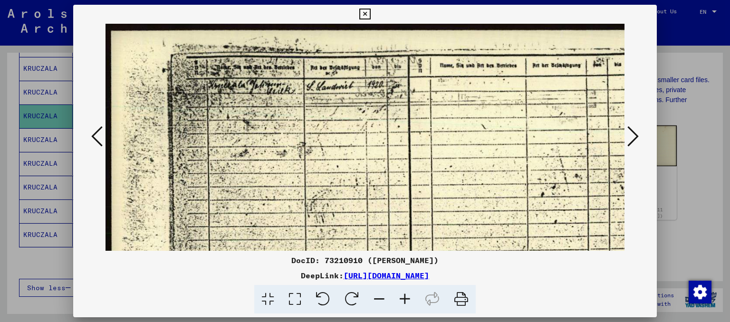
click at [413, 297] on icon at bounding box center [405, 299] width 26 height 29
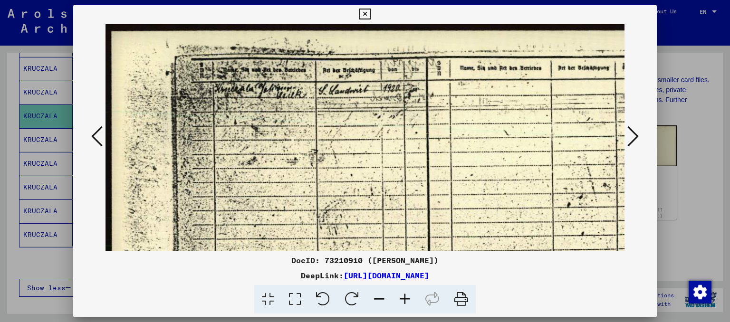
click at [413, 297] on icon at bounding box center [405, 299] width 26 height 29
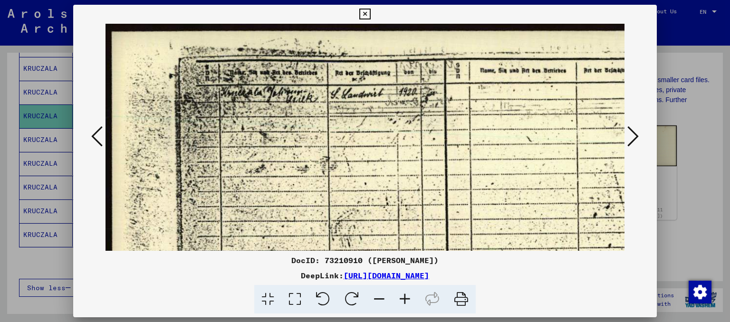
click at [413, 297] on icon at bounding box center [405, 299] width 26 height 29
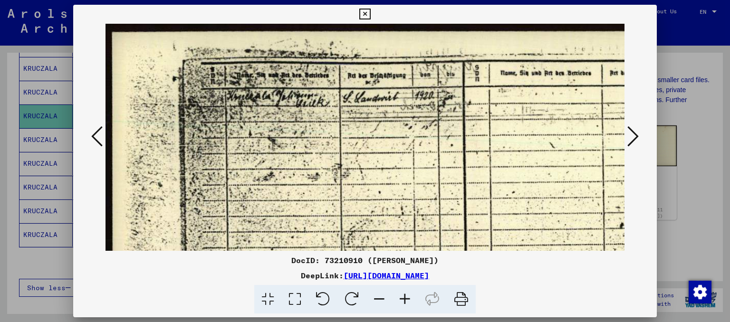
click at [413, 297] on icon at bounding box center [405, 299] width 26 height 29
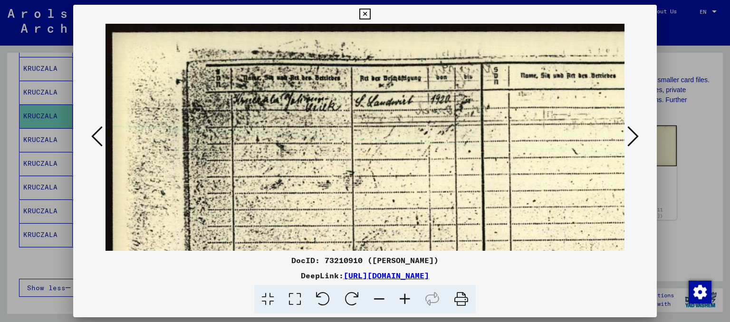
click at [415, 295] on icon at bounding box center [405, 299] width 26 height 29
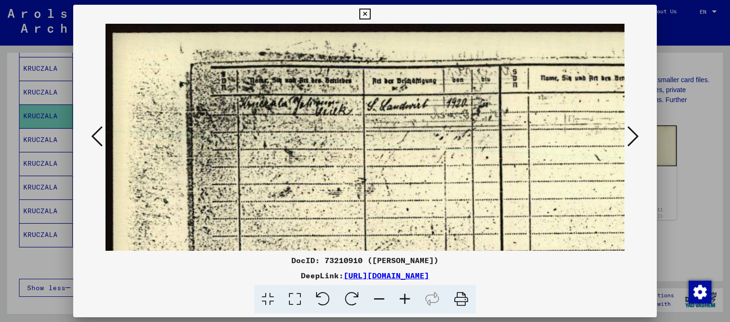
drag, startPoint x: 396, startPoint y: 2, endPoint x: 366, endPoint y: 14, distance: 32.9
click at [366, 14] on div "DocID: 73210910 ([PERSON_NAME]) DeepLink: [URL][DOMAIN_NAME]" at bounding box center [365, 161] width 730 height 322
click at [362, 15] on icon at bounding box center [364, 14] width 11 height 11
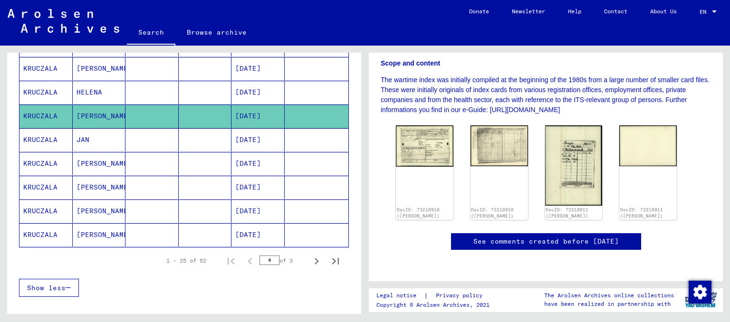
click at [98, 88] on mat-cell "HELENA" at bounding box center [99, 92] width 53 height 23
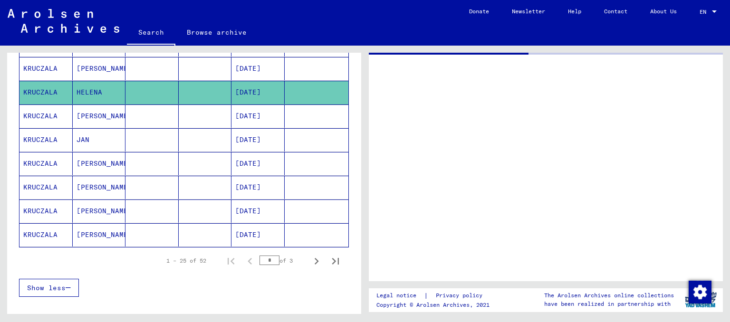
click at [98, 88] on mat-cell "HELENA" at bounding box center [99, 92] width 53 height 23
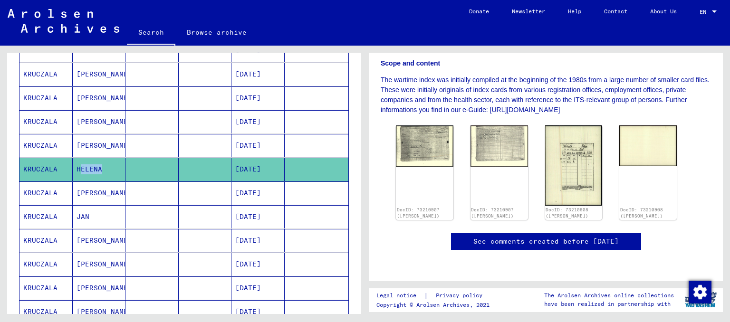
scroll to position [214, 0]
click at [422, 123] on img at bounding box center [425, 144] width 60 height 43
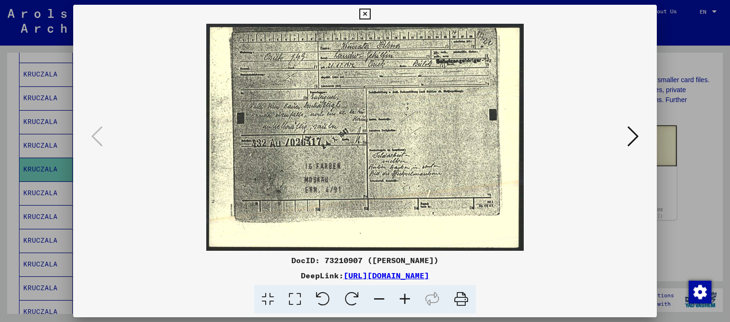
click at [402, 295] on icon at bounding box center [405, 299] width 26 height 29
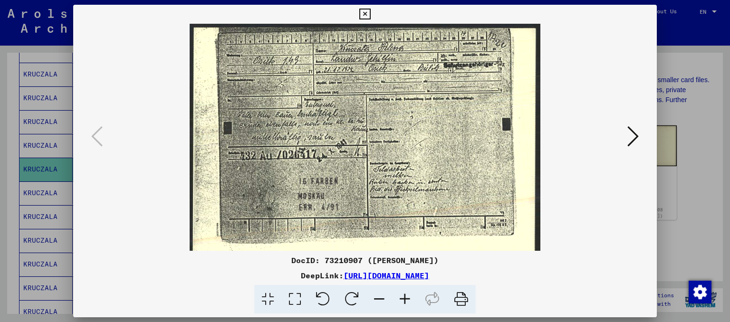
click at [402, 295] on icon at bounding box center [405, 299] width 26 height 29
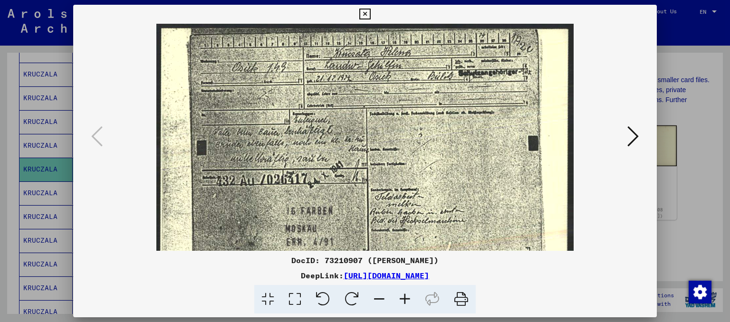
click at [402, 295] on icon at bounding box center [405, 299] width 26 height 29
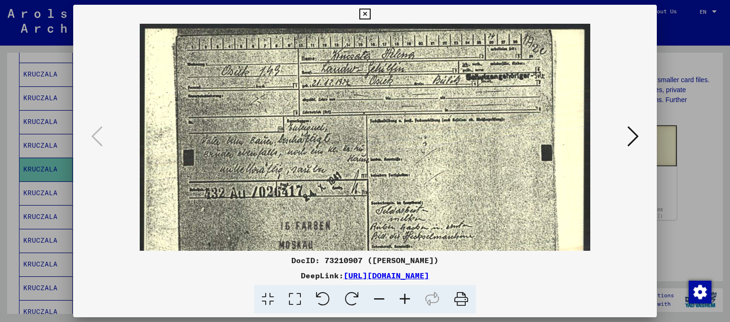
click at [402, 295] on icon at bounding box center [405, 299] width 26 height 29
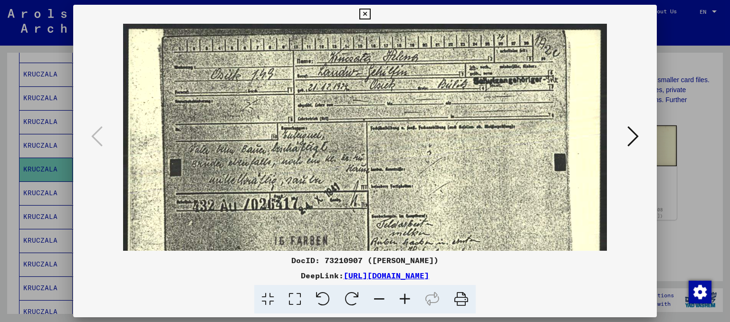
click at [402, 295] on icon at bounding box center [405, 299] width 26 height 29
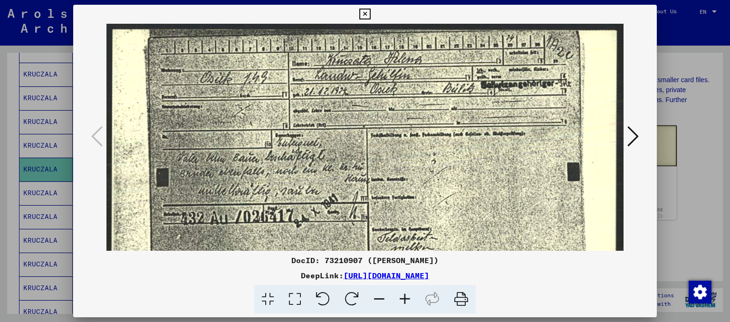
click at [407, 296] on icon at bounding box center [405, 299] width 26 height 29
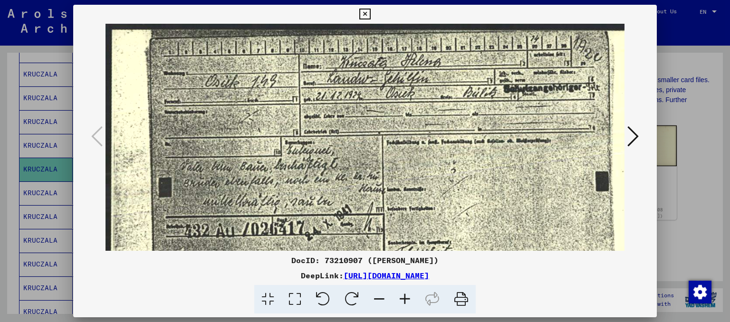
click at [407, 296] on icon at bounding box center [405, 299] width 26 height 29
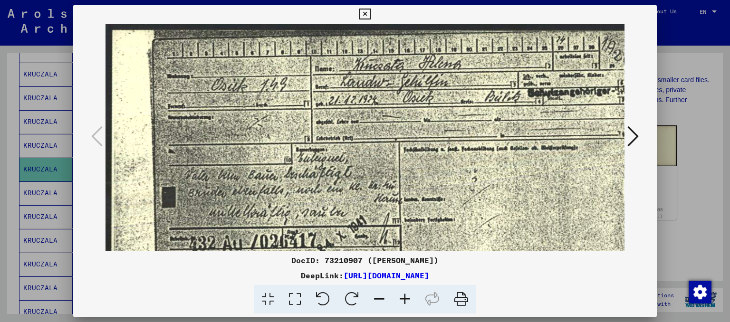
click at [407, 296] on icon at bounding box center [405, 299] width 26 height 29
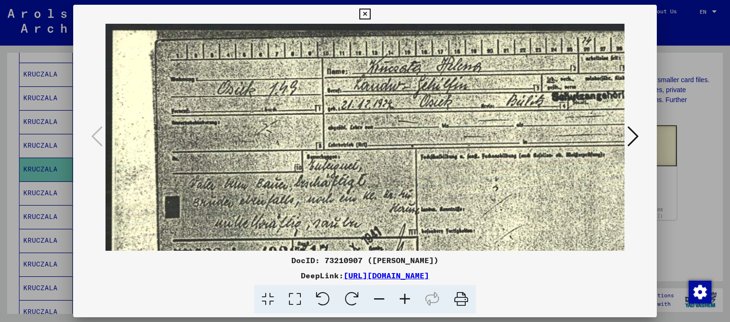
click at [407, 296] on icon at bounding box center [405, 299] width 26 height 29
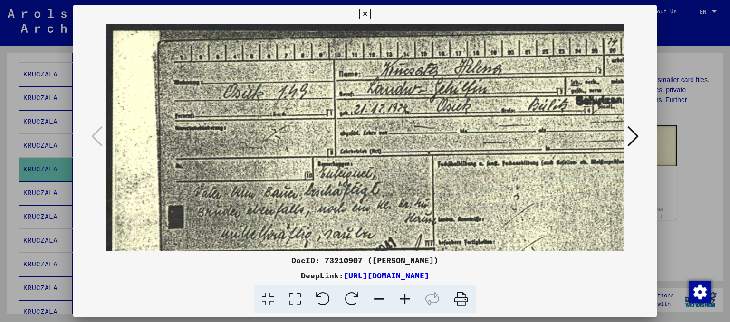
click at [204, 205] on img at bounding box center [431, 256] width 650 height 465
click at [633, 138] on icon at bounding box center [632, 136] width 11 height 23
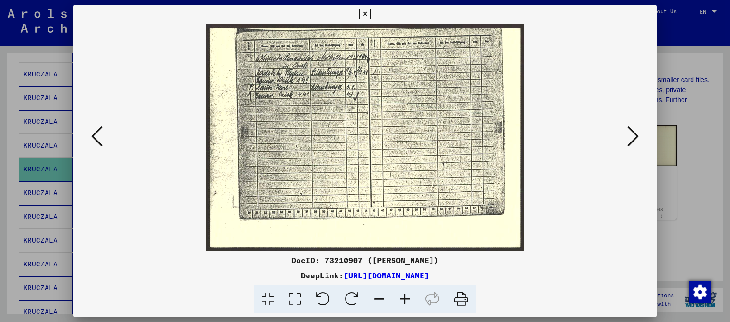
click at [405, 303] on icon at bounding box center [405, 299] width 26 height 29
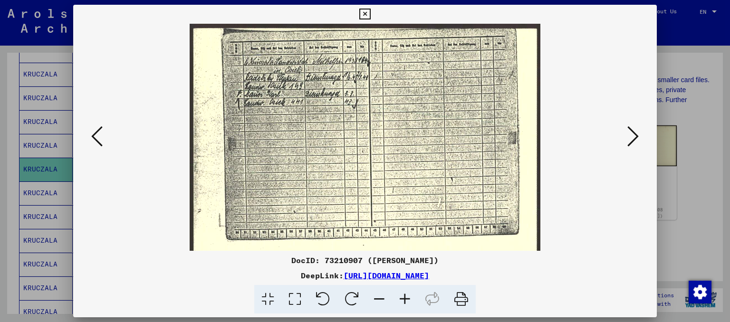
click at [405, 303] on icon at bounding box center [405, 299] width 26 height 29
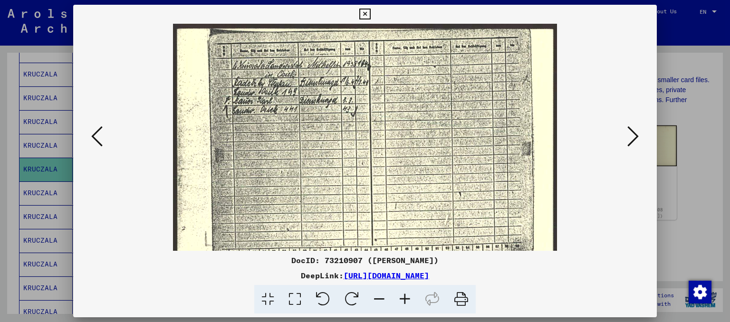
click at [405, 303] on icon at bounding box center [405, 299] width 26 height 29
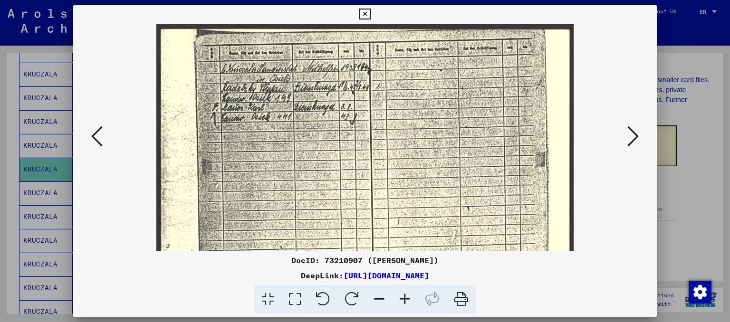
click at [405, 303] on icon at bounding box center [405, 299] width 26 height 29
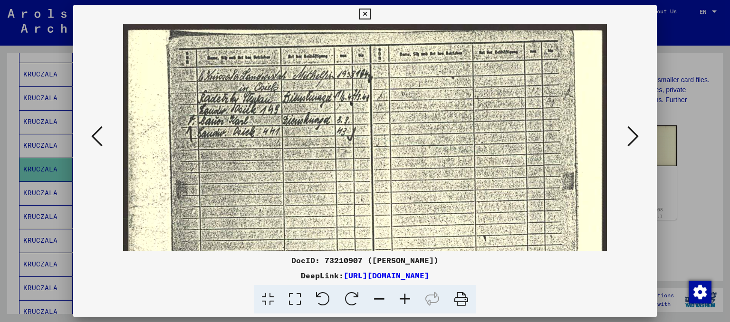
click at [405, 303] on icon at bounding box center [405, 299] width 26 height 29
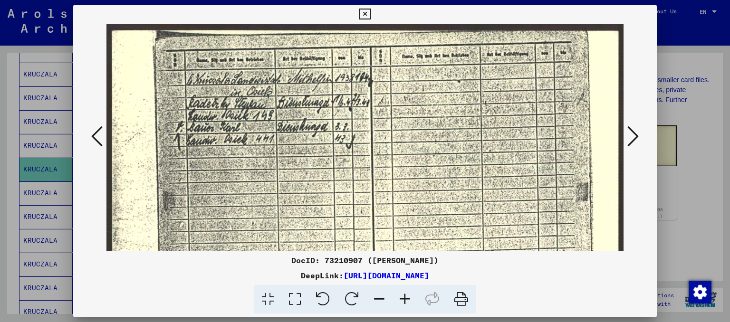
click at [405, 303] on icon at bounding box center [405, 299] width 26 height 29
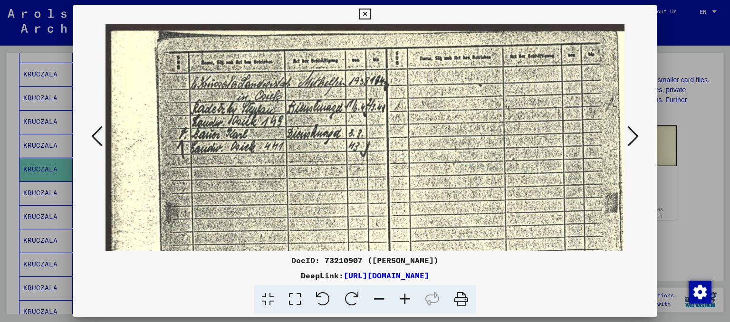
click at [405, 303] on icon at bounding box center [405, 299] width 26 height 29
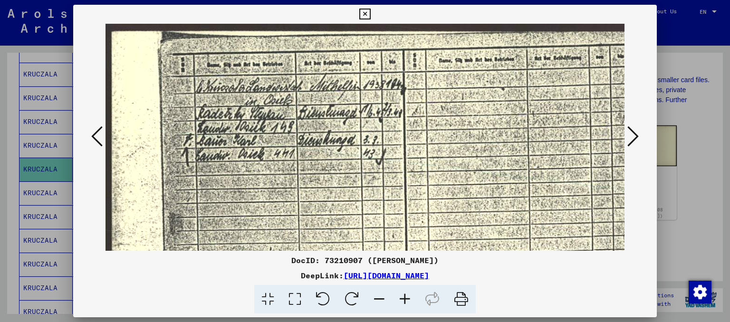
click at [405, 303] on icon at bounding box center [405, 299] width 26 height 29
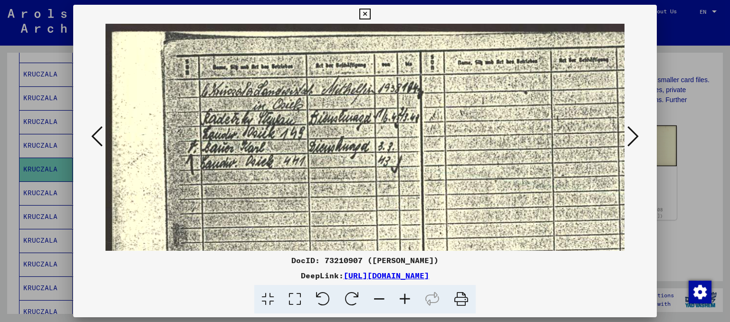
click at [405, 303] on icon at bounding box center [405, 299] width 26 height 29
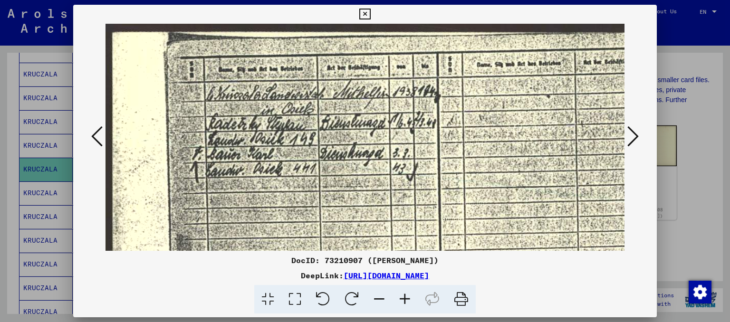
click at [405, 303] on icon at bounding box center [405, 299] width 26 height 29
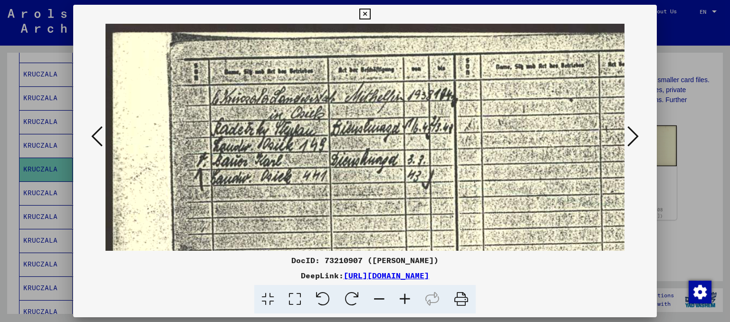
click at [405, 303] on icon at bounding box center [405, 299] width 26 height 29
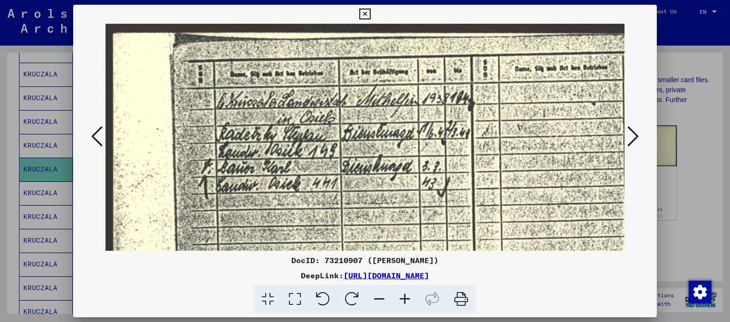
click at [405, 303] on icon at bounding box center [405, 299] width 26 height 29
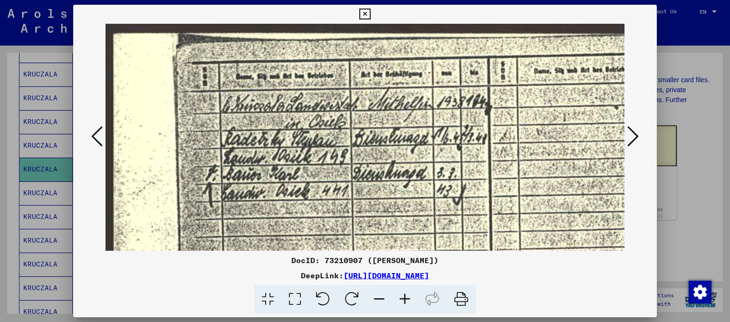
drag, startPoint x: 541, startPoint y: 272, endPoint x: 247, endPoint y: 276, distance: 294.3
click at [247, 276] on div "DeepLink: [URL][DOMAIN_NAME]" at bounding box center [365, 275] width 584 height 11
copy link "[URL][DOMAIN_NAME]"
click at [97, 135] on icon at bounding box center [96, 136] width 11 height 23
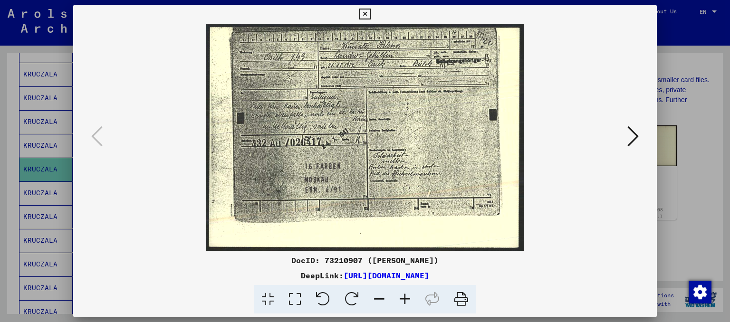
click at [405, 299] on icon at bounding box center [405, 299] width 26 height 29
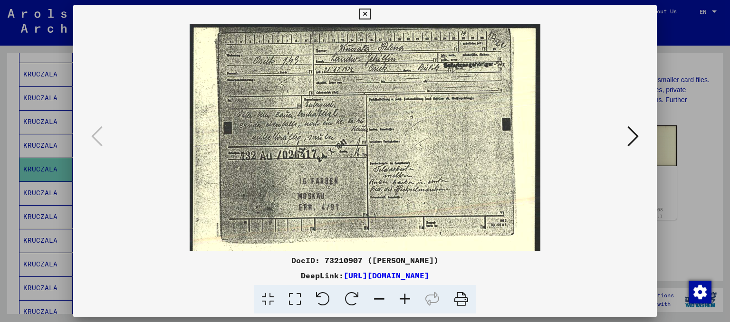
click at [405, 299] on icon at bounding box center [405, 299] width 26 height 29
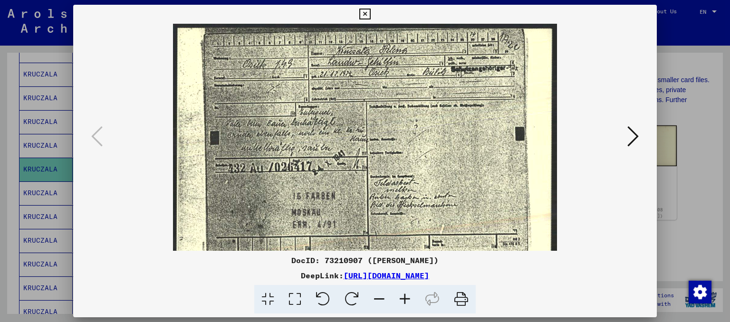
click at [405, 299] on icon at bounding box center [405, 299] width 26 height 29
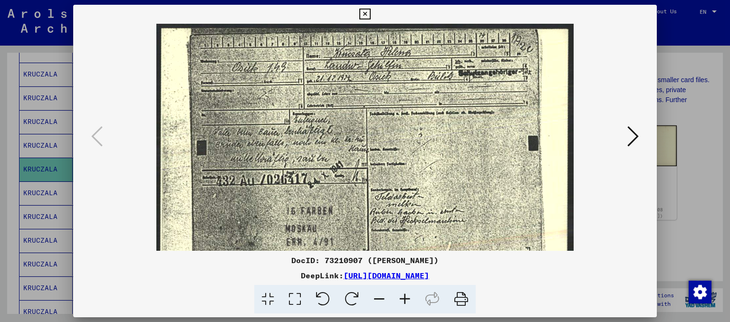
click at [405, 299] on icon at bounding box center [405, 299] width 26 height 29
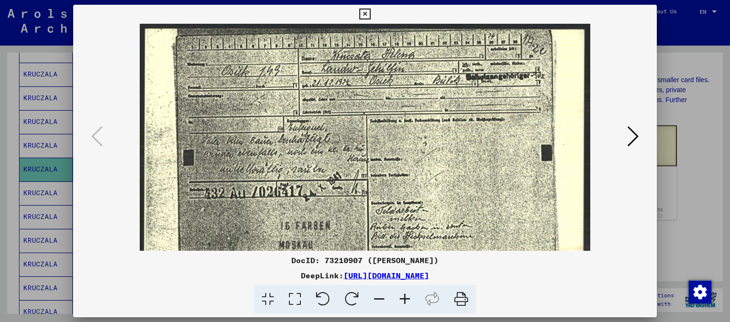
click at [405, 299] on icon at bounding box center [405, 299] width 26 height 29
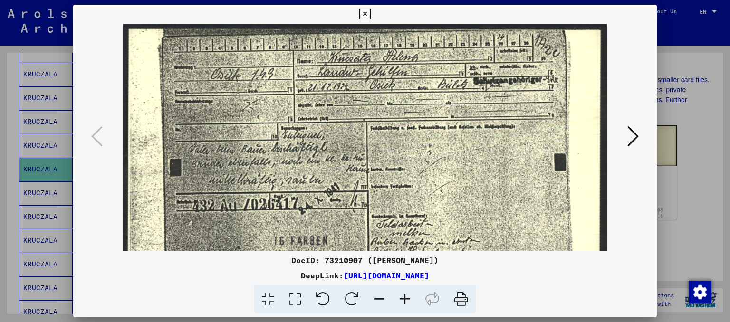
click at [405, 300] on icon at bounding box center [405, 299] width 26 height 29
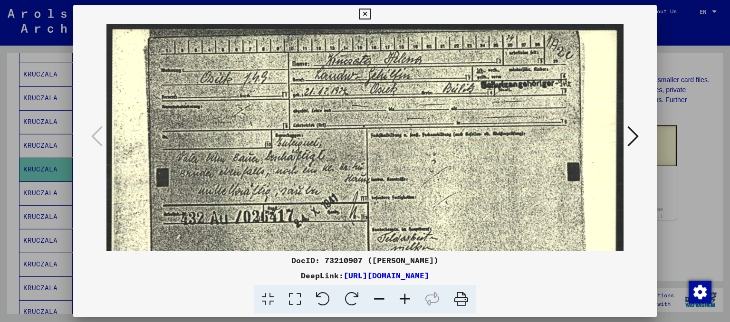
click at [405, 300] on icon at bounding box center [405, 299] width 26 height 29
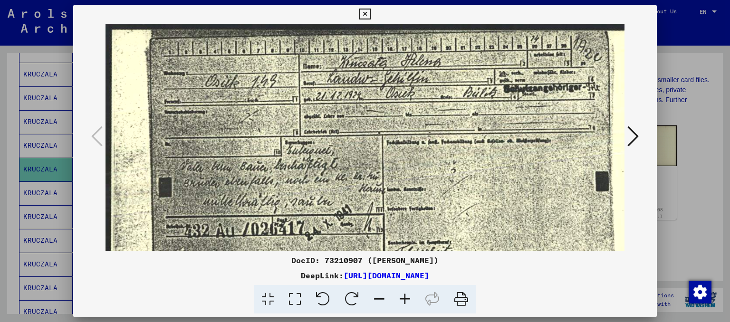
click at [405, 300] on icon at bounding box center [405, 299] width 26 height 29
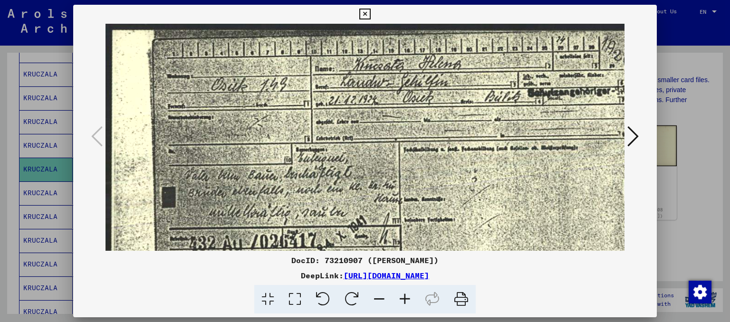
click at [405, 300] on icon at bounding box center [405, 299] width 26 height 29
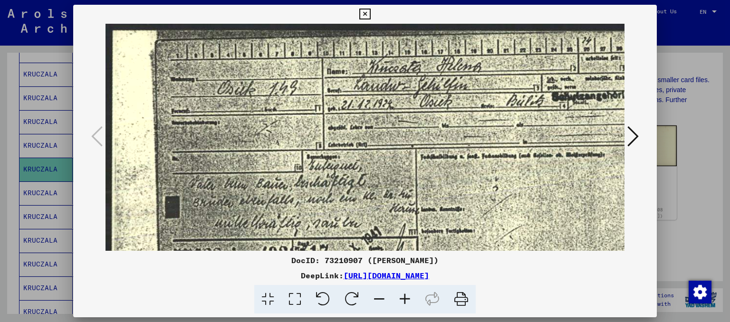
click at [405, 300] on icon at bounding box center [405, 299] width 26 height 29
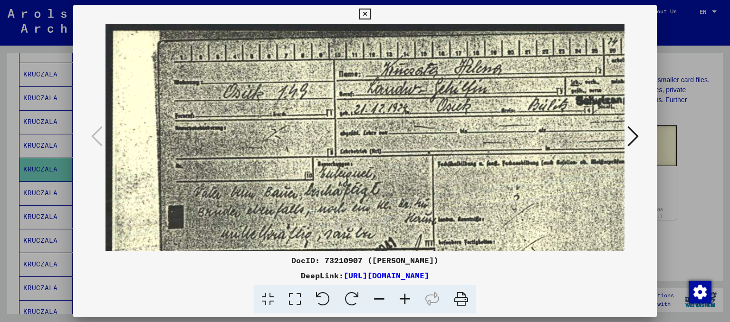
click at [628, 131] on icon at bounding box center [632, 136] width 11 height 23
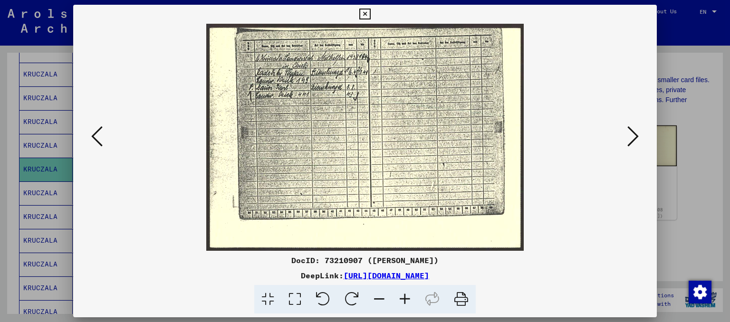
click at [405, 294] on icon at bounding box center [405, 299] width 26 height 29
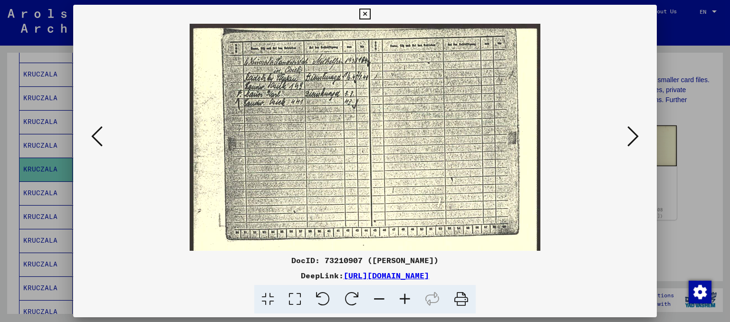
click at [405, 294] on icon at bounding box center [405, 299] width 26 height 29
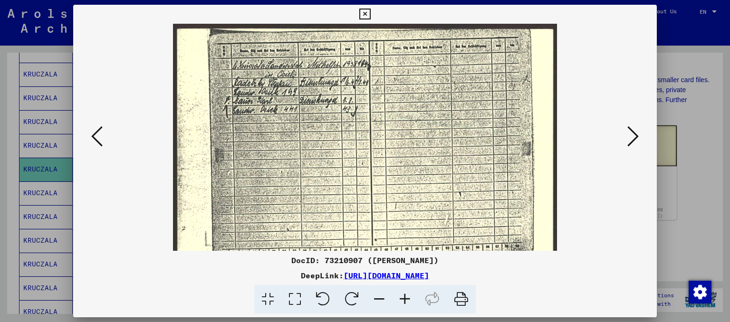
click at [405, 294] on icon at bounding box center [405, 299] width 26 height 29
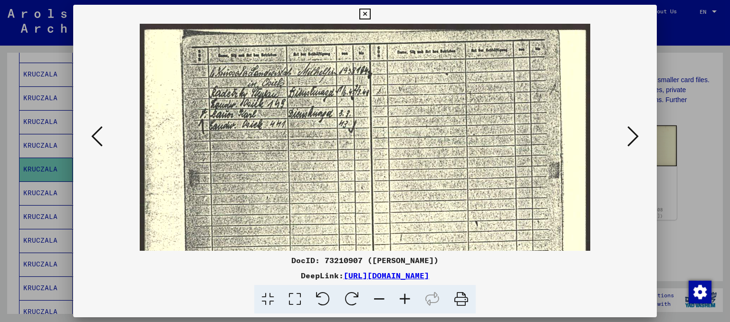
click at [405, 294] on icon at bounding box center [405, 299] width 26 height 29
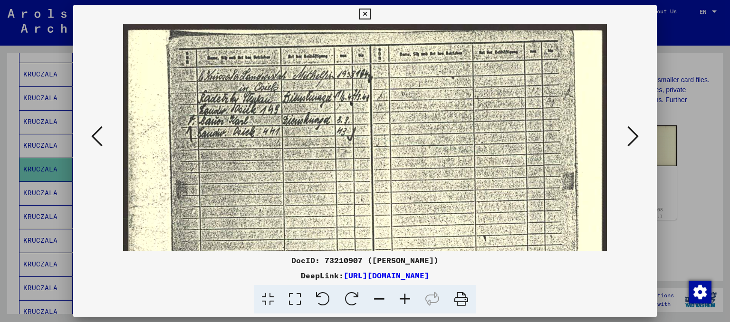
click at [405, 294] on icon at bounding box center [405, 299] width 26 height 29
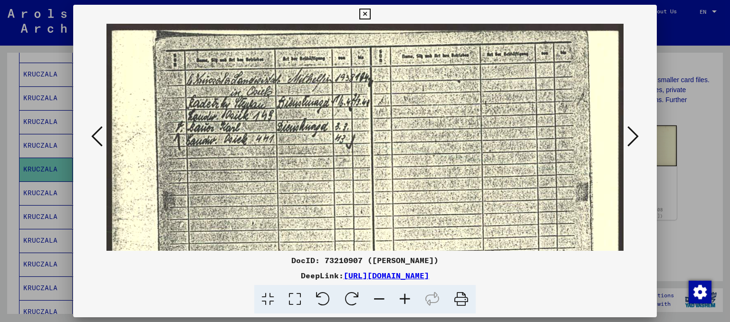
click at [405, 295] on icon at bounding box center [405, 299] width 26 height 29
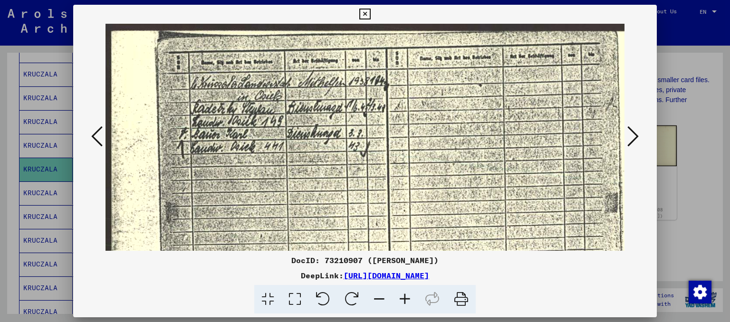
click at [405, 295] on icon at bounding box center [405, 299] width 26 height 29
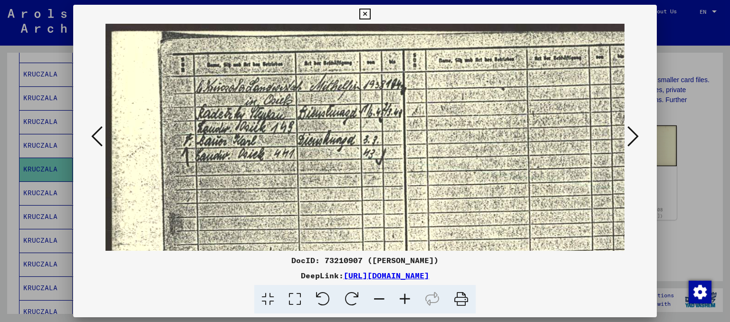
click at [405, 295] on icon at bounding box center [405, 299] width 26 height 29
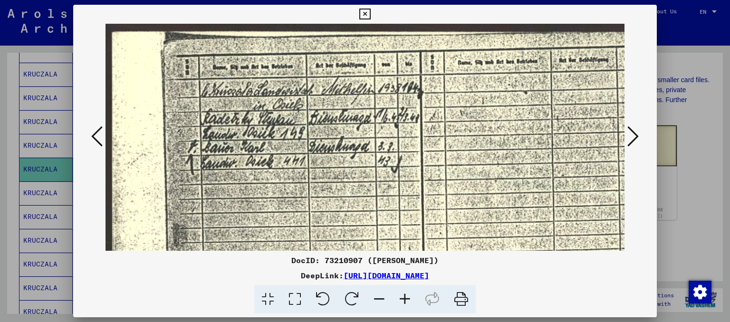
click at [405, 295] on icon at bounding box center [405, 299] width 26 height 29
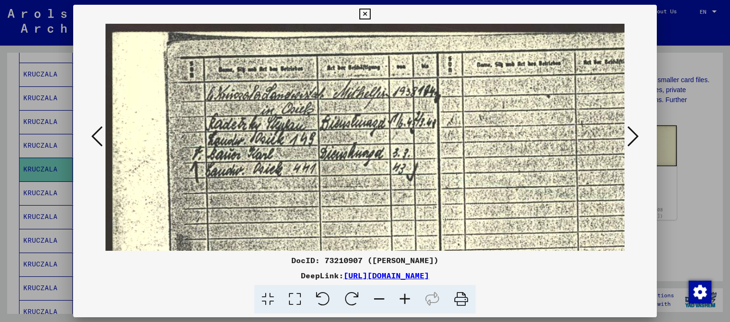
click at [405, 295] on icon at bounding box center [405, 299] width 26 height 29
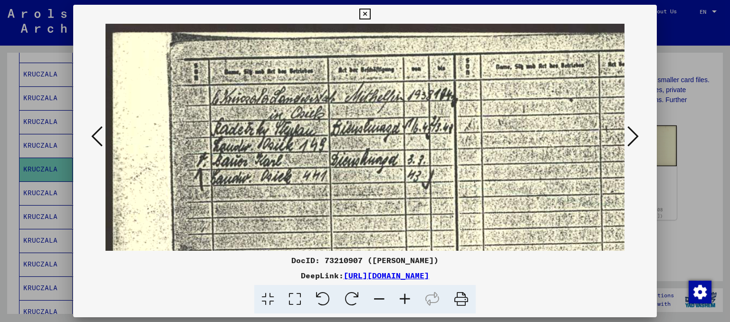
click at [364, 12] on icon at bounding box center [364, 14] width 11 height 11
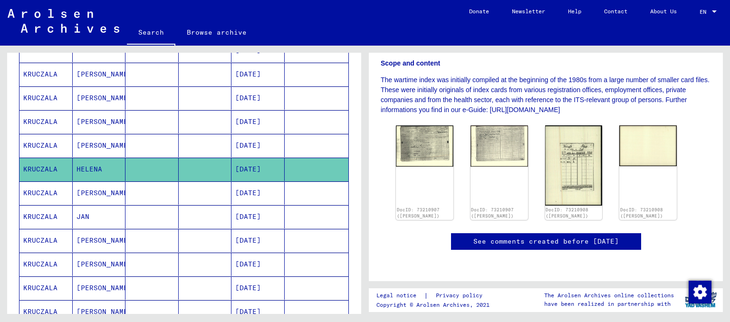
click at [96, 146] on mat-cell "[PERSON_NAME]" at bounding box center [99, 145] width 53 height 23
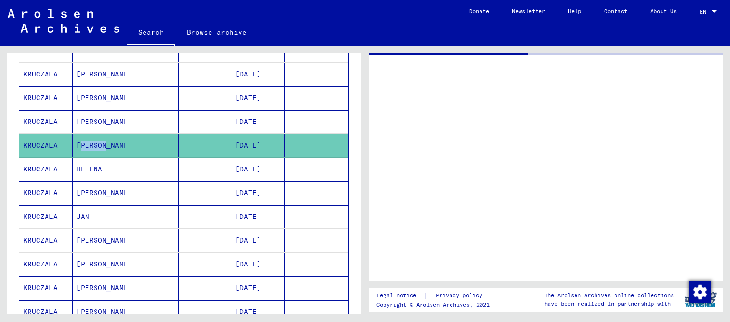
click at [96, 146] on mat-cell "[PERSON_NAME]" at bounding box center [99, 145] width 53 height 23
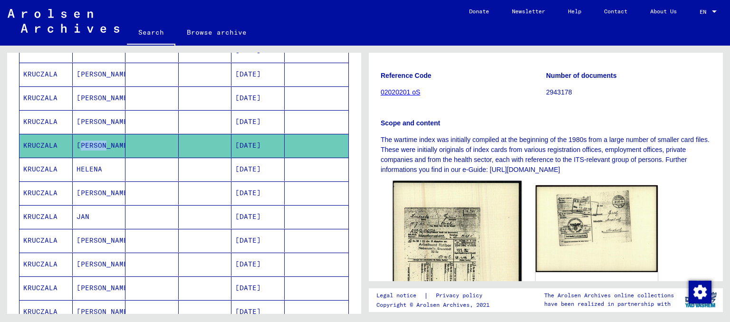
click at [451, 232] on img at bounding box center [457, 271] width 128 height 180
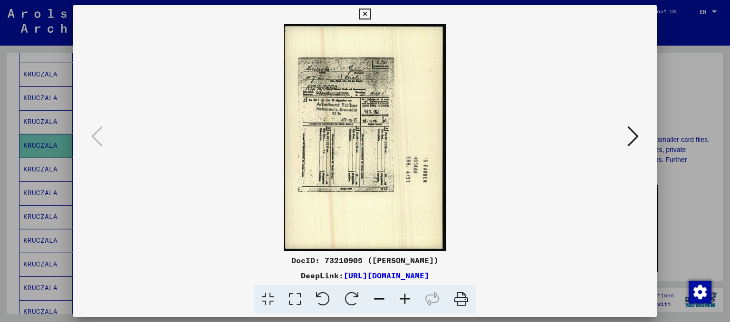
click at [408, 307] on icon at bounding box center [405, 299] width 26 height 29
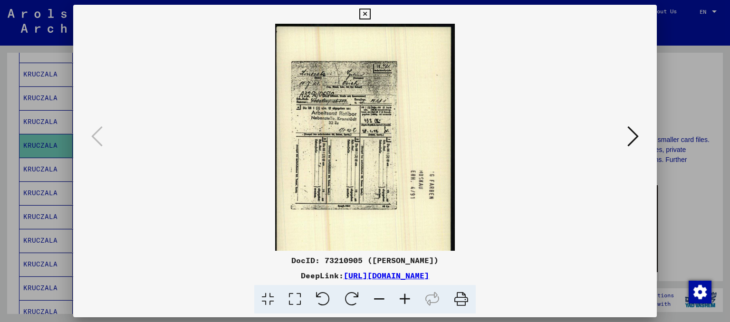
click at [408, 307] on icon at bounding box center [405, 299] width 26 height 29
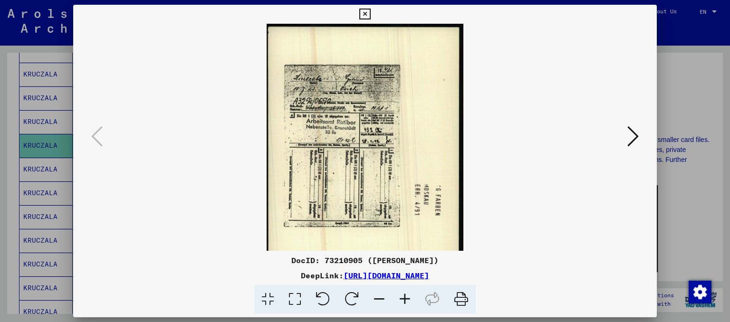
click at [408, 307] on icon at bounding box center [405, 299] width 26 height 29
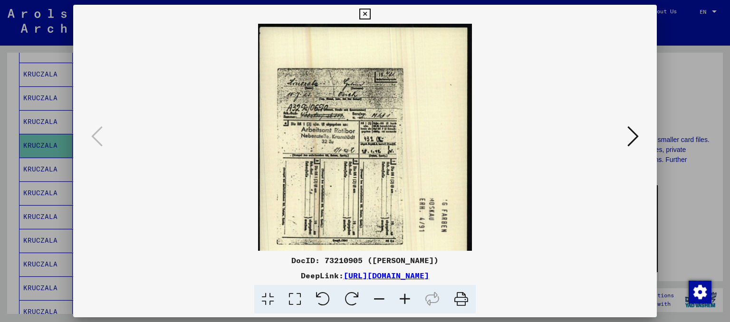
click at [408, 307] on icon at bounding box center [405, 299] width 26 height 29
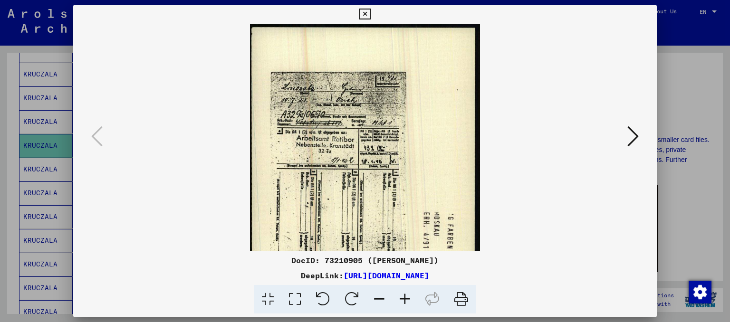
click at [408, 307] on icon at bounding box center [405, 299] width 26 height 29
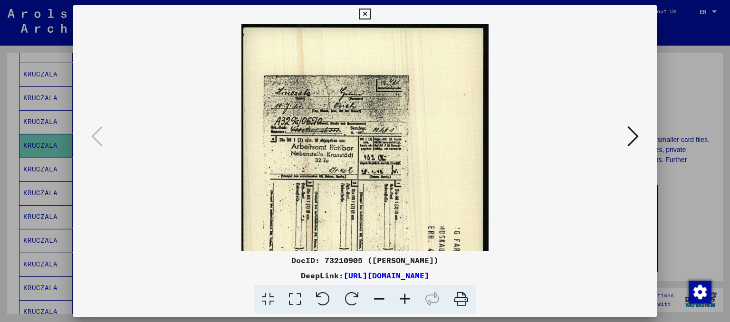
click at [408, 307] on icon at bounding box center [405, 299] width 26 height 29
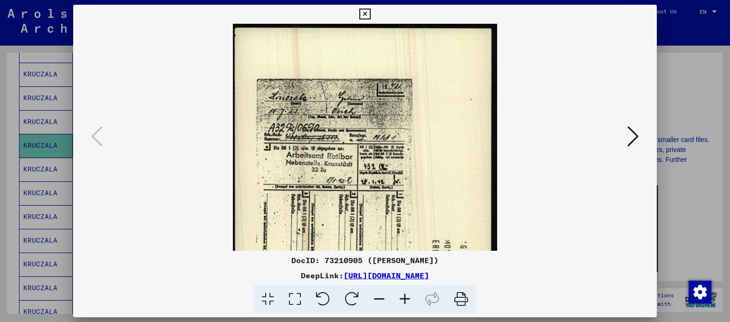
click at [408, 307] on icon at bounding box center [405, 299] width 26 height 29
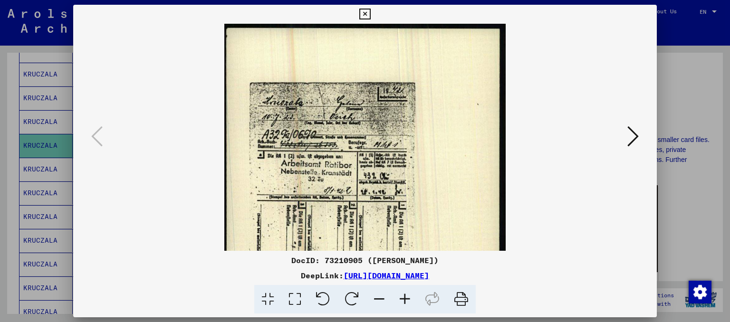
click at [408, 307] on icon at bounding box center [405, 299] width 26 height 29
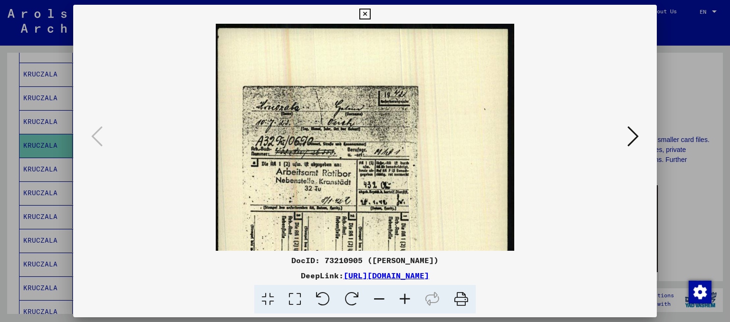
click at [408, 307] on icon at bounding box center [405, 299] width 26 height 29
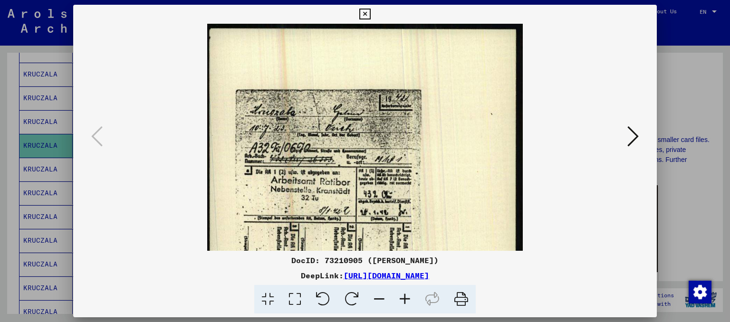
click at [408, 307] on icon at bounding box center [405, 299] width 26 height 29
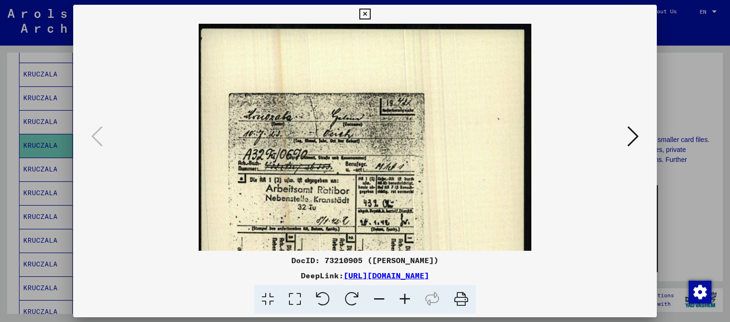
click at [633, 138] on icon at bounding box center [632, 136] width 11 height 23
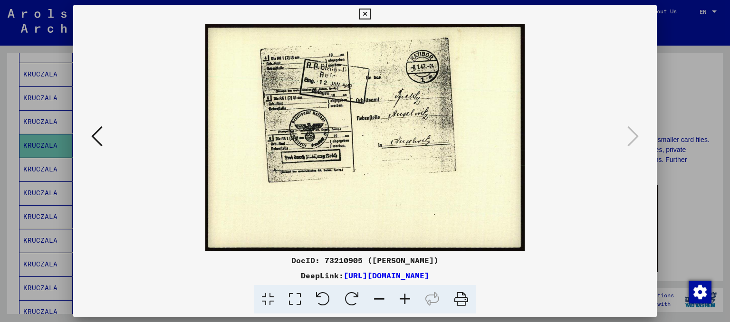
click at [365, 15] on icon at bounding box center [364, 14] width 11 height 11
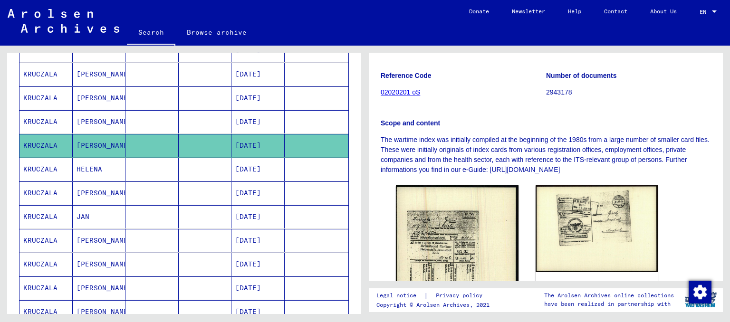
click at [262, 114] on mat-cell "[DATE]" at bounding box center [257, 121] width 53 height 23
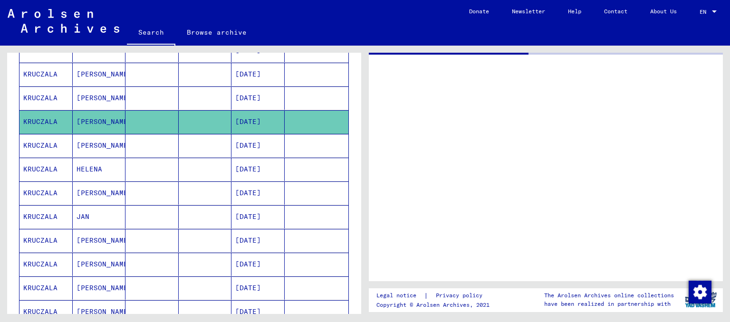
click at [262, 114] on mat-cell "[DATE]" at bounding box center [257, 121] width 53 height 23
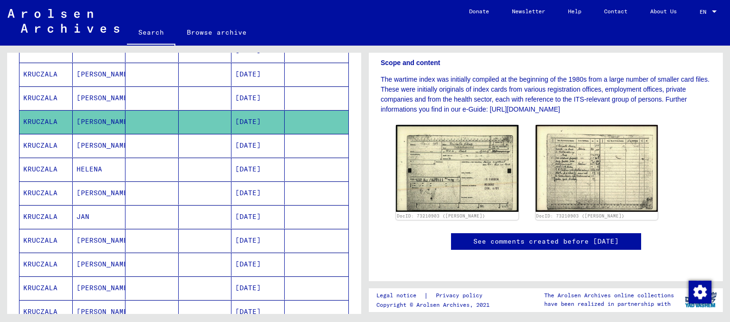
scroll to position [222, 0]
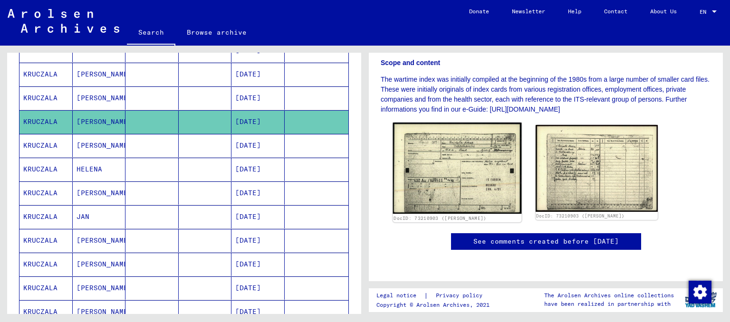
click at [467, 170] on img at bounding box center [457, 168] width 128 height 91
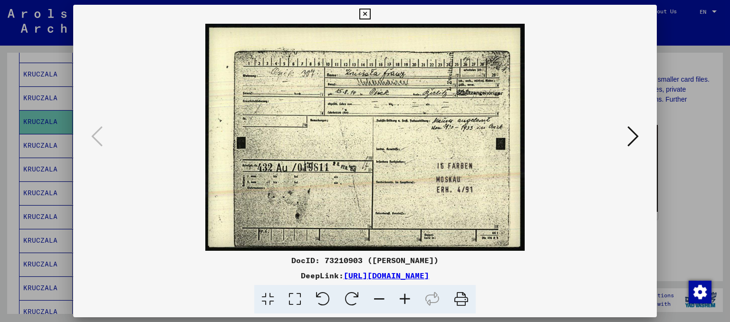
click at [403, 300] on icon at bounding box center [405, 299] width 26 height 29
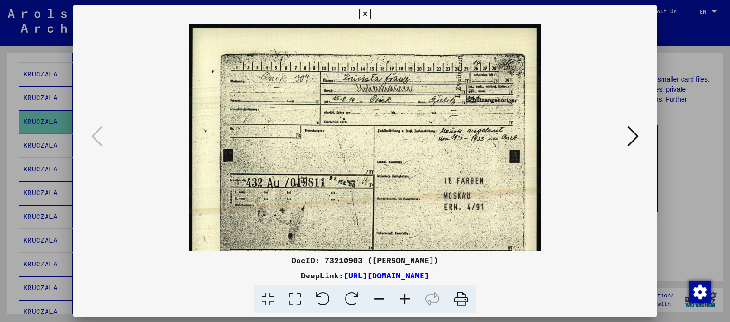
click at [403, 300] on icon at bounding box center [405, 299] width 26 height 29
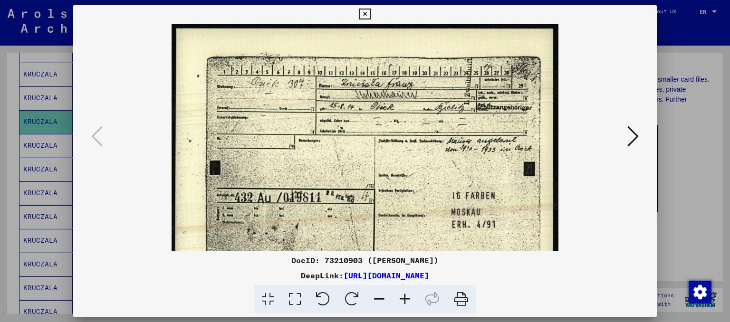
click at [403, 300] on icon at bounding box center [405, 299] width 26 height 29
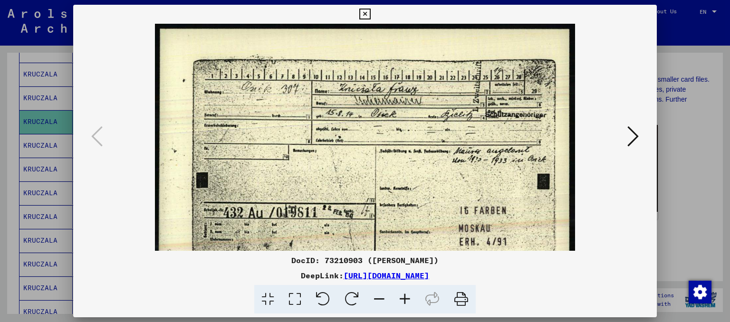
click at [403, 300] on icon at bounding box center [405, 299] width 26 height 29
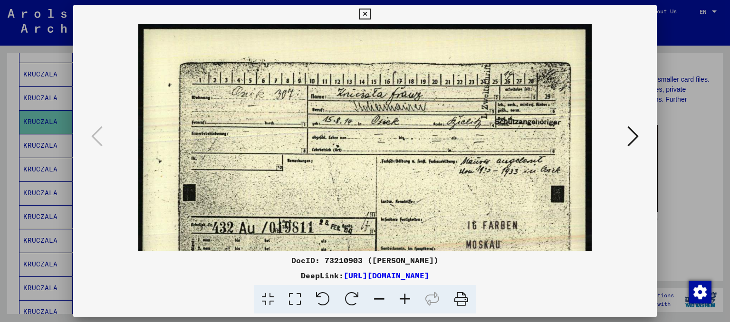
click at [403, 300] on icon at bounding box center [405, 299] width 26 height 29
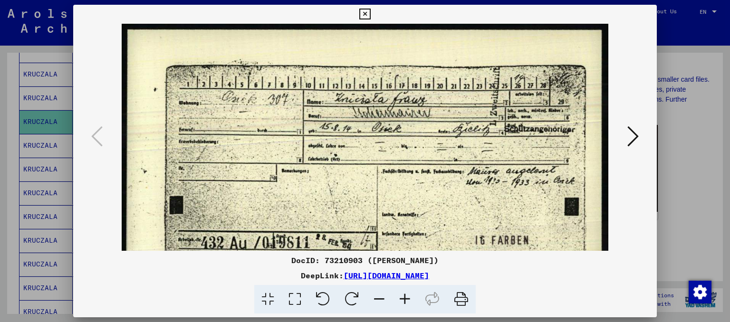
click at [403, 300] on icon at bounding box center [405, 299] width 26 height 29
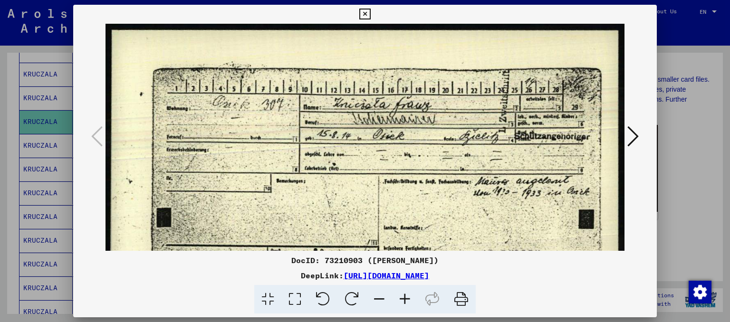
click at [403, 300] on icon at bounding box center [405, 299] width 26 height 29
